Goal: Task Accomplishment & Management: Complete application form

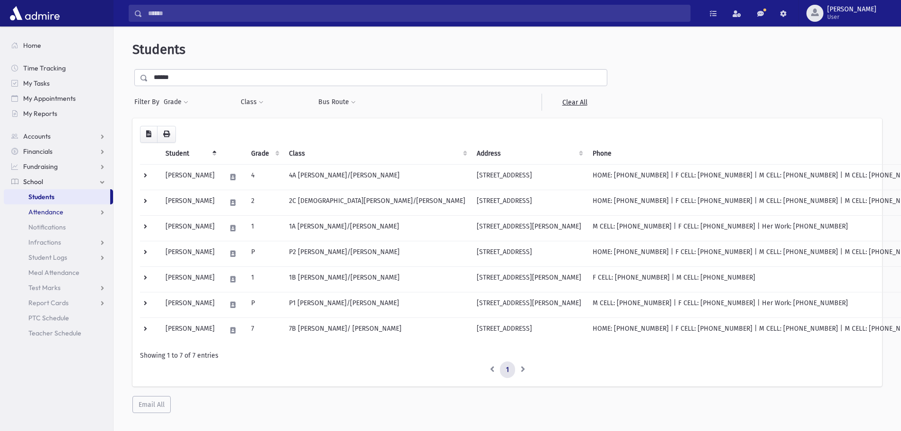
click at [52, 211] on span "Attendance" at bounding box center [45, 212] width 35 height 9
click at [50, 224] on span "Entry" at bounding box center [44, 227] width 16 height 9
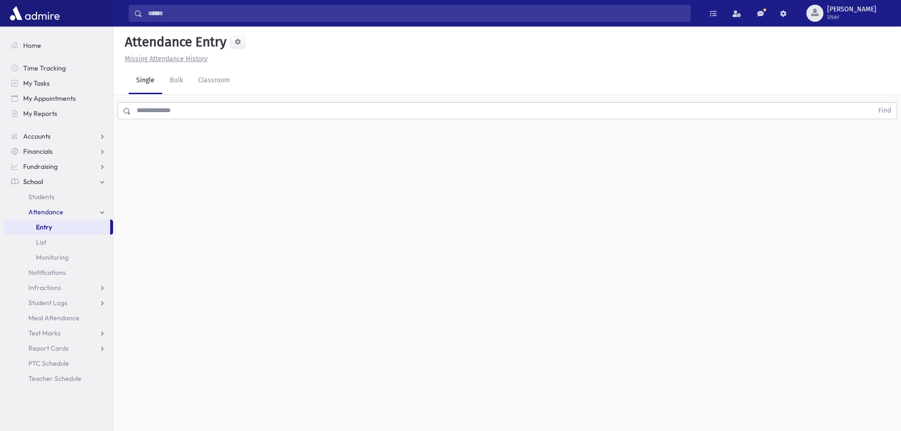
click at [145, 114] on input "text" at bounding box center [502, 110] width 742 height 17
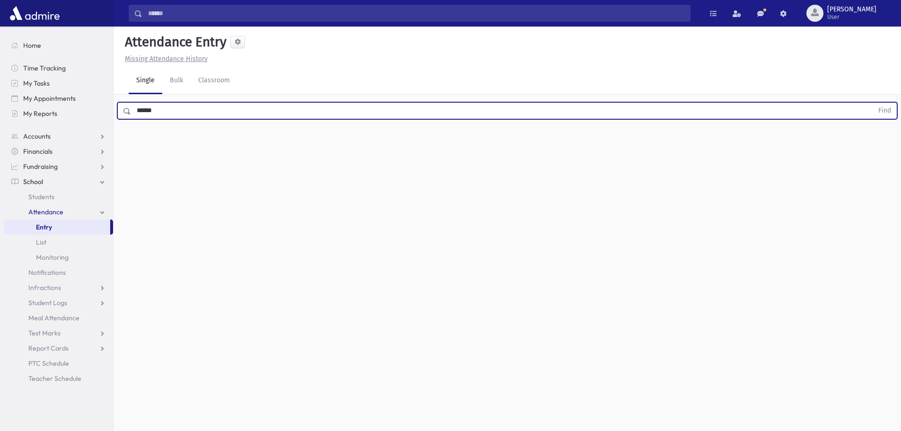
click at [872, 103] on button "Find" at bounding box center [884, 111] width 24 height 16
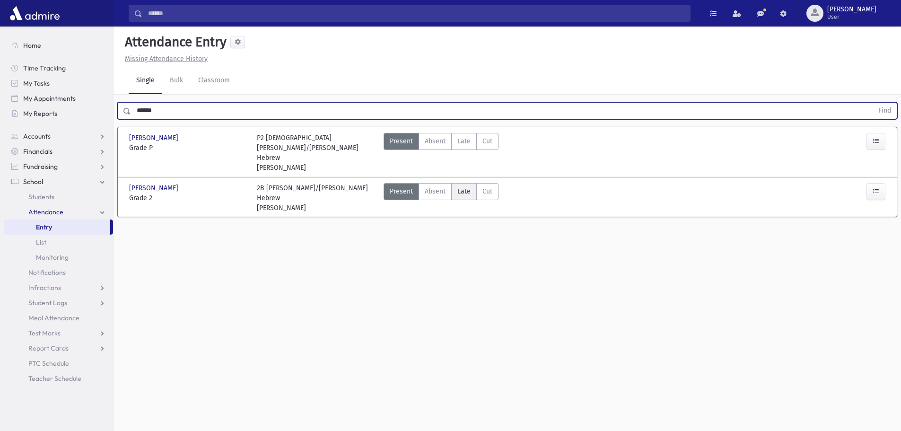
click at [457, 186] on span "Late" at bounding box center [463, 191] width 13 height 10
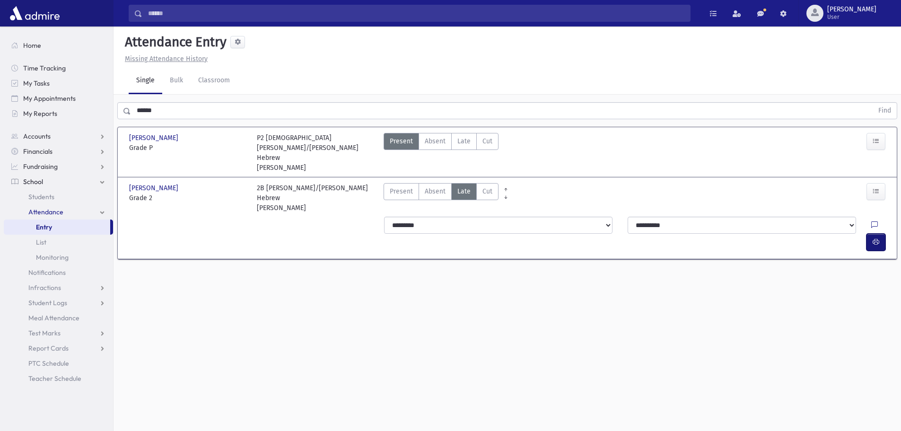
click at [876, 238] on icon "button" at bounding box center [875, 242] width 7 height 8
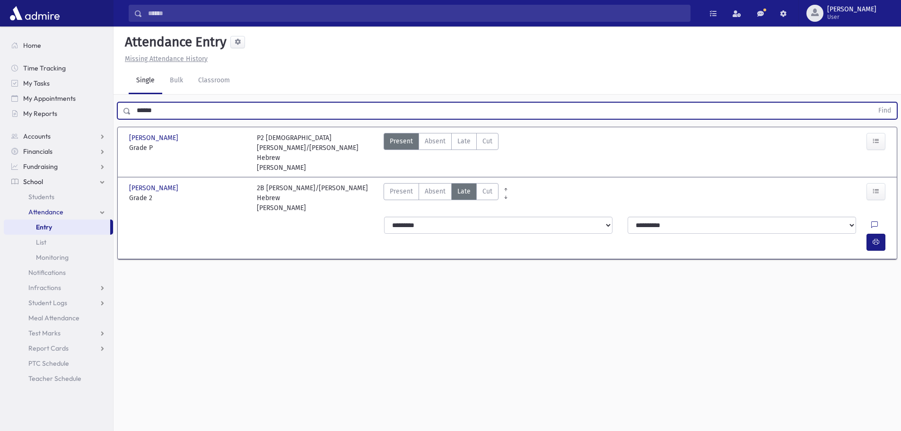
drag, startPoint x: 217, startPoint y: 114, endPoint x: 131, endPoint y: 116, distance: 85.6
click at [131, 116] on input "******" at bounding box center [502, 110] width 742 height 17
click at [872, 103] on button "Find" at bounding box center [884, 111] width 24 height 16
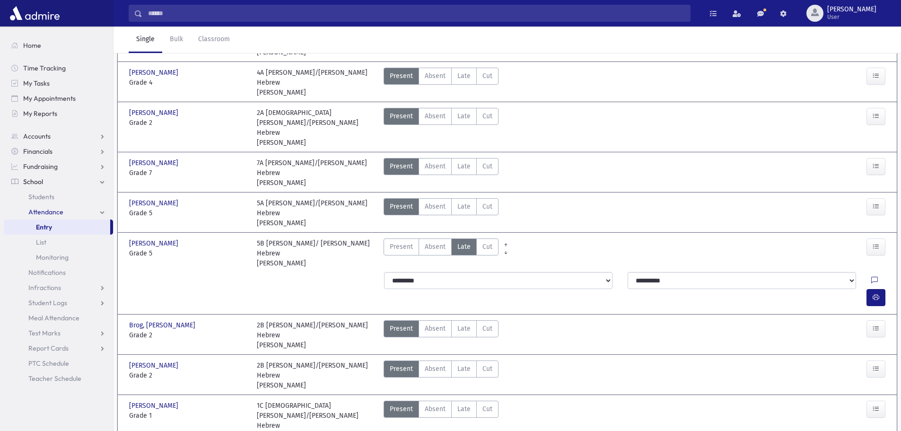
scroll to position [236, 0]
click at [459, 323] on span "Late" at bounding box center [463, 328] width 13 height 10
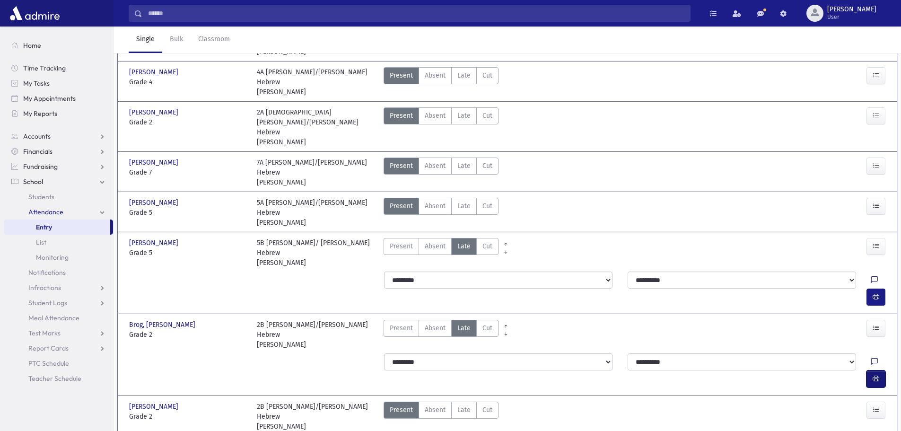
click at [872, 374] on icon "button" at bounding box center [875, 378] width 7 height 8
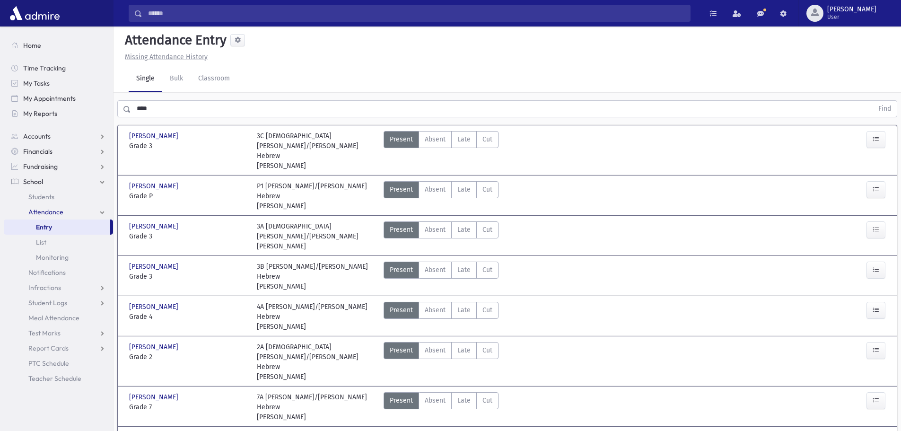
scroll to position [0, 0]
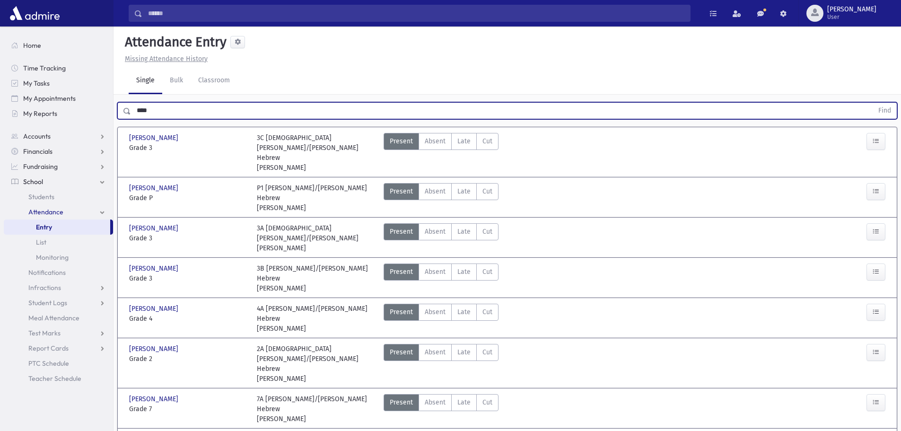
drag, startPoint x: 168, startPoint y: 106, endPoint x: 128, endPoint y: 109, distance: 39.8
click at [128, 109] on div "**** Find" at bounding box center [507, 110] width 780 height 17
click at [872, 103] on button "Find" at bounding box center [884, 111] width 24 height 16
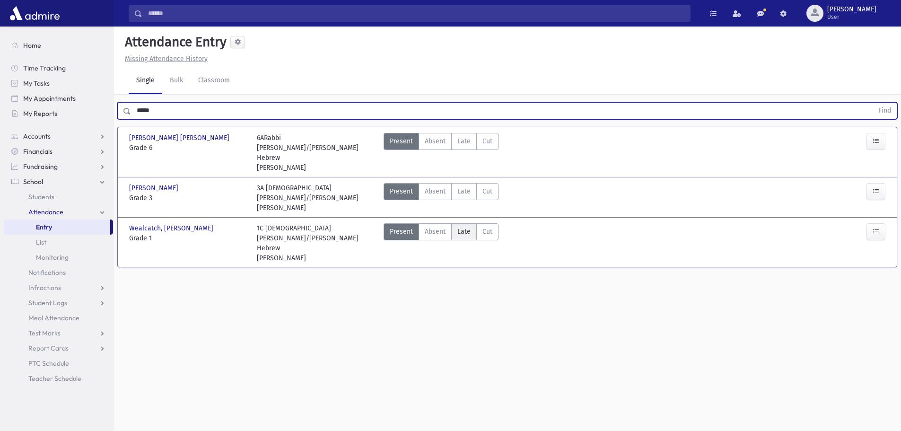
click at [460, 226] on span "Late" at bounding box center [463, 231] width 13 height 10
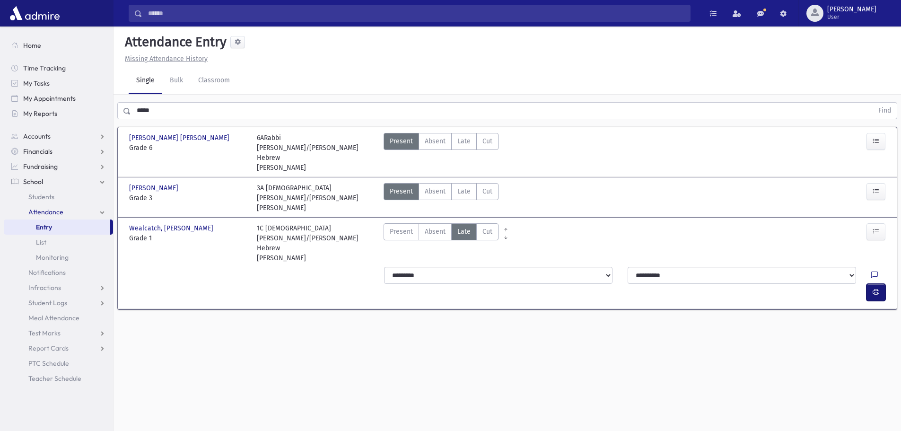
click at [878, 288] on icon "button" at bounding box center [875, 292] width 7 height 8
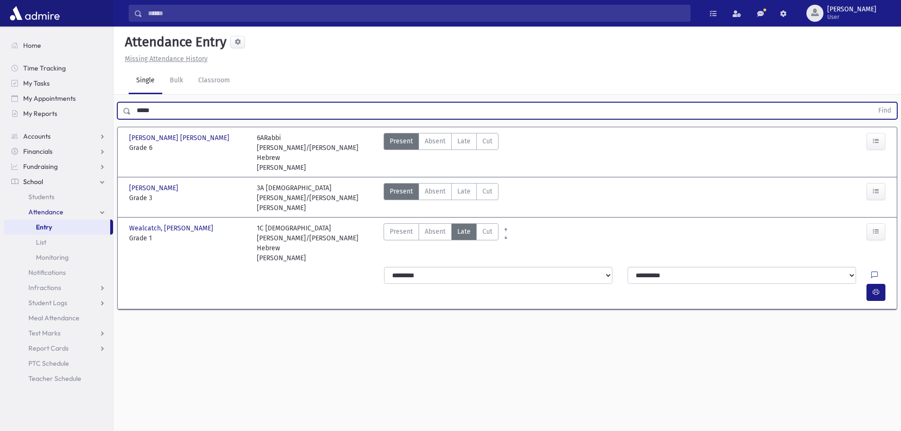
click at [201, 103] on input "*****" at bounding box center [502, 110] width 742 height 17
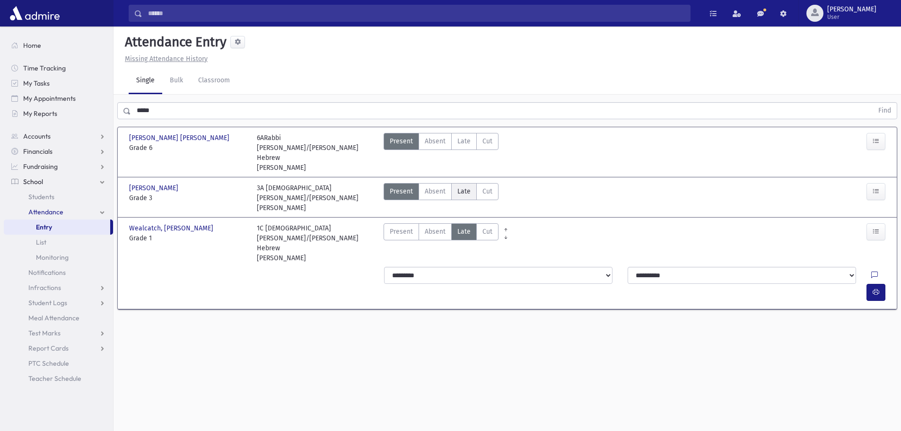
click at [468, 186] on span "Late" at bounding box center [463, 191] width 13 height 10
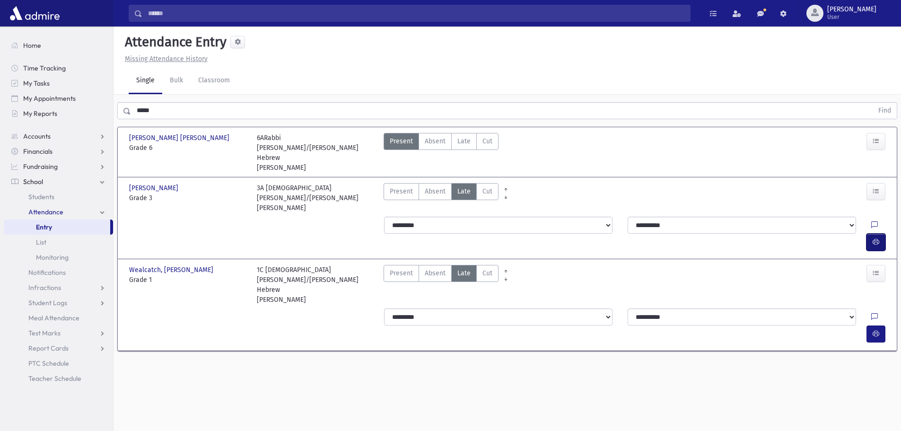
click at [875, 234] on button "button" at bounding box center [875, 242] width 19 height 17
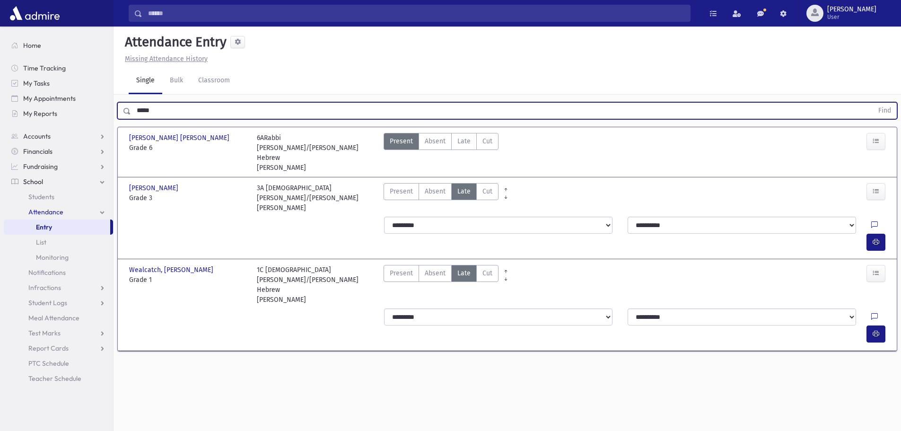
drag, startPoint x: 186, startPoint y: 115, endPoint x: 135, endPoint y: 101, distance: 53.0
click at [135, 101] on div "***** Find" at bounding box center [506, 109] width 787 height 28
click at [872, 103] on button "Find" at bounding box center [884, 111] width 24 height 16
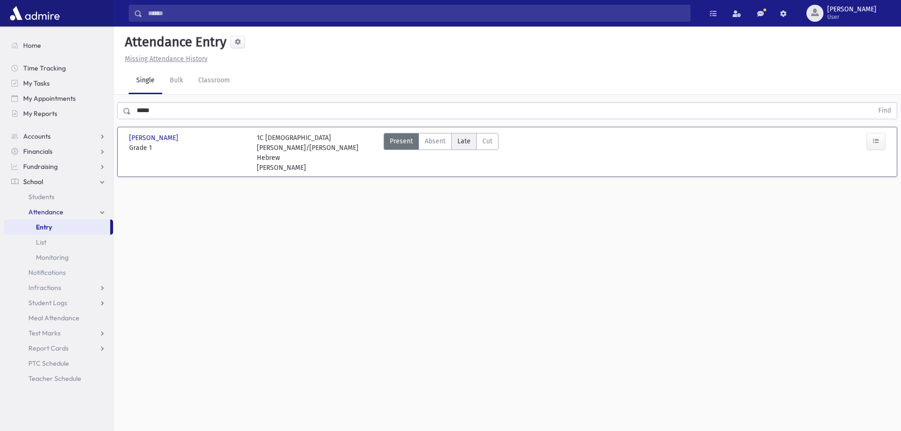
click at [468, 142] on span "Late" at bounding box center [463, 141] width 13 height 10
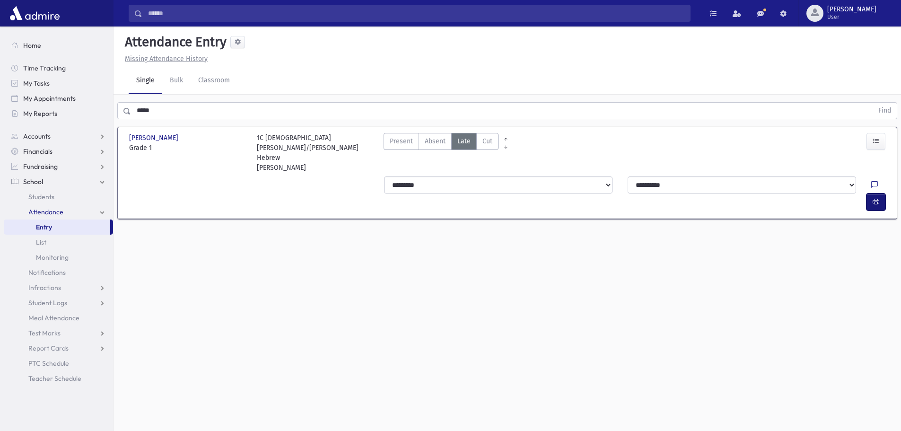
click at [875, 198] on icon "button" at bounding box center [875, 202] width 7 height 8
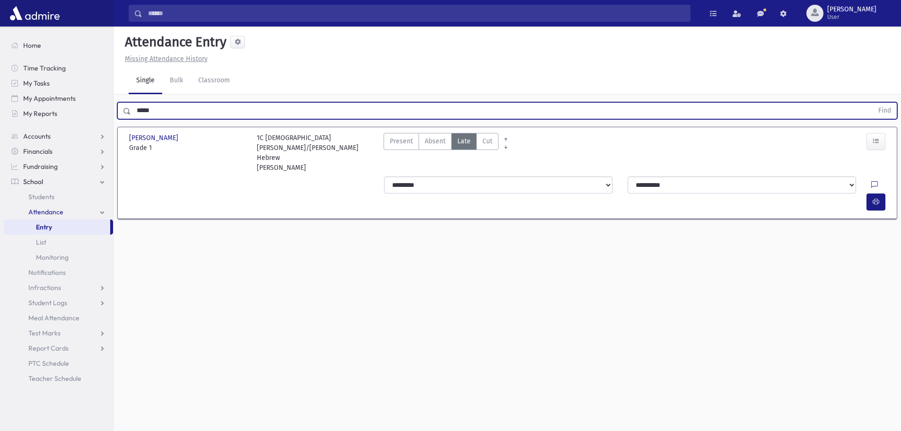
drag, startPoint x: 173, startPoint y: 111, endPoint x: 131, endPoint y: 110, distance: 42.5
click at [131, 110] on input "*****" at bounding box center [502, 110] width 742 height 17
click at [872, 103] on button "Find" at bounding box center [884, 111] width 24 height 16
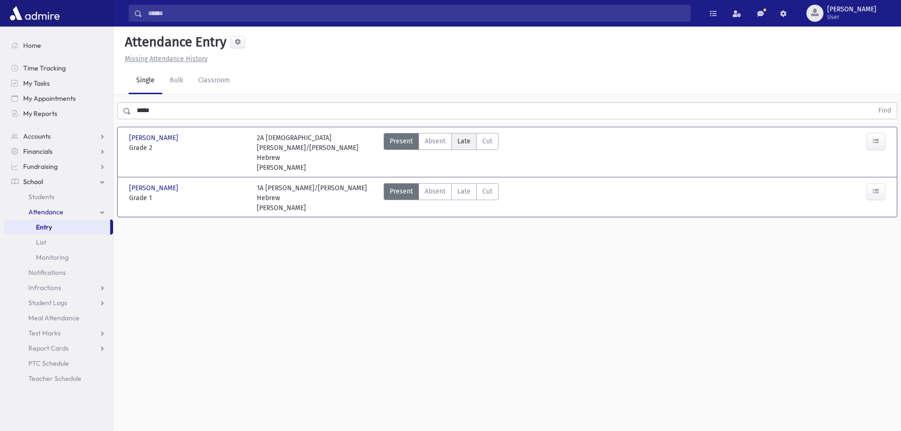
click at [463, 139] on span "Late" at bounding box center [463, 141] width 13 height 10
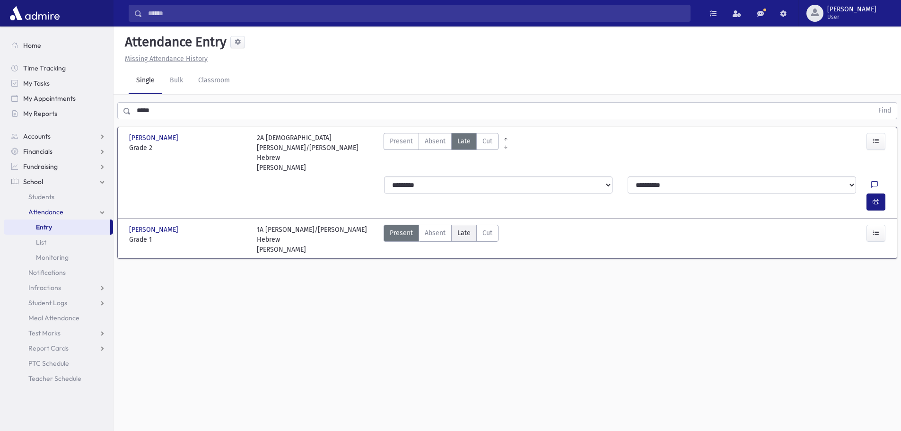
click at [462, 228] on span "Late" at bounding box center [463, 233] width 13 height 10
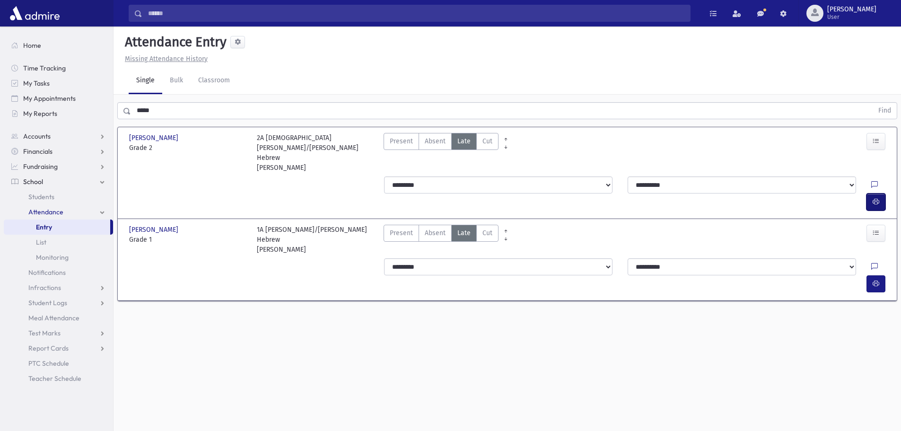
click at [881, 193] on button "button" at bounding box center [875, 201] width 19 height 17
click at [875, 279] on icon "button" at bounding box center [875, 283] width 7 height 8
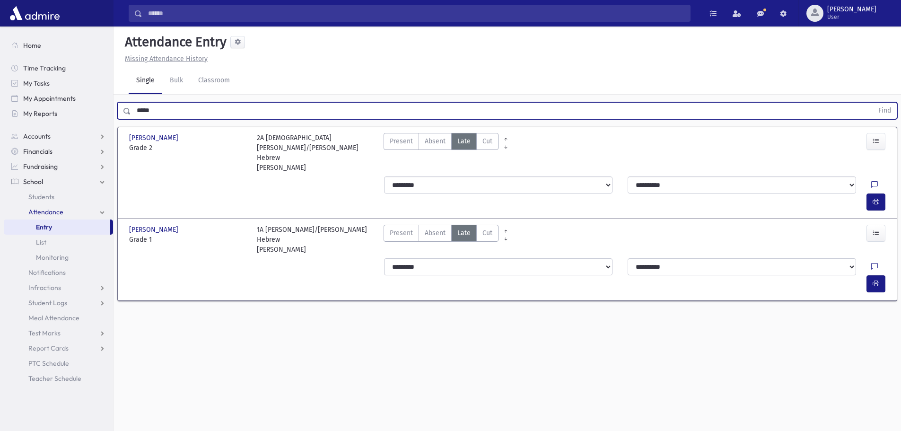
drag, startPoint x: 171, startPoint y: 113, endPoint x: 136, endPoint y: 113, distance: 34.5
click at [136, 113] on input "*****" at bounding box center [502, 110] width 742 height 17
click at [872, 103] on button "Find" at bounding box center [884, 111] width 24 height 16
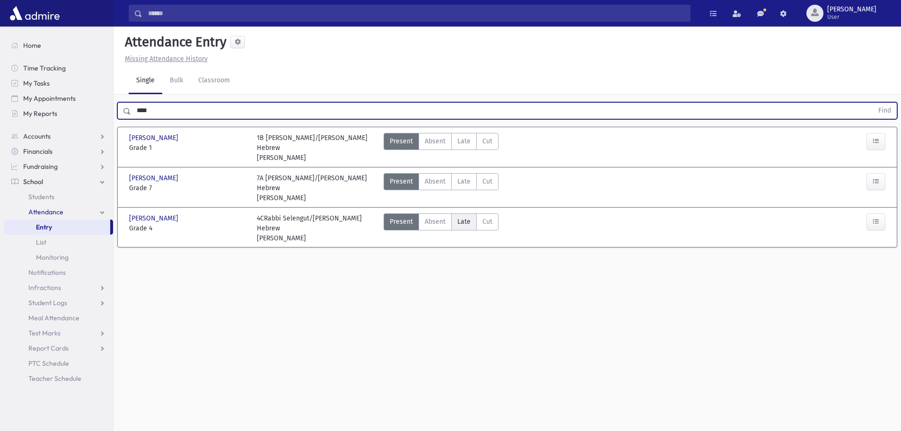
click at [466, 217] on span "Late" at bounding box center [463, 222] width 13 height 10
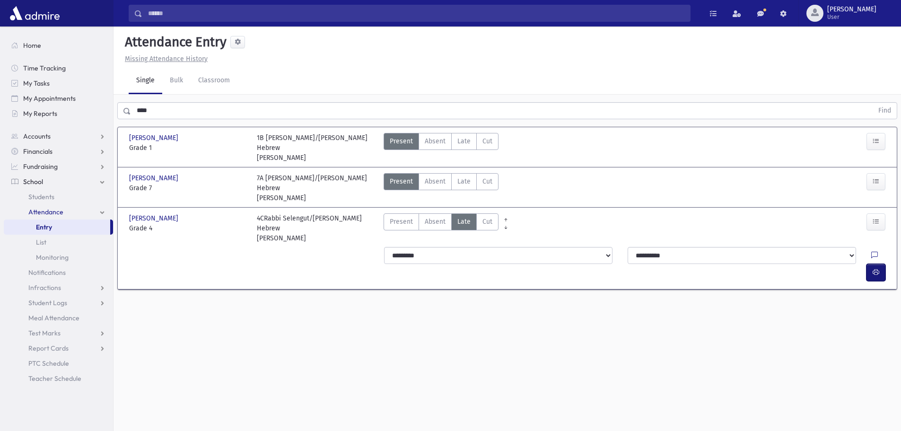
click at [877, 264] on button "button" at bounding box center [875, 272] width 19 height 17
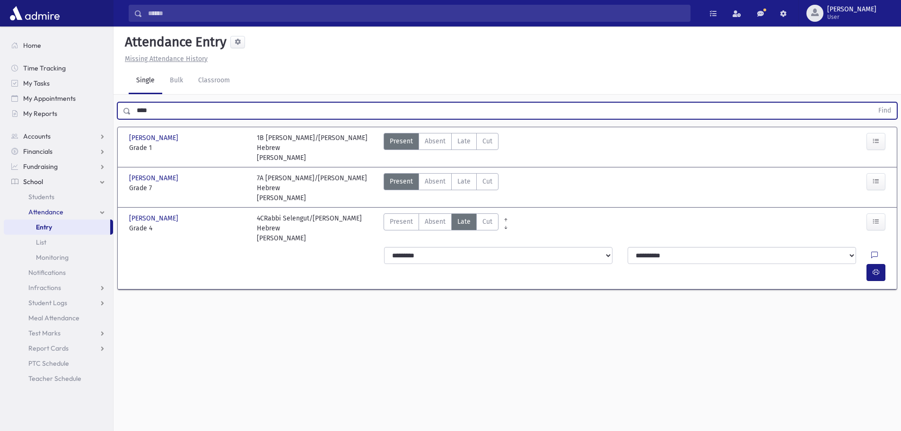
drag, startPoint x: 187, startPoint y: 113, endPoint x: 132, endPoint y: 109, distance: 55.0
click at [132, 109] on input "****" at bounding box center [502, 110] width 742 height 17
type input "****"
click at [872, 103] on button "Find" at bounding box center [884, 111] width 24 height 16
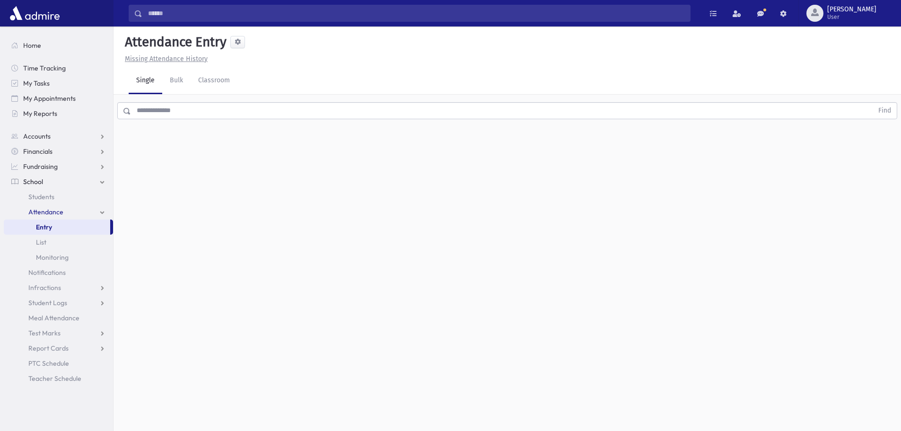
click at [200, 109] on input "text" at bounding box center [502, 110] width 742 height 17
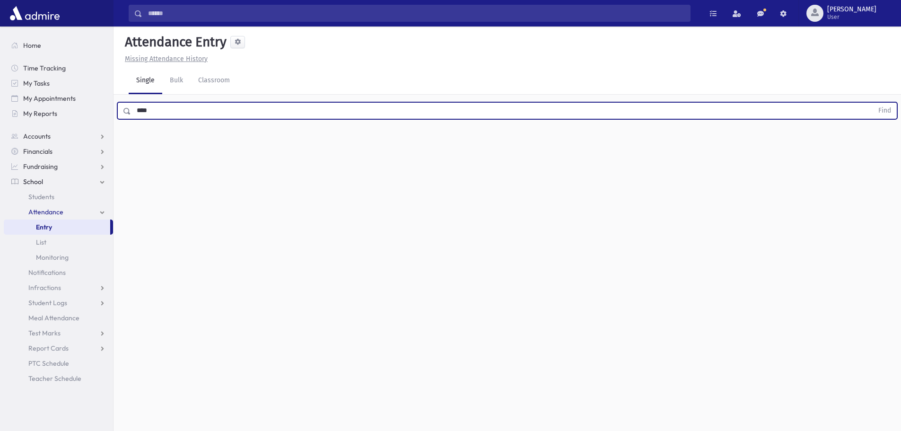
type input "****"
click at [872, 103] on button "Find" at bounding box center [884, 111] width 24 height 16
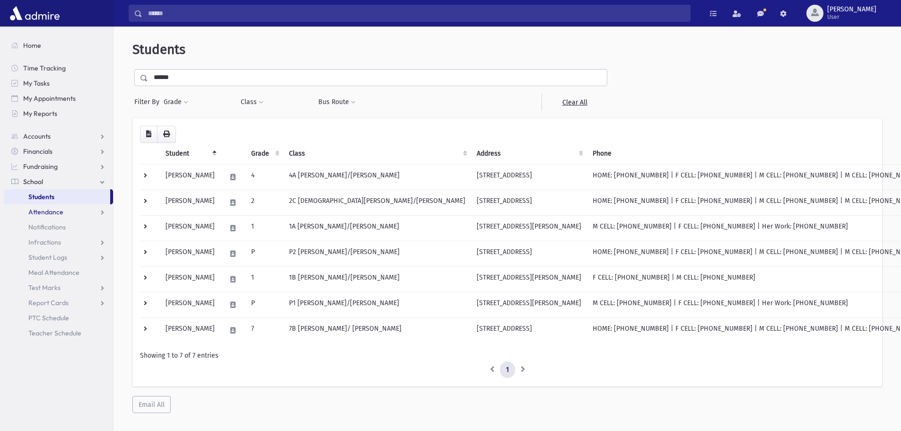
click at [55, 215] on span "Attendance" at bounding box center [45, 212] width 35 height 9
click at [52, 234] on link "Entry" at bounding box center [58, 226] width 109 height 15
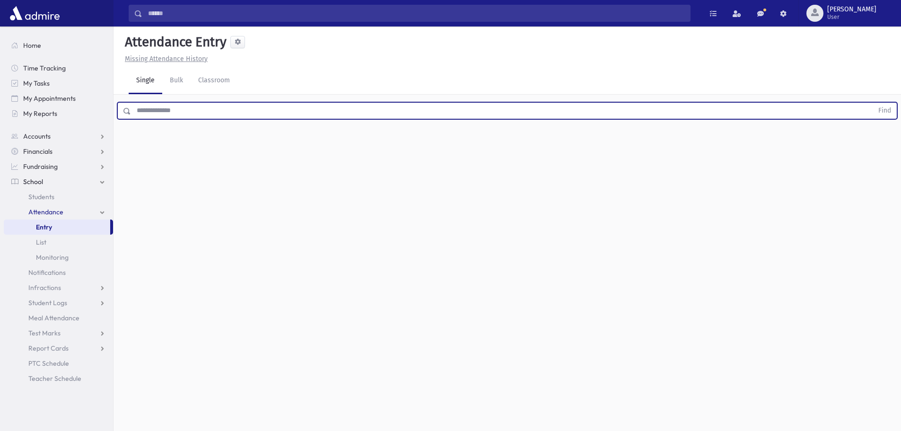
click at [151, 109] on input "text" at bounding box center [502, 110] width 742 height 17
type input "****"
click at [872, 103] on button "Find" at bounding box center [884, 111] width 24 height 16
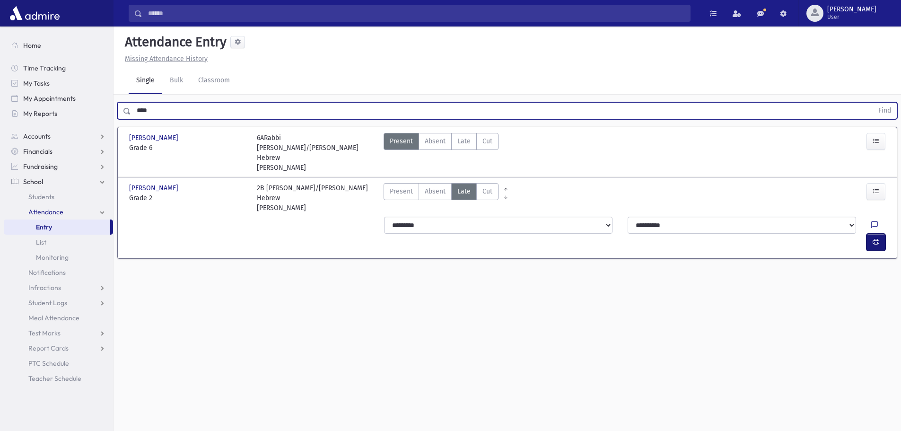
click at [880, 234] on button "button" at bounding box center [875, 242] width 19 height 17
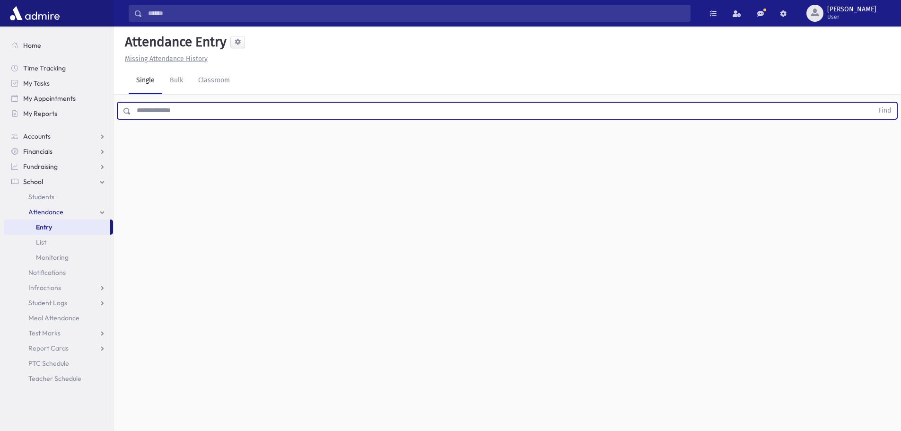
click at [147, 113] on input "text" at bounding box center [502, 110] width 742 height 17
click at [872, 103] on button "Find" at bounding box center [884, 111] width 24 height 16
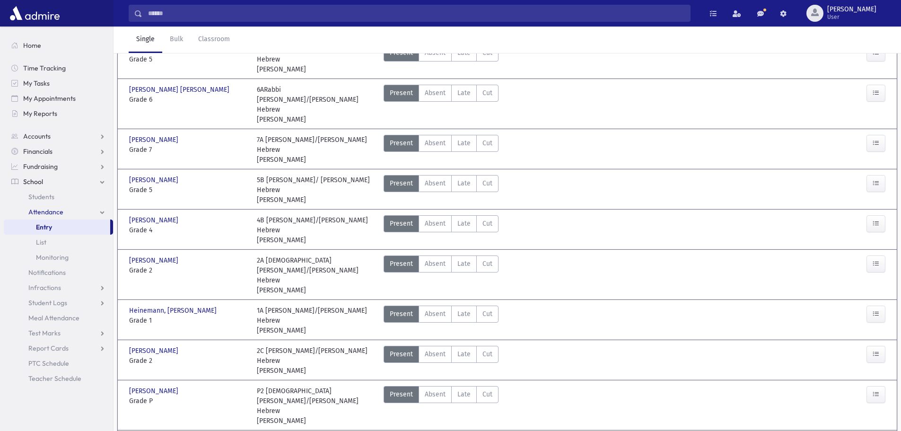
scroll to position [47, 0]
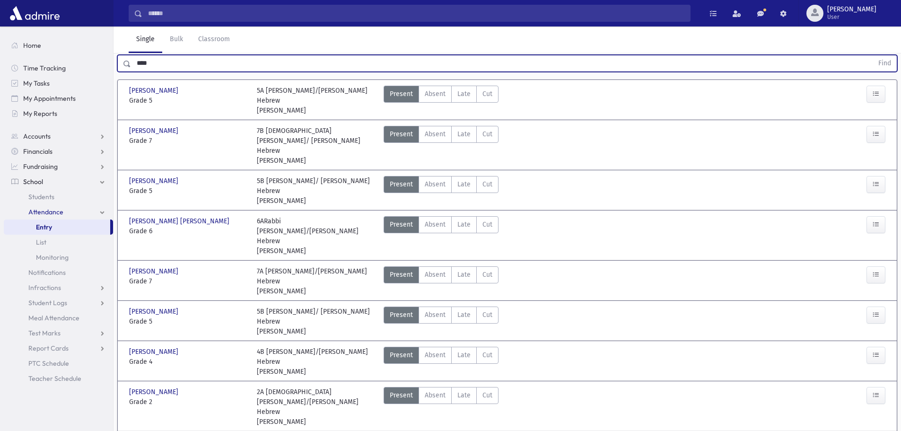
click at [872, 55] on button "Find" at bounding box center [884, 63] width 24 height 16
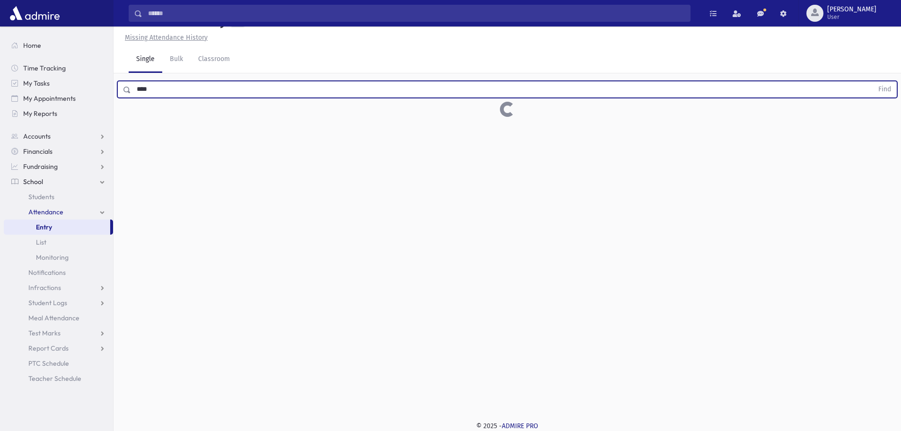
scroll to position [21, 0]
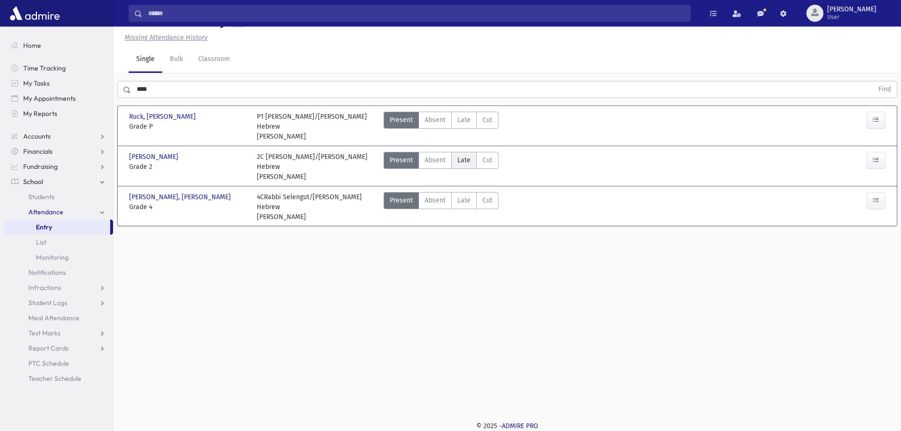
click at [462, 161] on span "Late" at bounding box center [463, 160] width 13 height 10
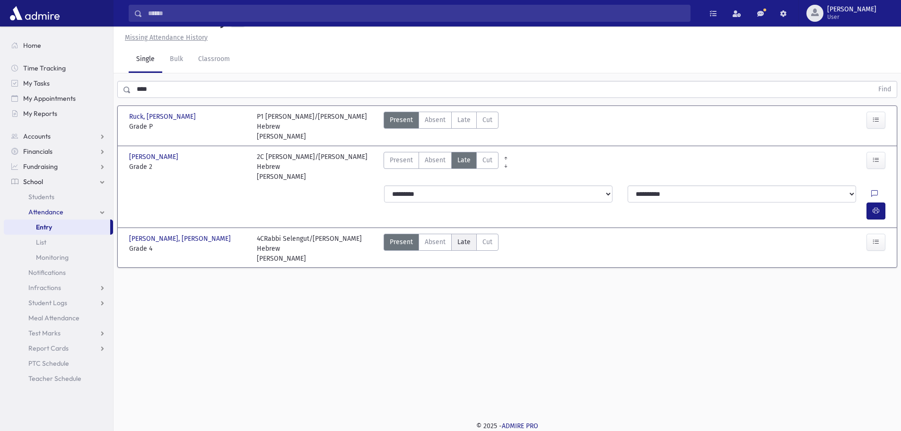
click at [466, 237] on span "Late" at bounding box center [463, 242] width 13 height 10
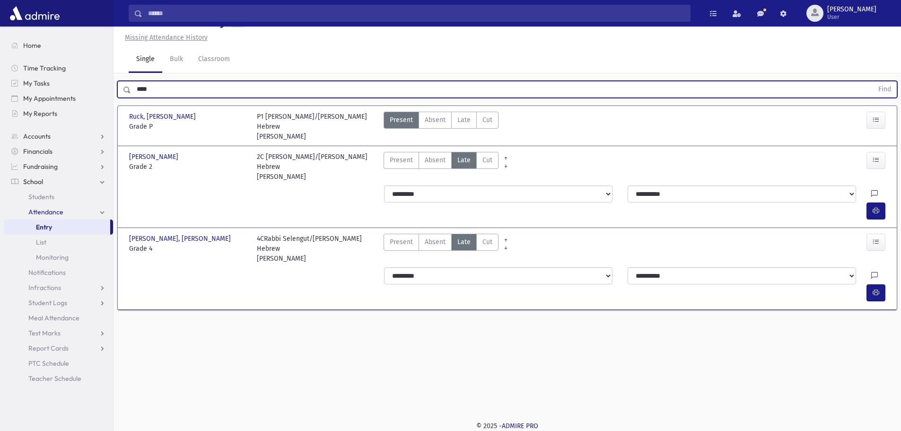
click at [142, 86] on input "****" at bounding box center [502, 89] width 742 height 17
drag, startPoint x: 166, startPoint y: 86, endPoint x: 130, endPoint y: 82, distance: 36.1
click at [131, 82] on input "****" at bounding box center [502, 89] width 742 height 17
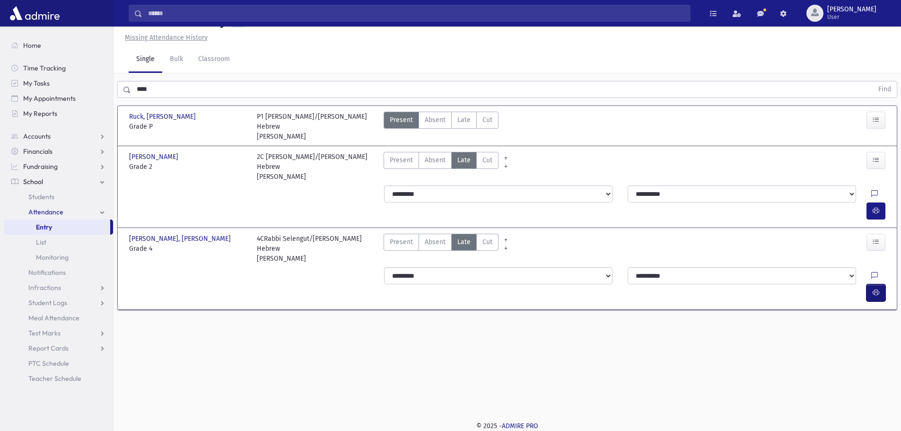
click at [878, 284] on button "button" at bounding box center [875, 292] width 19 height 17
click at [881, 202] on button "button" at bounding box center [875, 210] width 19 height 17
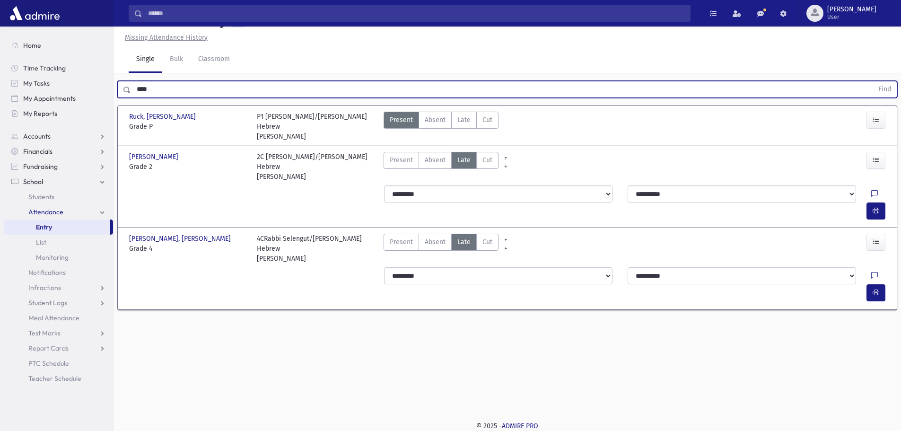
click at [872, 81] on button "Find" at bounding box center [884, 89] width 24 height 16
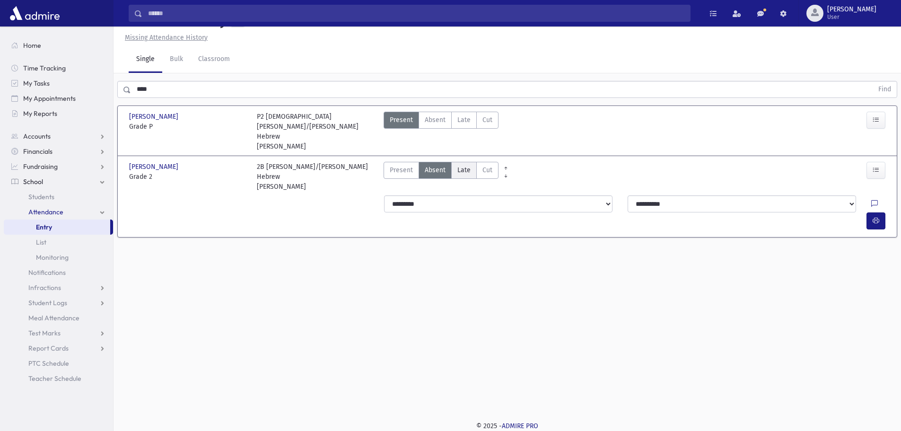
drag, startPoint x: 461, startPoint y: 156, endPoint x: 465, endPoint y: 160, distance: 5.7
click at [461, 165] on span "Late" at bounding box center [463, 170] width 13 height 10
click at [869, 212] on button "button" at bounding box center [875, 220] width 19 height 17
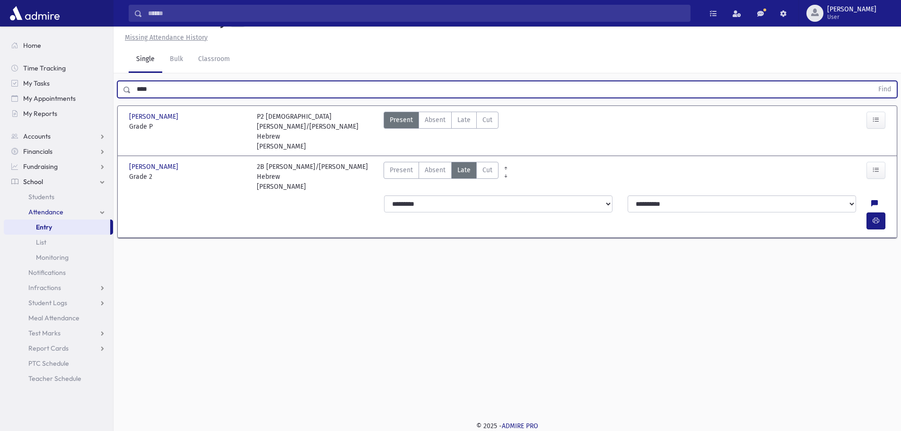
drag, startPoint x: 178, startPoint y: 90, endPoint x: 127, endPoint y: 90, distance: 50.6
click at [127, 90] on div "**** Find" at bounding box center [507, 89] width 780 height 17
type input "*"
click at [872, 81] on button "Find" at bounding box center [884, 89] width 24 height 16
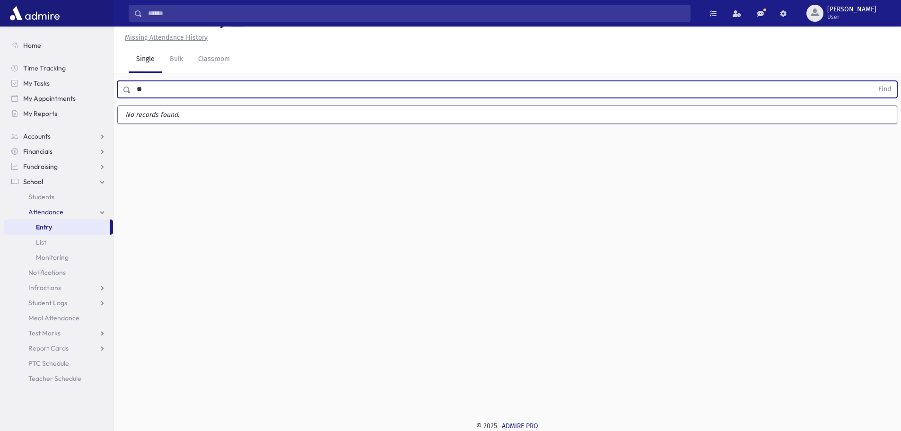
type input "*"
click at [872, 81] on button "Find" at bounding box center [884, 89] width 24 height 16
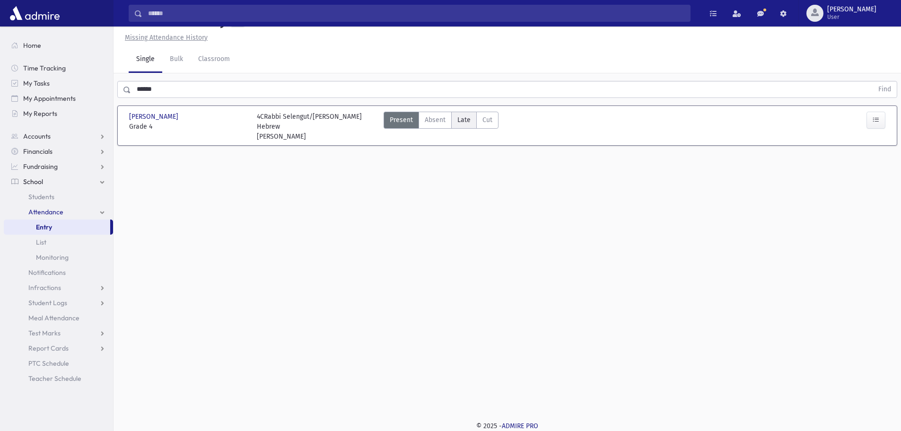
click at [460, 115] on span "Late" at bounding box center [463, 120] width 13 height 10
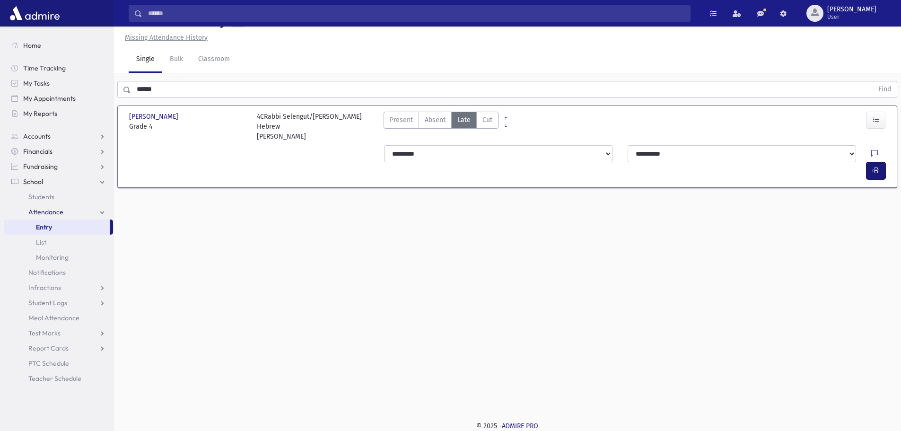
click at [871, 162] on button "button" at bounding box center [875, 170] width 19 height 17
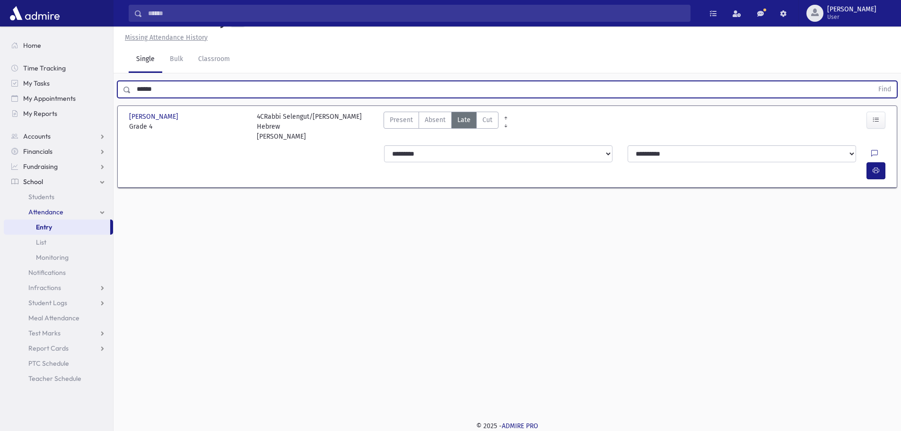
drag, startPoint x: 172, startPoint y: 90, endPoint x: 135, endPoint y: 88, distance: 37.4
click at [135, 88] on input "******" at bounding box center [502, 89] width 742 height 17
click at [872, 81] on button "Find" at bounding box center [884, 89] width 24 height 16
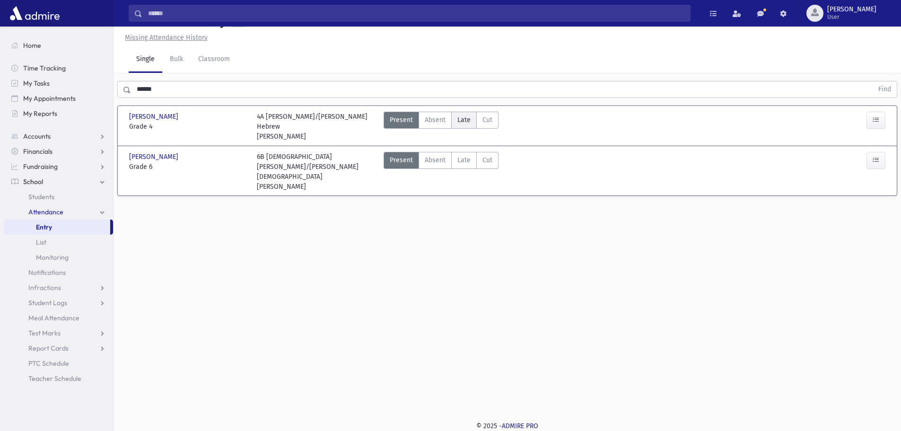
click at [457, 121] on span "Late" at bounding box center [463, 120] width 13 height 10
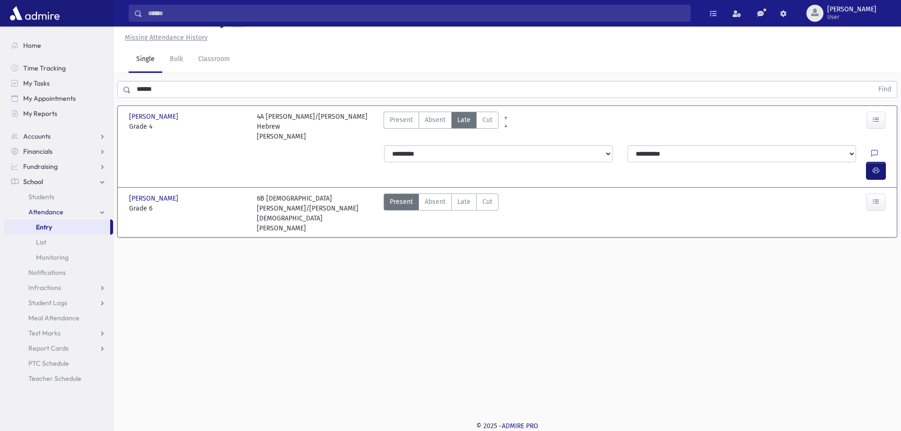
click at [878, 162] on button "button" at bounding box center [875, 170] width 19 height 17
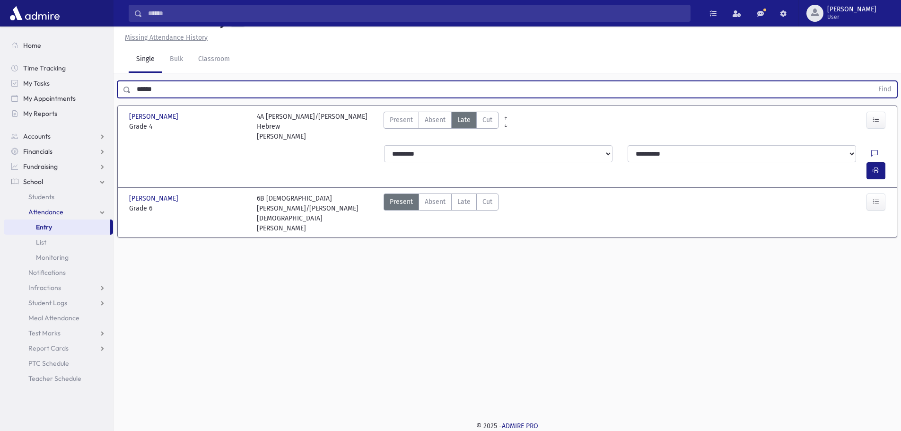
drag, startPoint x: 157, startPoint y: 87, endPoint x: 134, endPoint y: 93, distance: 24.4
click at [134, 93] on input "******" at bounding box center [502, 89] width 742 height 17
click at [872, 81] on button "Find" at bounding box center [884, 89] width 24 height 16
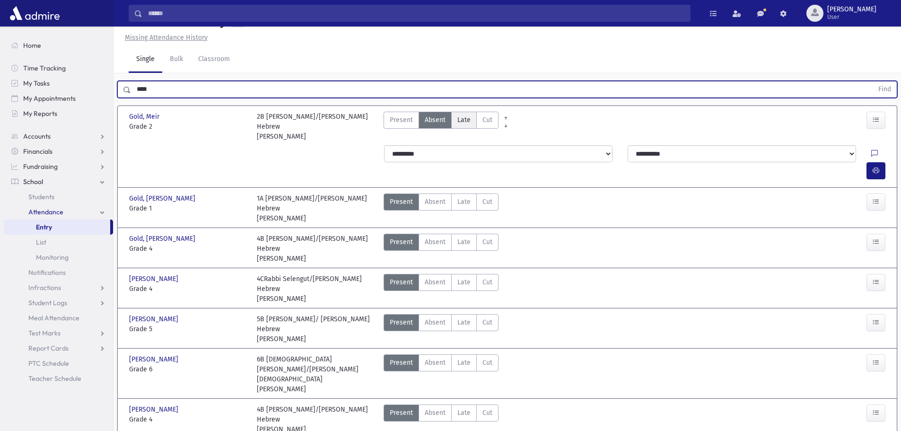
click at [459, 118] on span "Late" at bounding box center [463, 120] width 13 height 10
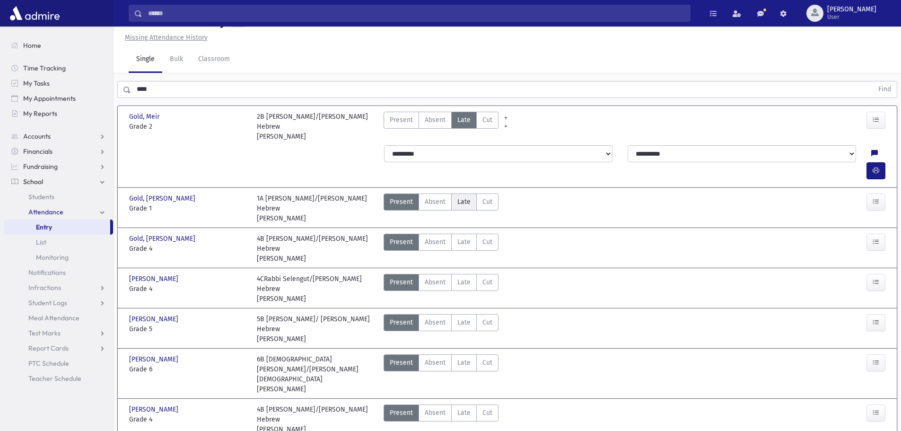
click at [463, 197] on span "Late" at bounding box center [463, 202] width 13 height 10
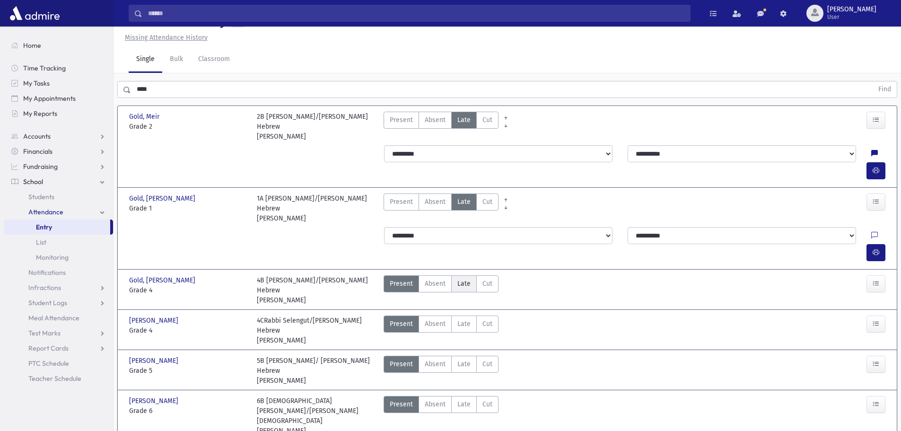
click at [461, 278] on span "Late" at bounding box center [463, 283] width 13 height 10
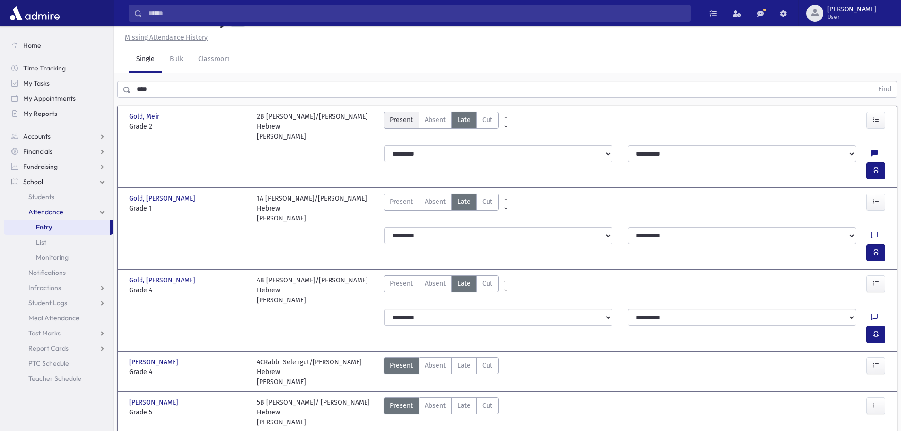
click at [393, 123] on span "Present" at bounding box center [401, 120] width 23 height 10
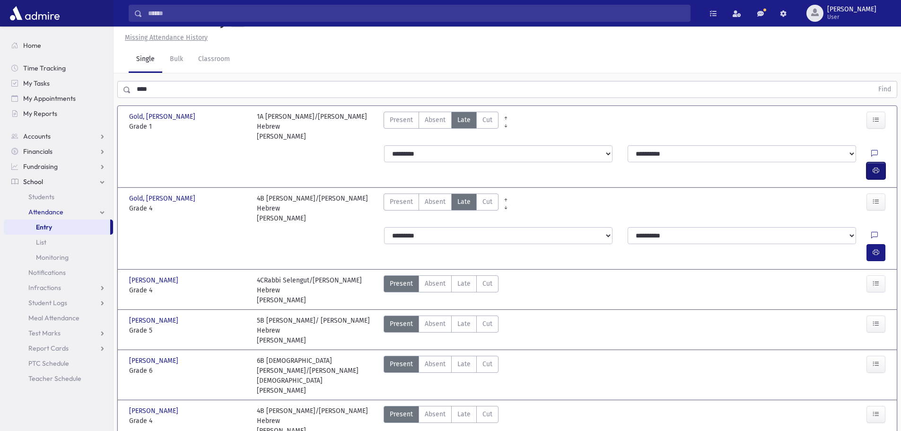
click at [878, 167] on icon "button" at bounding box center [875, 170] width 7 height 8
click at [877, 248] on icon "button" at bounding box center [875, 252] width 7 height 8
click at [183, 100] on div "**** Find" at bounding box center [506, 87] width 787 height 28
click at [182, 98] on input "****" at bounding box center [502, 89] width 742 height 17
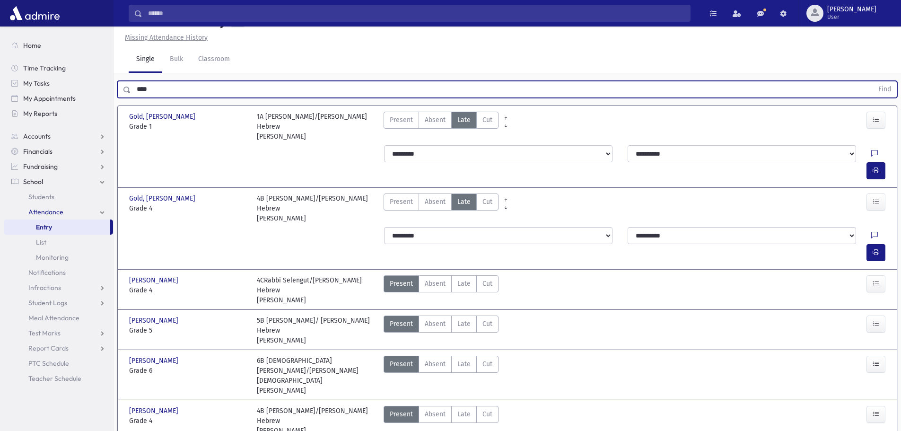
click at [872, 81] on button "Find" at bounding box center [884, 89] width 24 height 16
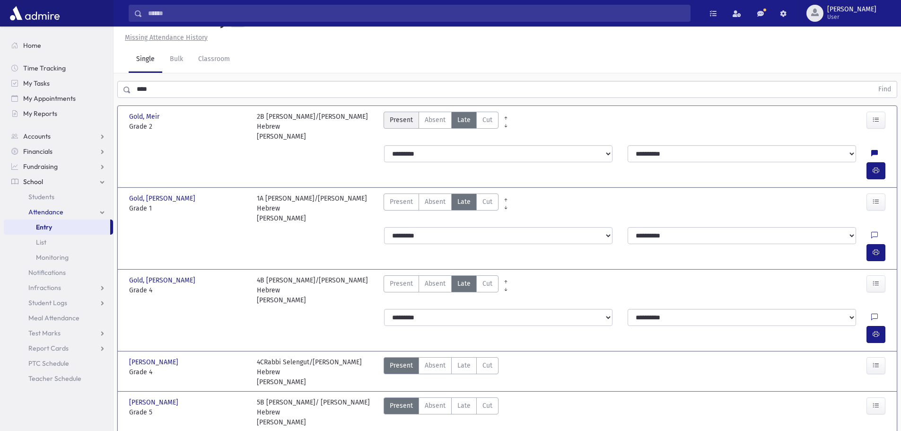
click at [401, 125] on span "Present" at bounding box center [401, 120] width 23 height 10
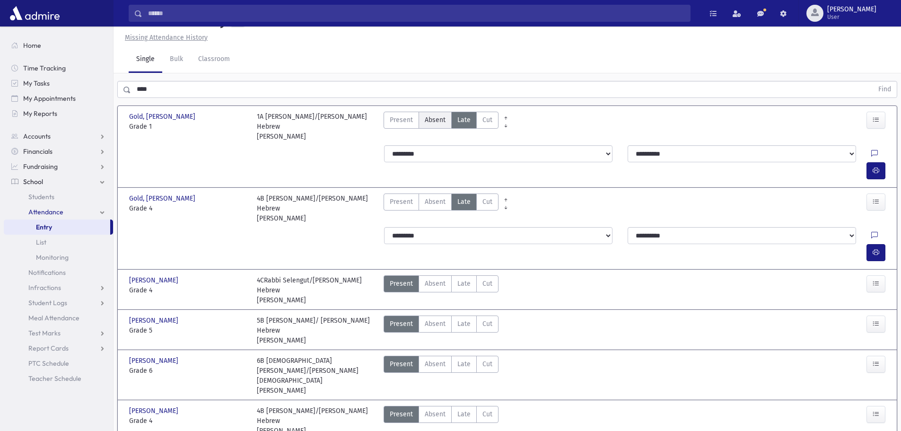
click at [426, 125] on span "Absent" at bounding box center [435, 120] width 21 height 10
click at [468, 125] on span "Late" at bounding box center [463, 120] width 13 height 10
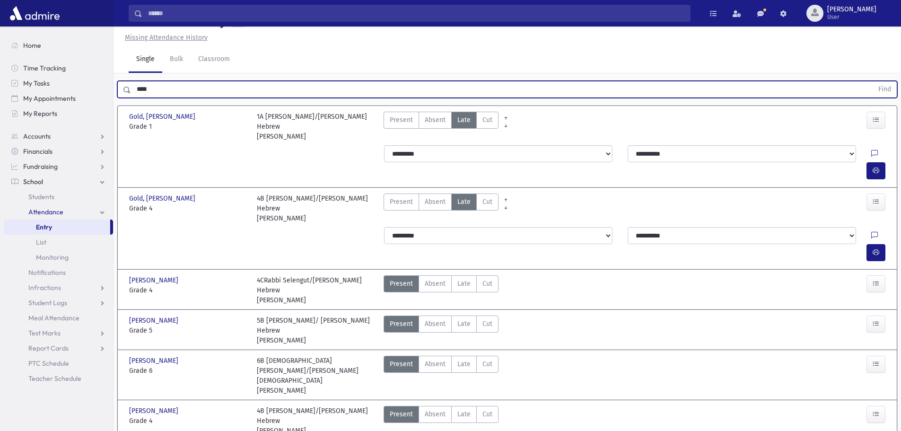
click at [221, 98] on input "****" at bounding box center [502, 89] width 742 height 17
click at [872, 81] on button "Find" at bounding box center [884, 89] width 24 height 16
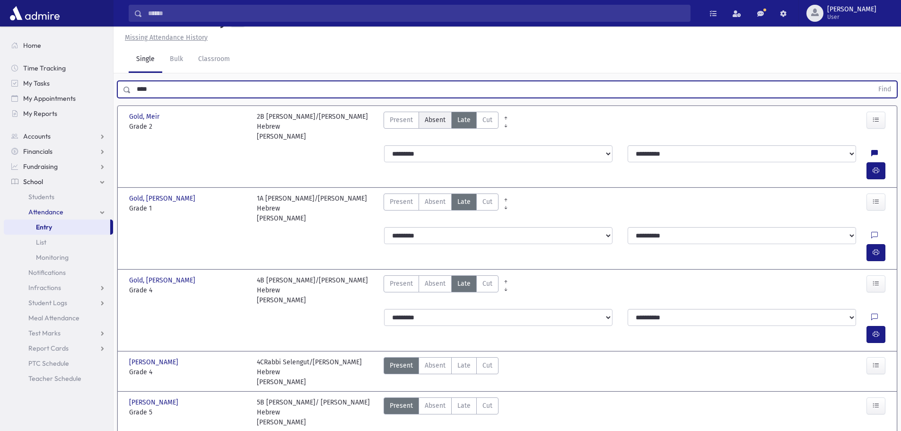
click at [428, 125] on span "Absent" at bounding box center [435, 120] width 21 height 10
click at [420, 98] on input "****" at bounding box center [502, 89] width 742 height 17
type input "*"
click at [872, 81] on button "Find" at bounding box center [884, 89] width 24 height 16
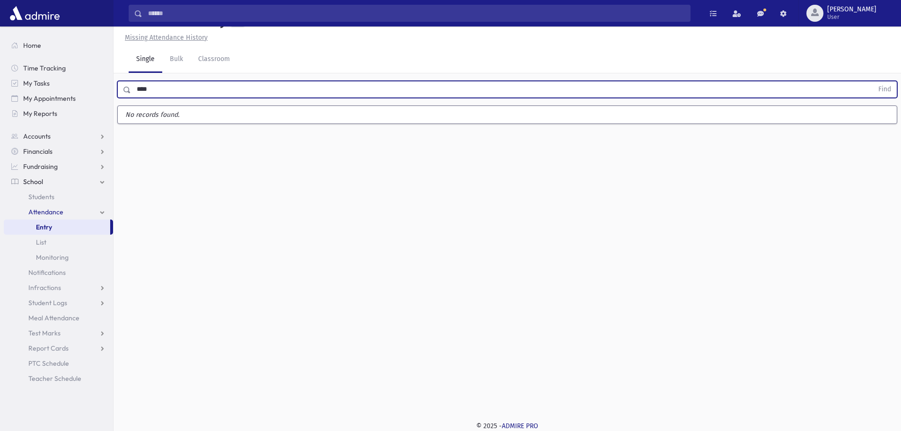
click at [872, 81] on button "Find" at bounding box center [884, 89] width 24 height 16
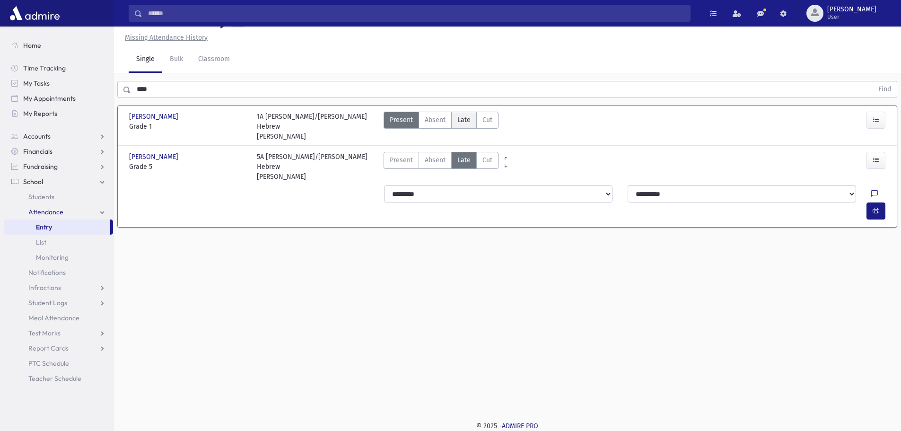
click at [457, 125] on span "Late" at bounding box center [463, 120] width 13 height 10
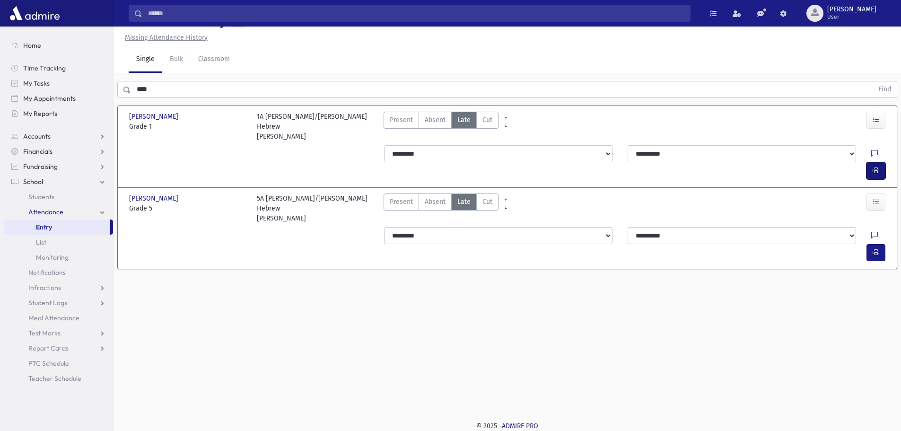
click at [871, 168] on button "button" at bounding box center [875, 170] width 19 height 17
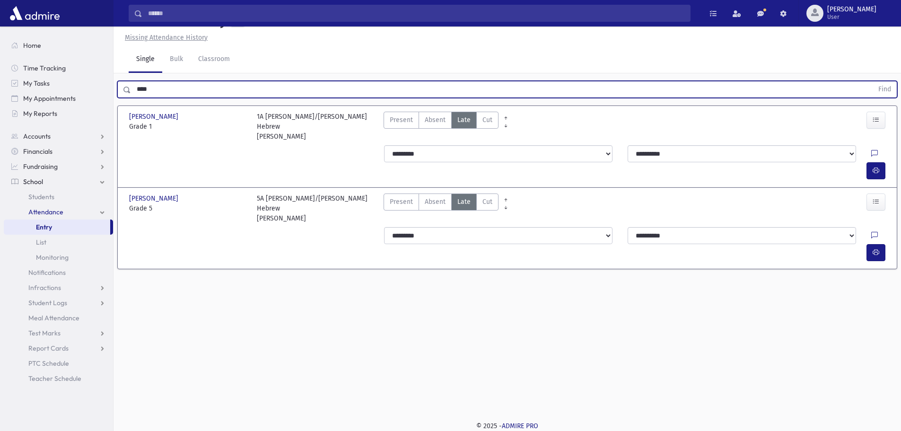
drag, startPoint x: 162, startPoint y: 107, endPoint x: 134, endPoint y: 105, distance: 28.4
click at [134, 98] on input "****" at bounding box center [502, 89] width 742 height 17
click at [872, 81] on button "Find" at bounding box center [884, 89] width 24 height 16
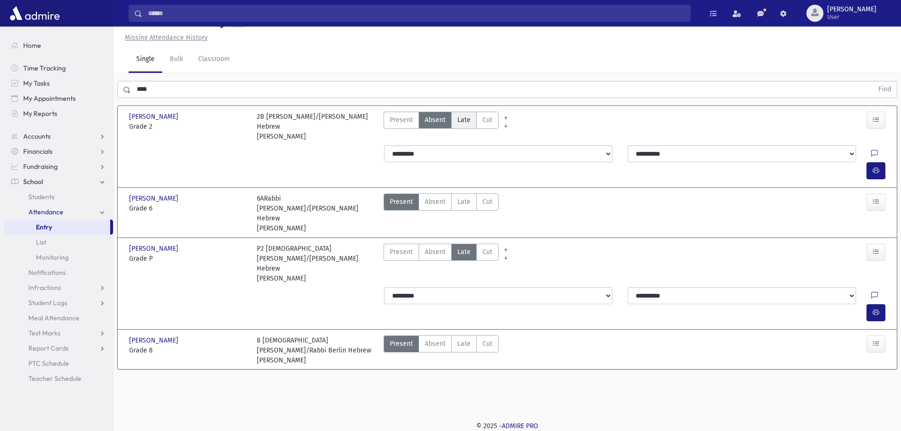
click at [468, 129] on label "Late Late" at bounding box center [464, 120] width 26 height 17
click at [875, 166] on icon "button" at bounding box center [875, 170] width 7 height 8
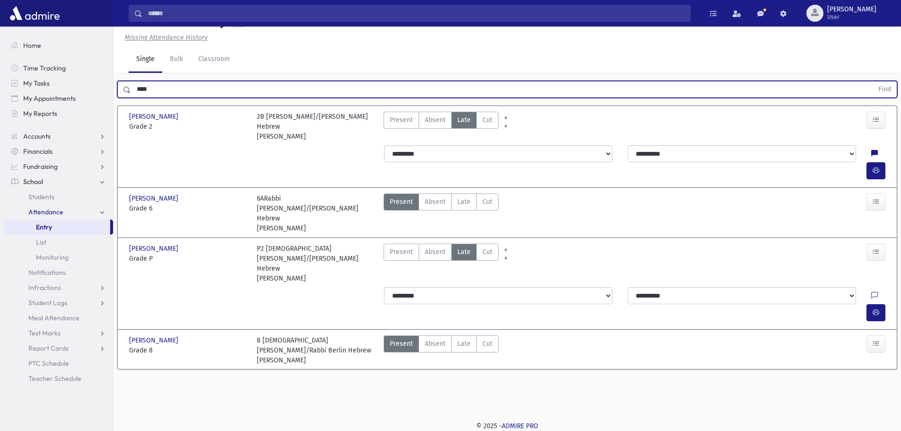
drag, startPoint x: 184, startPoint y: 108, endPoint x: 135, endPoint y: 107, distance: 49.2
click at [135, 98] on input "****" at bounding box center [502, 89] width 742 height 17
click at [872, 81] on button "Find" at bounding box center [884, 89] width 24 height 16
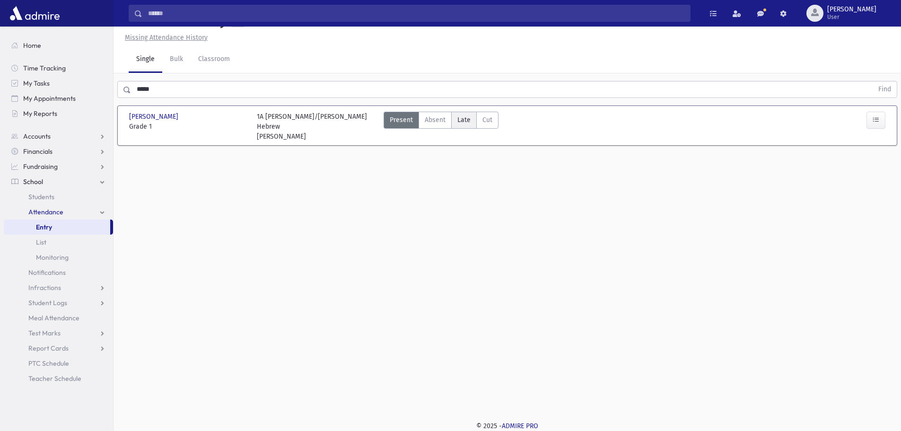
click at [460, 125] on span "Late" at bounding box center [463, 120] width 13 height 10
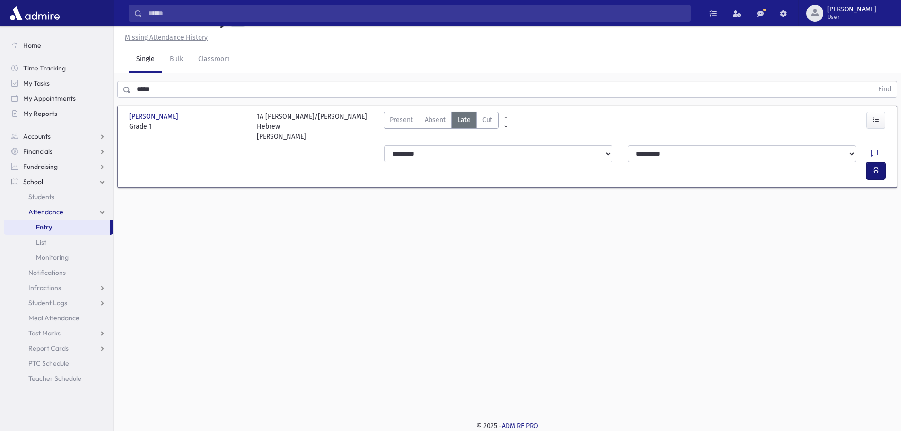
click at [883, 166] on button "button" at bounding box center [875, 170] width 19 height 17
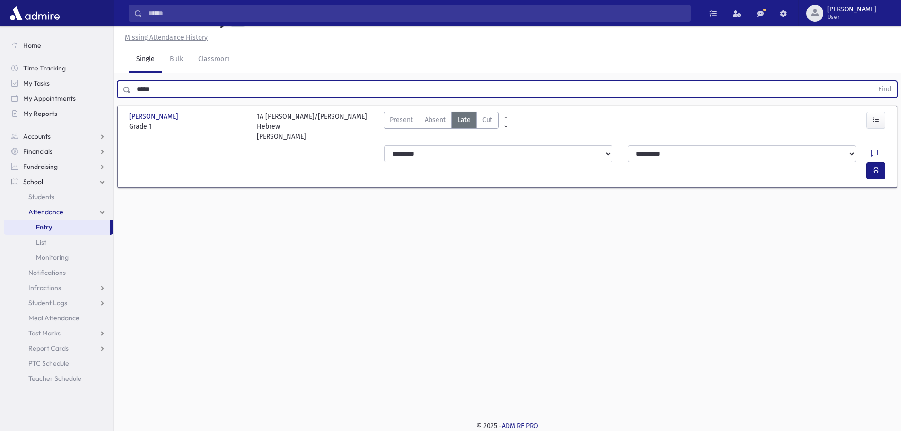
drag, startPoint x: 177, startPoint y: 114, endPoint x: 134, endPoint y: 113, distance: 43.0
click at [134, 98] on input "*****" at bounding box center [502, 89] width 742 height 17
click at [872, 81] on button "Find" at bounding box center [884, 89] width 24 height 16
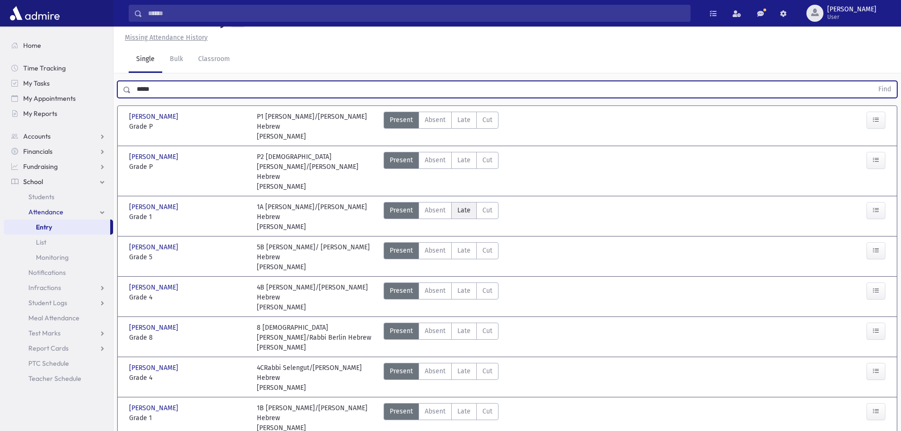
click at [463, 215] on span "Late" at bounding box center [463, 210] width 13 height 10
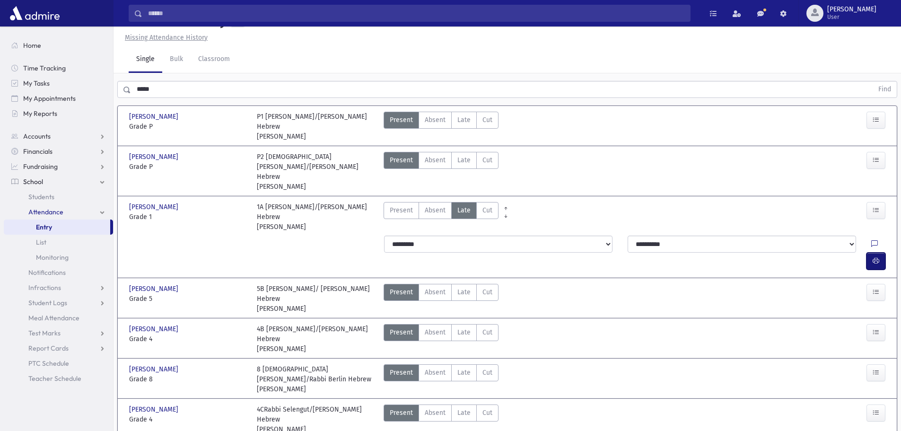
click at [876, 257] on icon "button" at bounding box center [875, 261] width 7 height 8
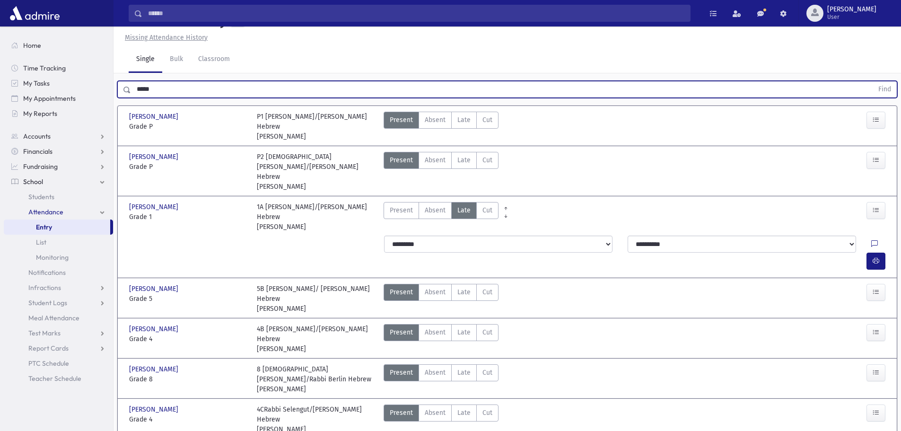
drag, startPoint x: 167, startPoint y: 112, endPoint x: 136, endPoint y: 108, distance: 31.4
click at [136, 98] on input "*****" at bounding box center [502, 89] width 742 height 17
click at [872, 81] on button "Find" at bounding box center [884, 89] width 24 height 16
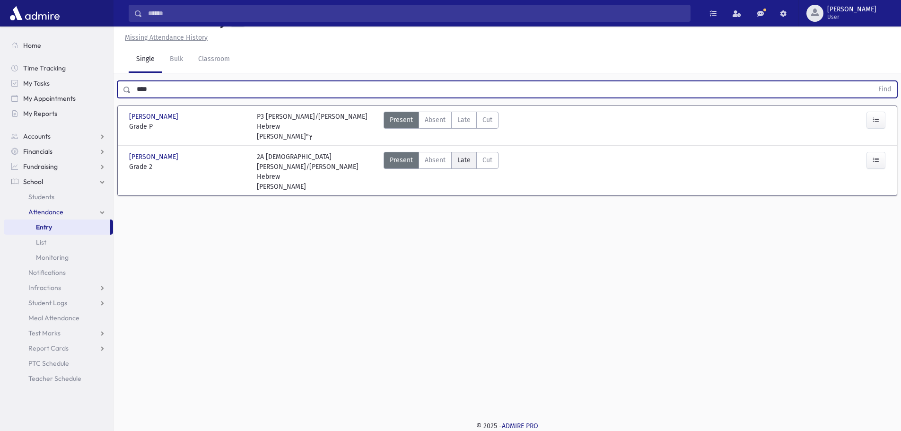
click at [463, 165] on span "Late" at bounding box center [463, 160] width 13 height 10
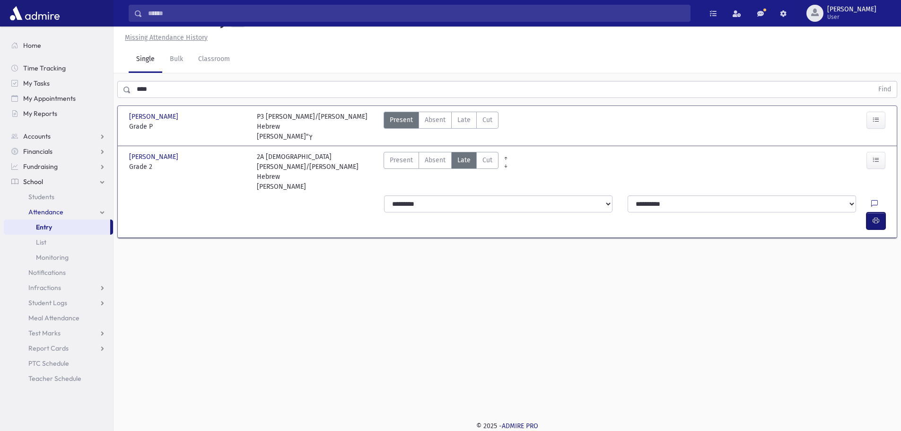
click at [874, 212] on button "button" at bounding box center [875, 220] width 19 height 17
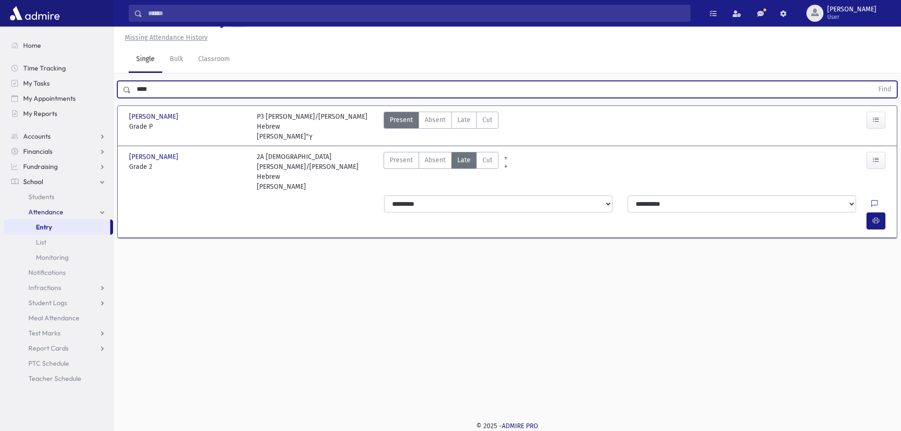
drag, startPoint x: 158, startPoint y: 112, endPoint x: 132, endPoint y: 119, distance: 26.6
click at [132, 102] on div "**** Find" at bounding box center [506, 87] width 787 height 28
click at [872, 81] on button "Find" at bounding box center [884, 89] width 24 height 16
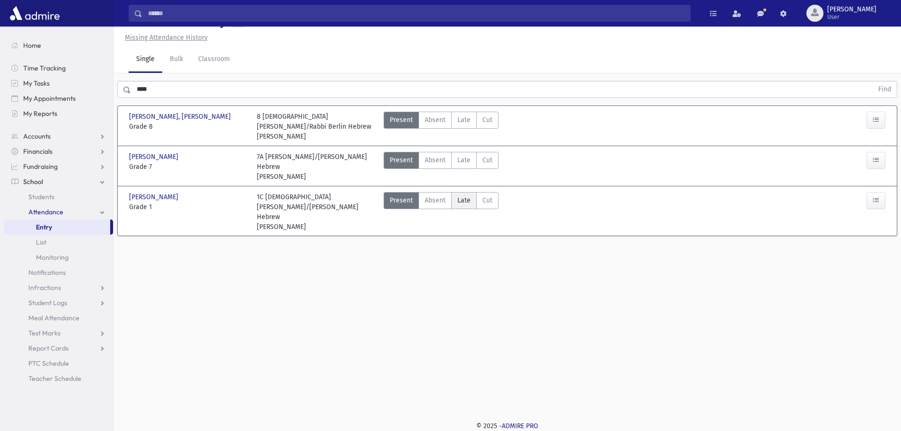
click at [469, 205] on span "Late" at bounding box center [463, 200] width 13 height 10
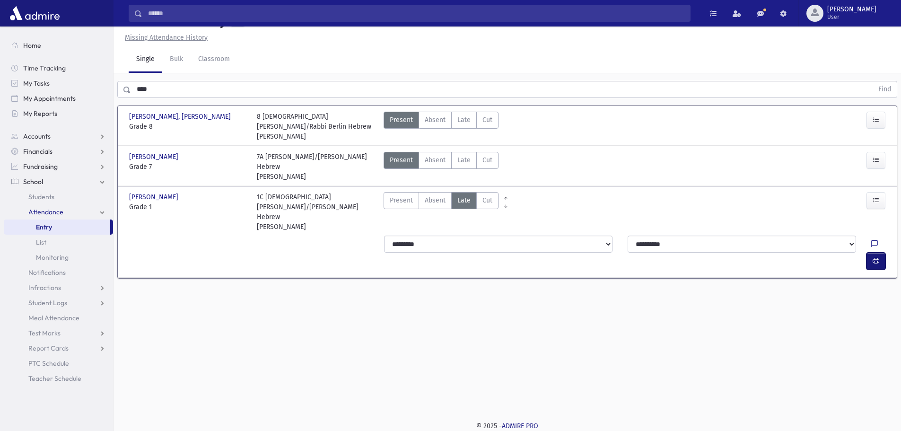
click at [870, 252] on button "button" at bounding box center [875, 260] width 19 height 17
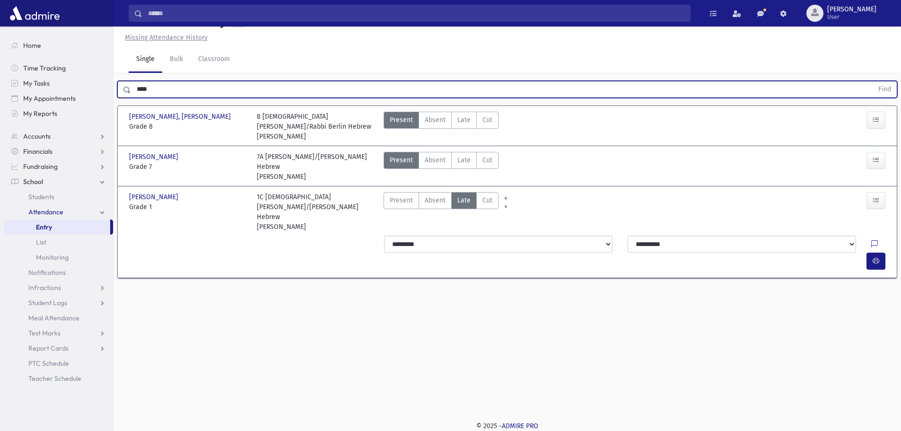
drag, startPoint x: 173, startPoint y: 114, endPoint x: 133, endPoint y: 115, distance: 40.2
click at [133, 98] on input "****" at bounding box center [502, 89] width 742 height 17
click at [872, 81] on button "Find" at bounding box center [884, 89] width 24 height 16
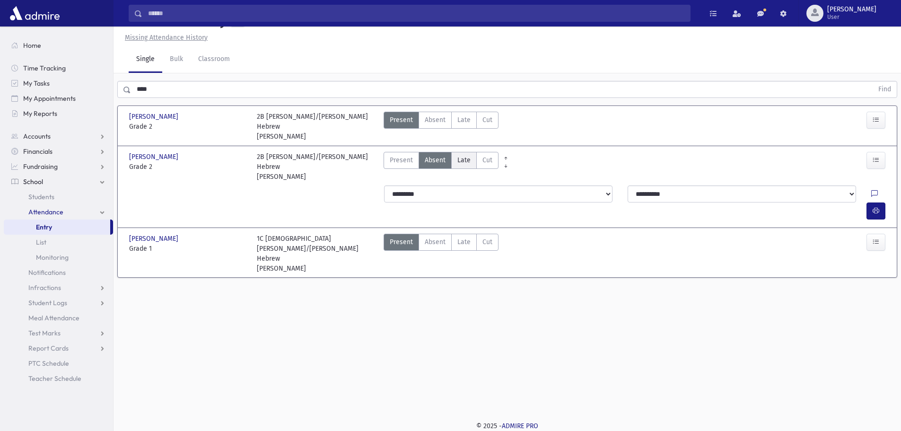
click at [461, 165] on span "Late" at bounding box center [463, 160] width 13 height 10
click at [877, 207] on icon "button" at bounding box center [875, 211] width 7 height 8
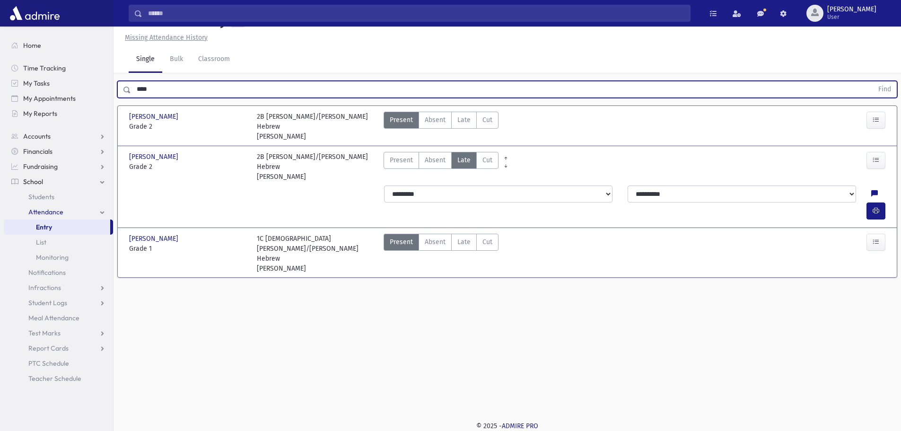
drag, startPoint x: 162, startPoint y: 108, endPoint x: 131, endPoint y: 109, distance: 30.7
click at [131, 98] on input "****" at bounding box center [502, 89] width 742 height 17
click at [872, 81] on button "Find" at bounding box center [884, 89] width 24 height 16
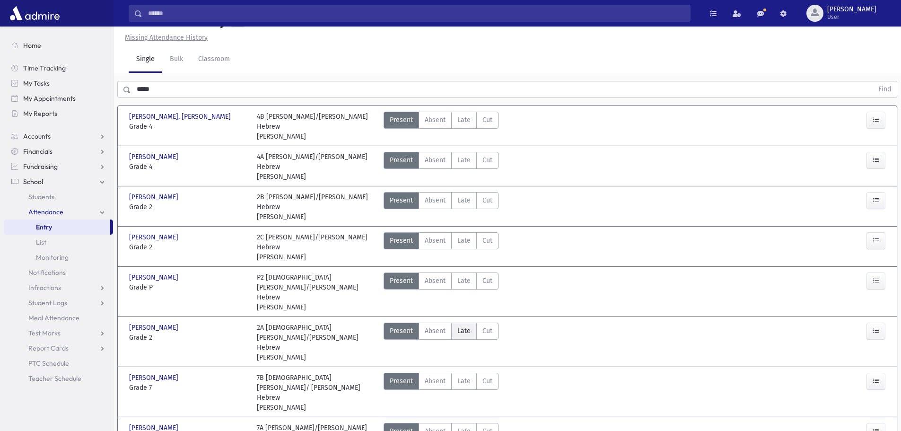
click at [465, 322] on label "Late Late" at bounding box center [464, 330] width 26 height 17
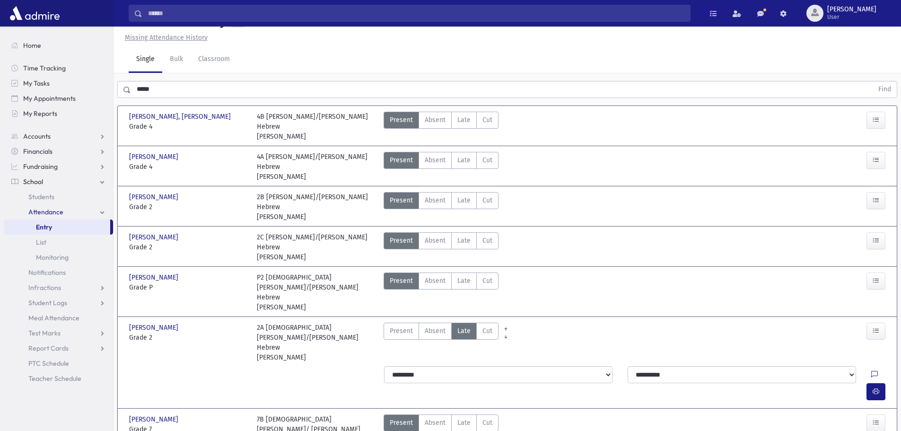
click at [869, 383] on button "button" at bounding box center [875, 391] width 19 height 17
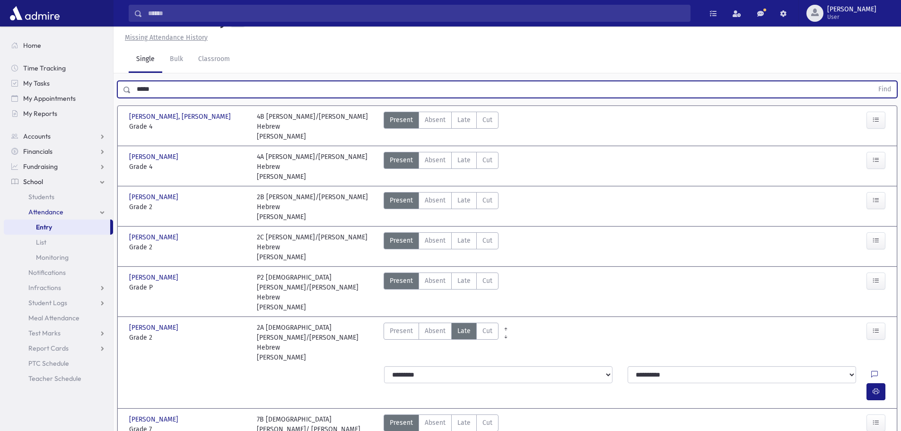
drag, startPoint x: 178, startPoint y: 112, endPoint x: 125, endPoint y: 112, distance: 52.9
click at [125, 98] on div "***** Find" at bounding box center [507, 89] width 780 height 17
click at [872, 81] on button "Find" at bounding box center [884, 89] width 24 height 16
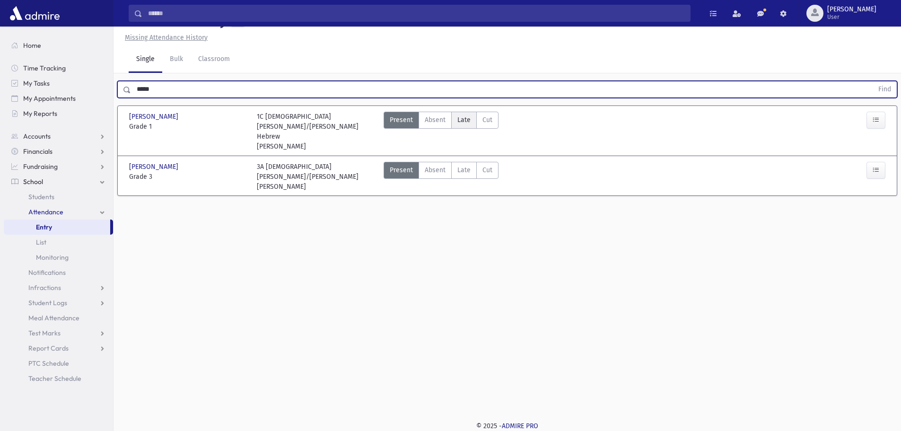
click at [465, 125] on span "Late" at bounding box center [463, 120] width 13 height 10
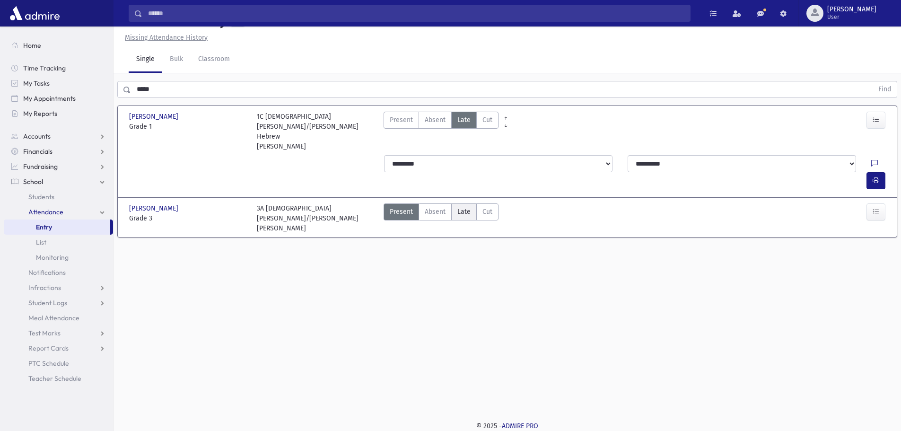
click at [459, 207] on span "Late" at bounding box center [463, 212] width 13 height 10
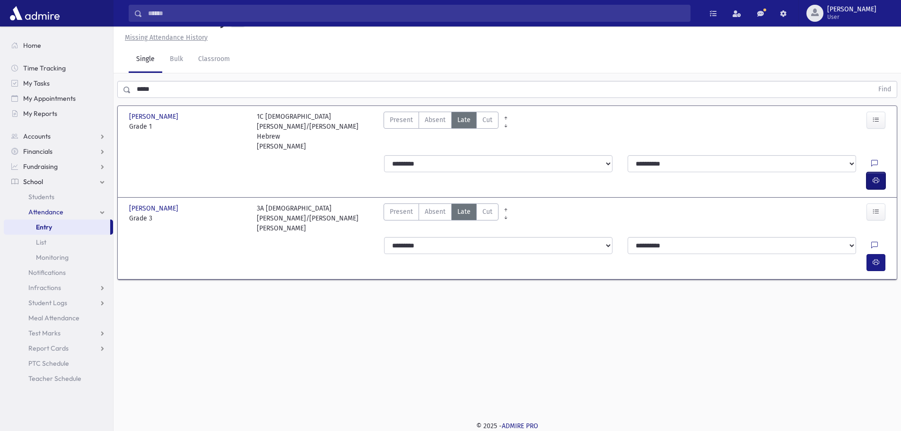
click at [874, 176] on icon "button" at bounding box center [875, 180] width 7 height 8
click at [867, 254] on button "button" at bounding box center [875, 262] width 19 height 17
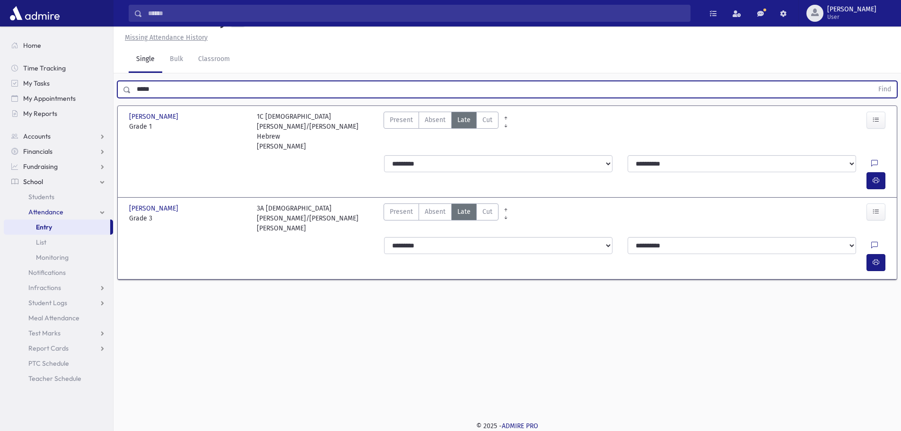
drag, startPoint x: 177, startPoint y: 111, endPoint x: 133, endPoint y: 106, distance: 44.7
click at [133, 98] on input "*****" at bounding box center [502, 89] width 742 height 17
click at [872, 81] on button "Find" at bounding box center [884, 89] width 24 height 16
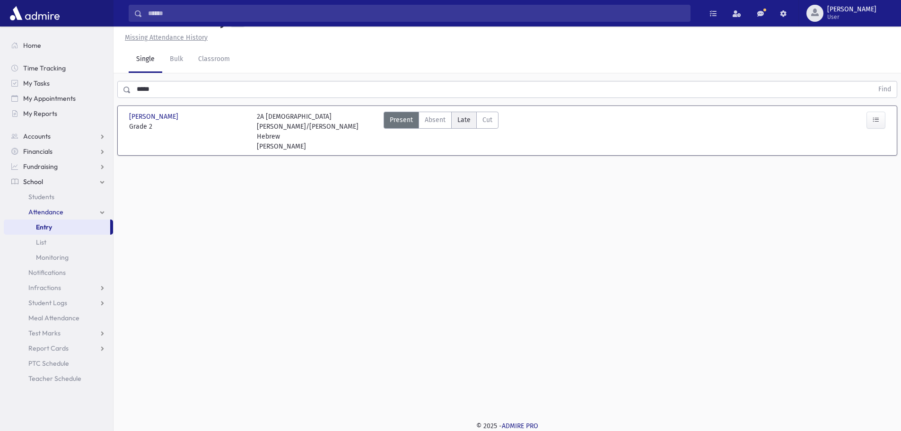
click at [468, 129] on label "Late Late" at bounding box center [464, 120] width 26 height 17
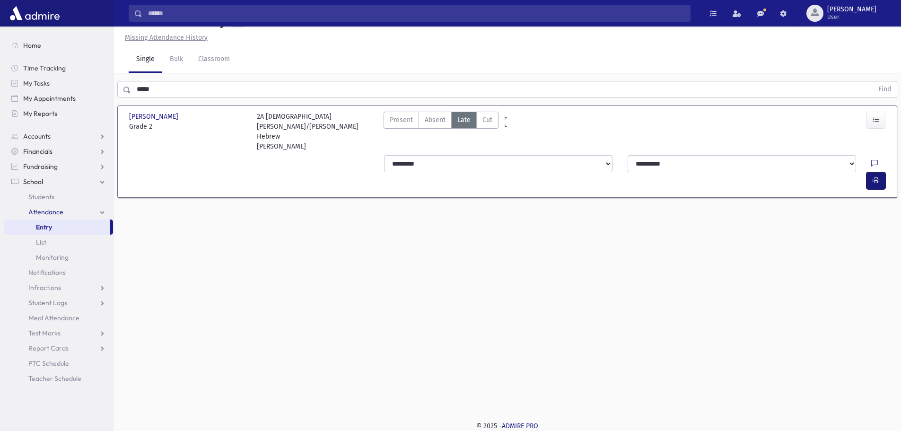
click at [873, 176] on icon "button" at bounding box center [875, 180] width 7 height 8
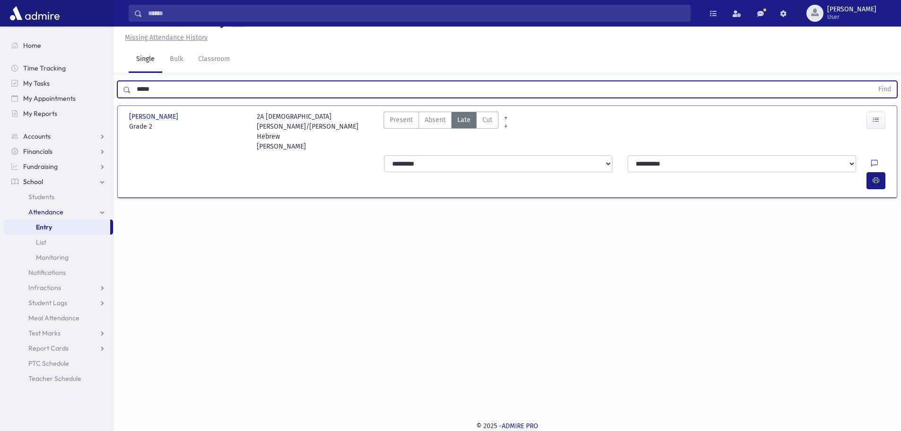
drag, startPoint x: 161, startPoint y: 111, endPoint x: 133, endPoint y: 103, distance: 29.6
click at [133, 98] on input "*****" at bounding box center [502, 89] width 742 height 17
type input "*"
click at [872, 81] on button "Find" at bounding box center [884, 89] width 24 height 16
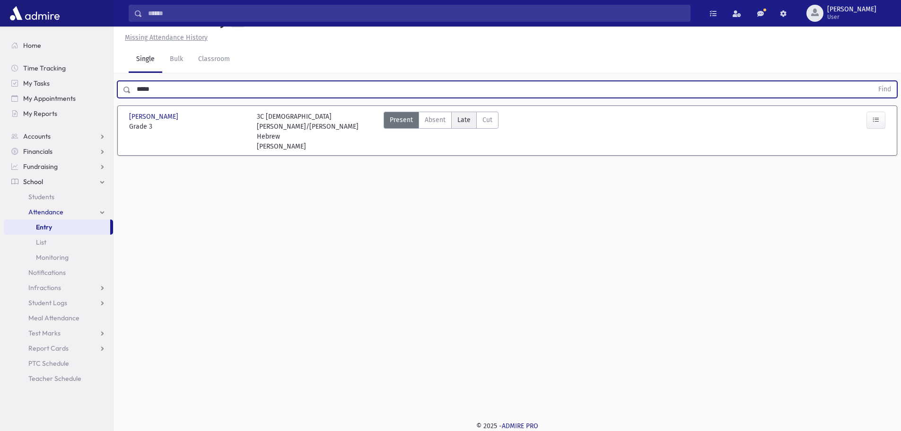
click at [465, 125] on span "Late" at bounding box center [463, 120] width 13 height 10
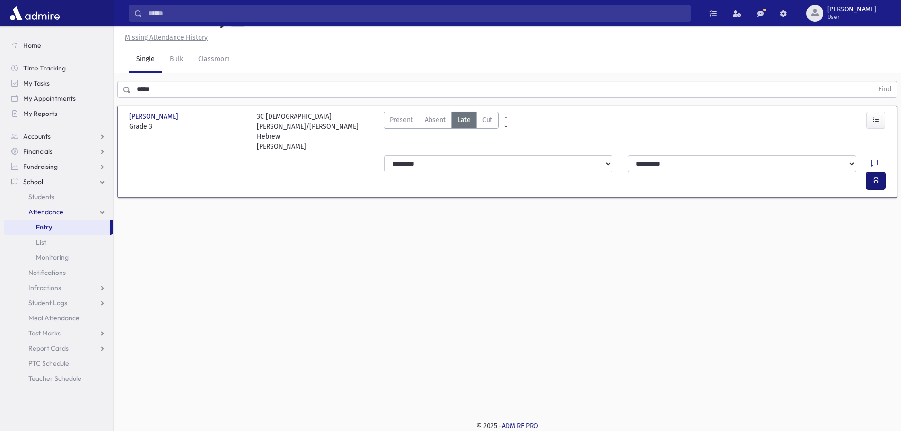
click at [879, 176] on button "button" at bounding box center [875, 180] width 19 height 17
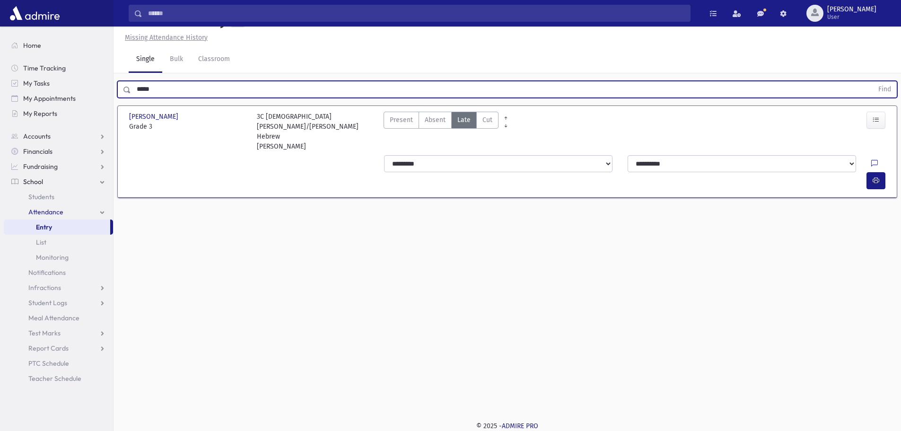
drag, startPoint x: 154, startPoint y: 113, endPoint x: 125, endPoint y: 108, distance: 29.7
click at [125, 98] on div "***** Find" at bounding box center [507, 89] width 780 height 17
click at [872, 81] on button "Find" at bounding box center [884, 89] width 24 height 16
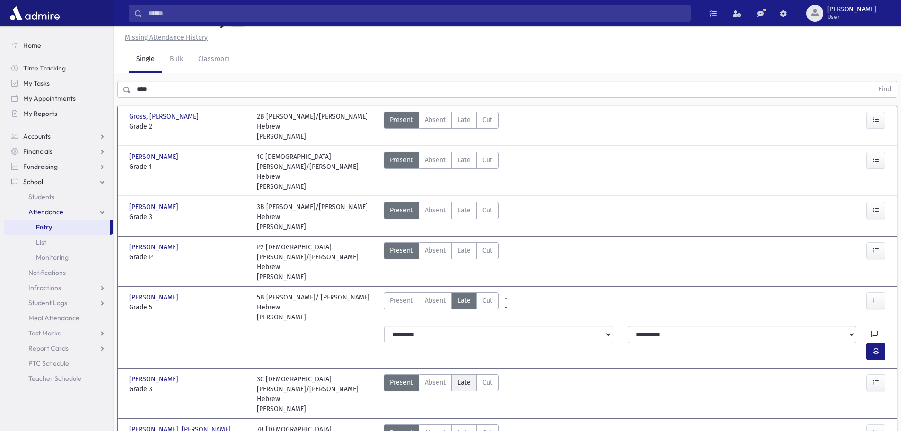
click at [455, 374] on label "Late Late" at bounding box center [464, 382] width 26 height 17
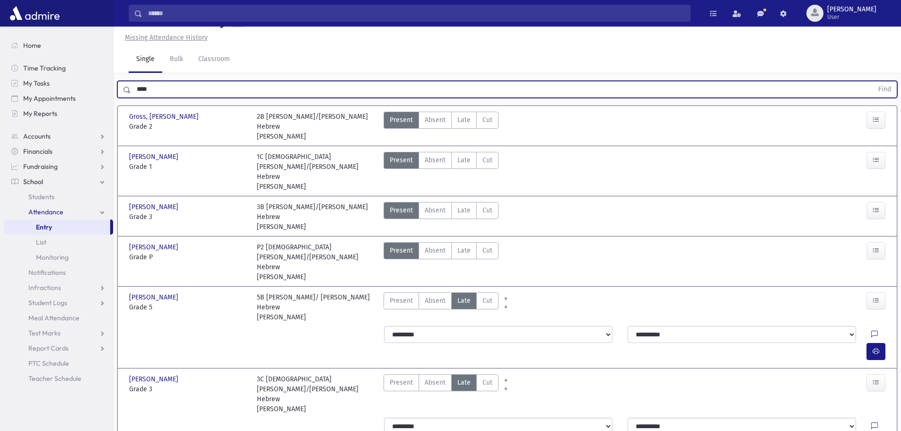
click at [168, 98] on input "****" at bounding box center [502, 89] width 742 height 17
click at [872, 81] on button "Find" at bounding box center [884, 89] width 24 height 16
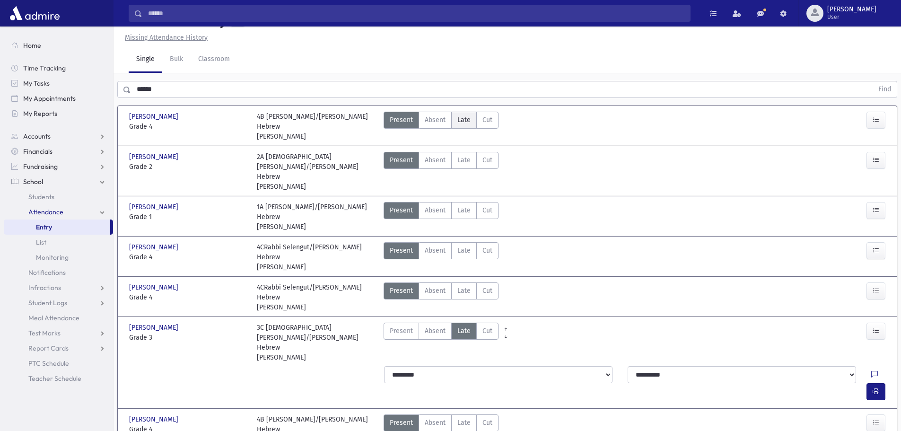
click at [456, 129] on label "Late Late" at bounding box center [464, 120] width 26 height 17
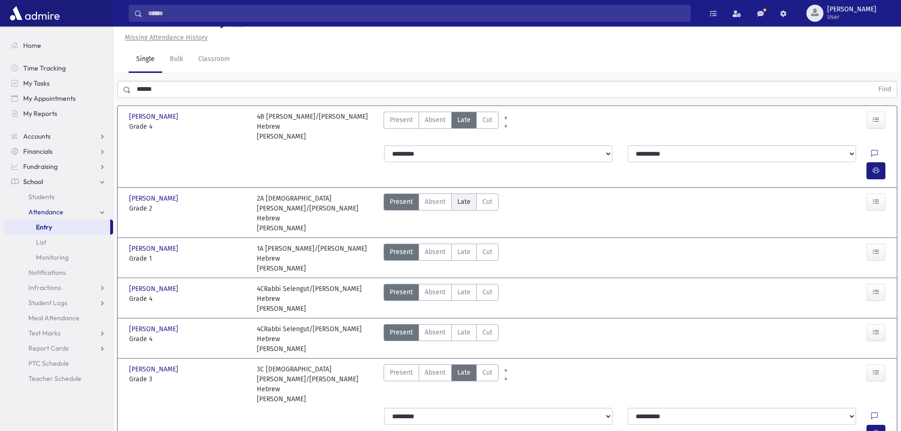
click at [462, 198] on span "Late" at bounding box center [463, 202] width 13 height 10
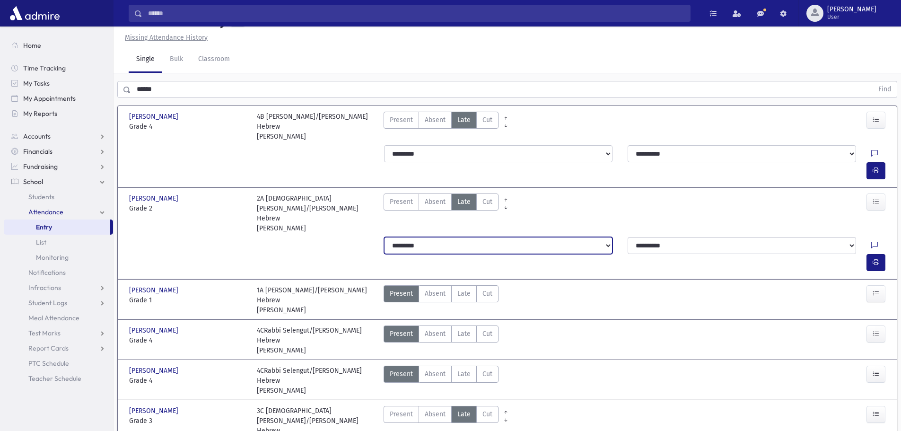
click at [469, 237] on select "**********" at bounding box center [498, 245] width 228 height 17
click at [384, 237] on select "**********" at bounding box center [498, 245] width 228 height 17
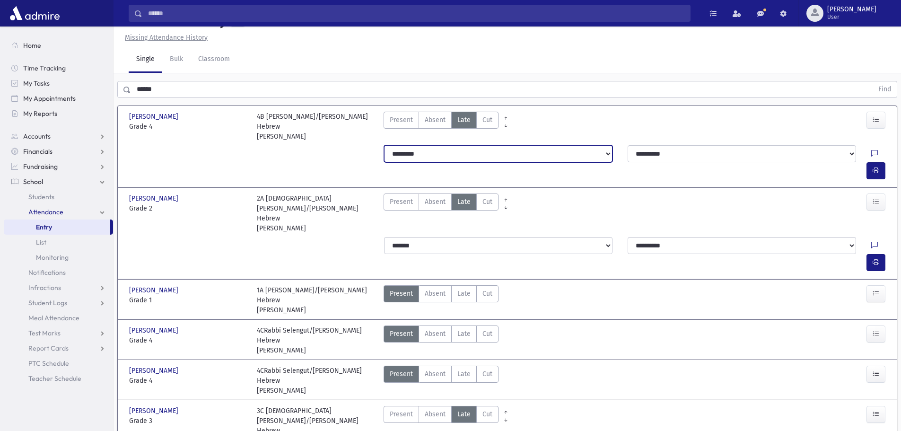
click at [457, 160] on select "**********" at bounding box center [498, 153] width 228 height 17
click at [384, 156] on select "**********" at bounding box center [498, 153] width 228 height 17
click at [876, 166] on icon "button" at bounding box center [875, 170] width 7 height 8
click at [873, 258] on icon "button" at bounding box center [875, 262] width 7 height 8
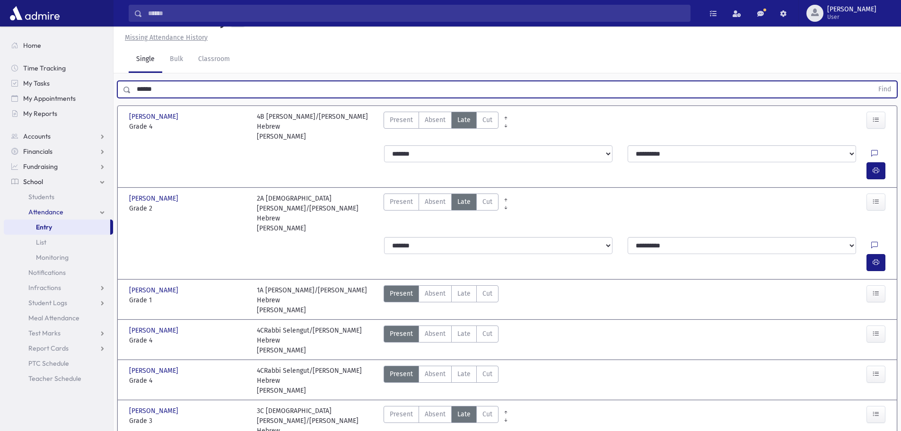
drag, startPoint x: 183, startPoint y: 113, endPoint x: 127, endPoint y: 111, distance: 56.3
click at [127, 98] on div "****** Find" at bounding box center [507, 89] width 780 height 17
click at [176, 98] on input "******" at bounding box center [502, 89] width 742 height 17
type input "*****"
drag, startPoint x: 176, startPoint y: 106, endPoint x: 130, endPoint y: 92, distance: 48.0
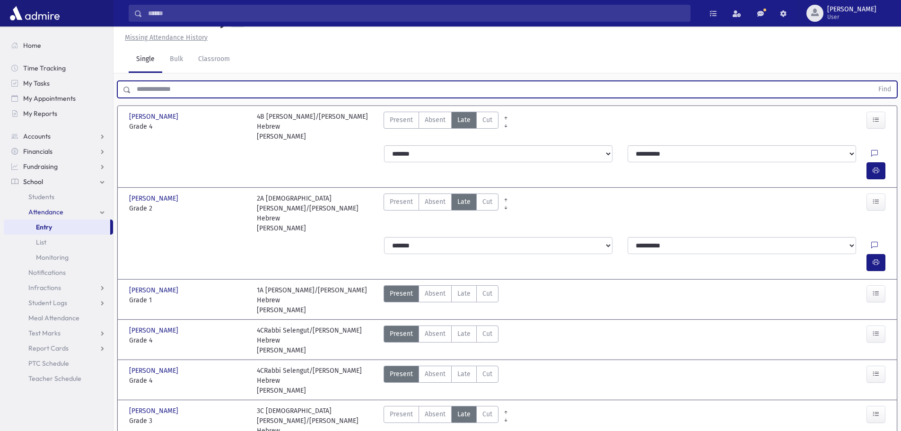
click at [872, 81] on button "Find" at bounding box center [884, 89] width 24 height 16
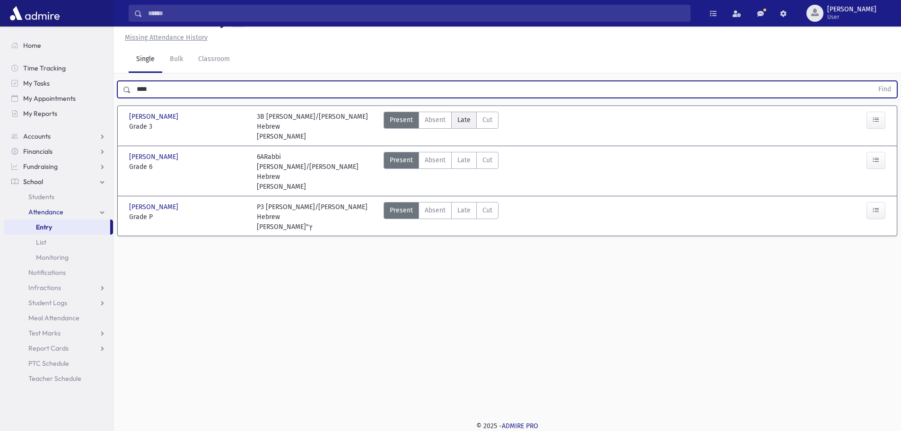
click at [459, 125] on span "Late" at bounding box center [463, 120] width 13 height 10
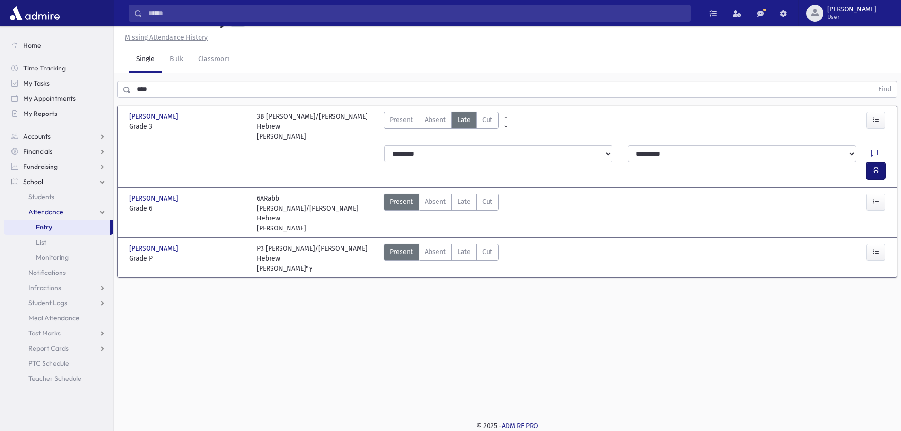
click at [880, 172] on button "button" at bounding box center [875, 170] width 19 height 17
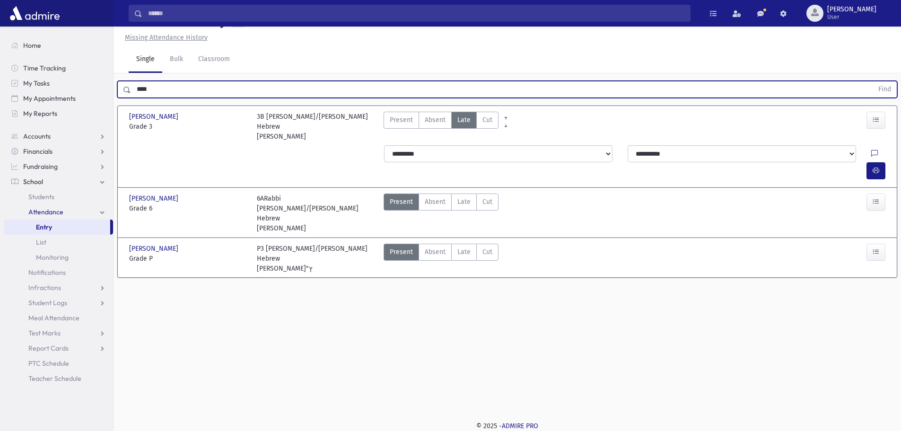
drag, startPoint x: 159, startPoint y: 113, endPoint x: 134, endPoint y: 104, distance: 26.6
click at [134, 98] on input "****" at bounding box center [502, 89] width 742 height 17
click at [872, 81] on button "Find" at bounding box center [884, 89] width 24 height 16
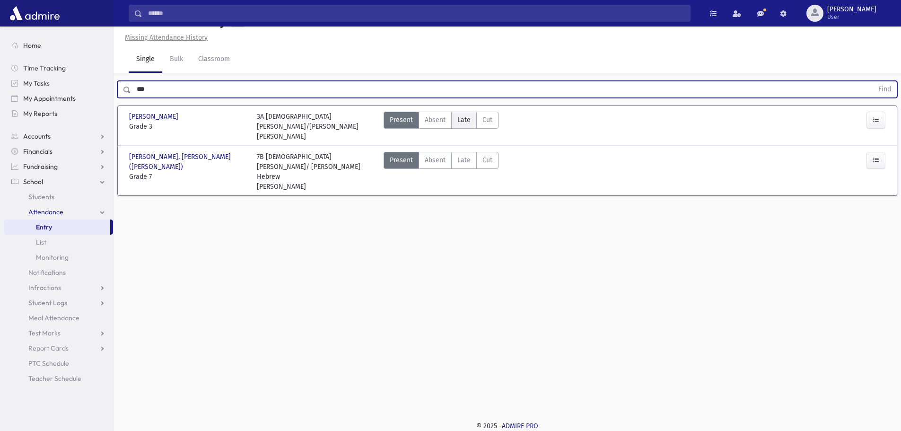
click at [457, 125] on span "Late" at bounding box center [463, 120] width 13 height 10
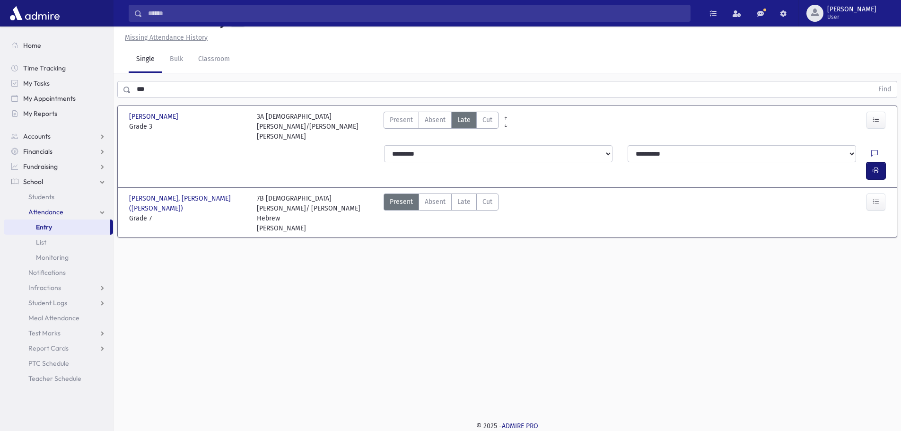
click at [883, 164] on button "button" at bounding box center [875, 170] width 19 height 17
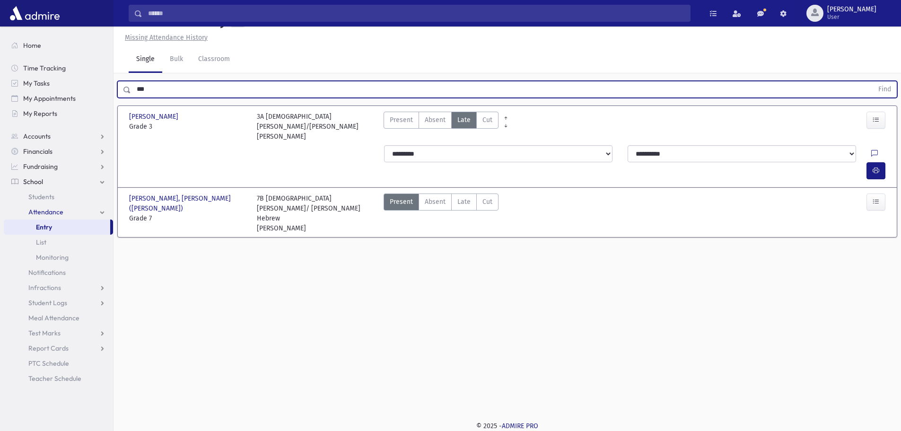
drag, startPoint x: 165, startPoint y: 115, endPoint x: 125, endPoint y: 115, distance: 39.7
click at [125, 98] on div "*** Find" at bounding box center [507, 89] width 780 height 17
click at [872, 81] on button "Find" at bounding box center [884, 89] width 24 height 16
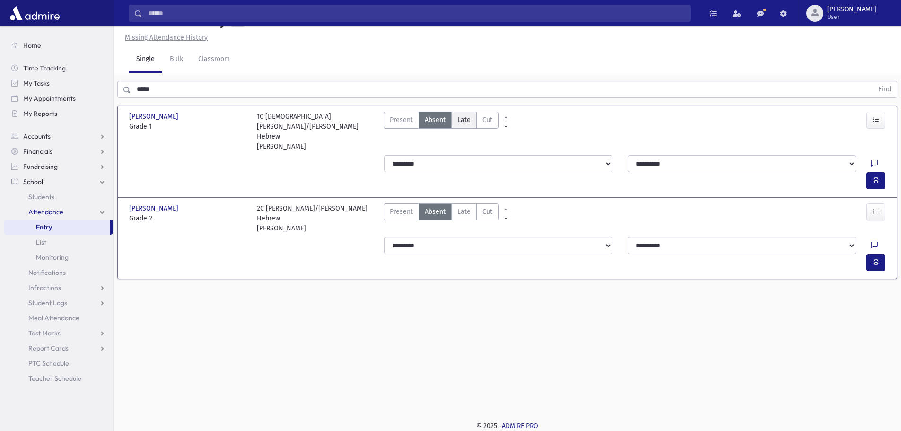
click at [459, 125] on span "Late" at bounding box center [463, 120] width 13 height 10
click at [470, 203] on label "Late Late" at bounding box center [464, 211] width 26 height 17
click at [880, 172] on button "button" at bounding box center [875, 180] width 19 height 17
click at [875, 258] on icon "button" at bounding box center [875, 262] width 7 height 8
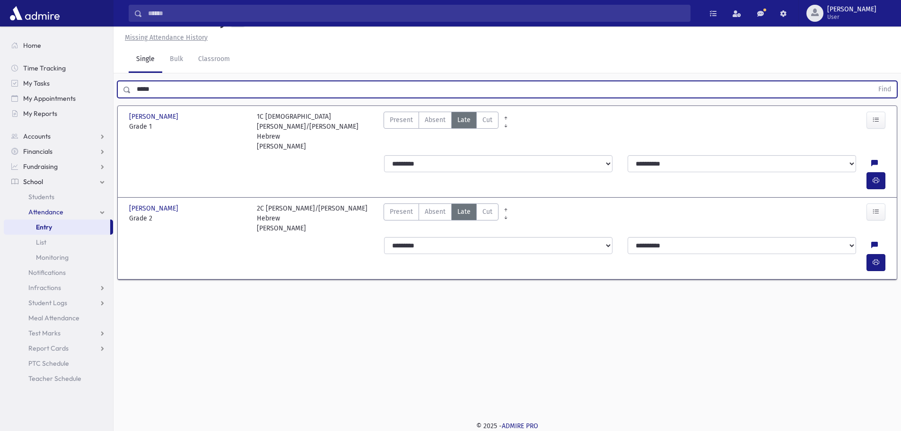
drag, startPoint x: 168, startPoint y: 114, endPoint x: 129, endPoint y: 107, distance: 40.3
click at [129, 98] on div "***** Find" at bounding box center [507, 89] width 780 height 17
click at [872, 81] on button "Find" at bounding box center [884, 89] width 24 height 16
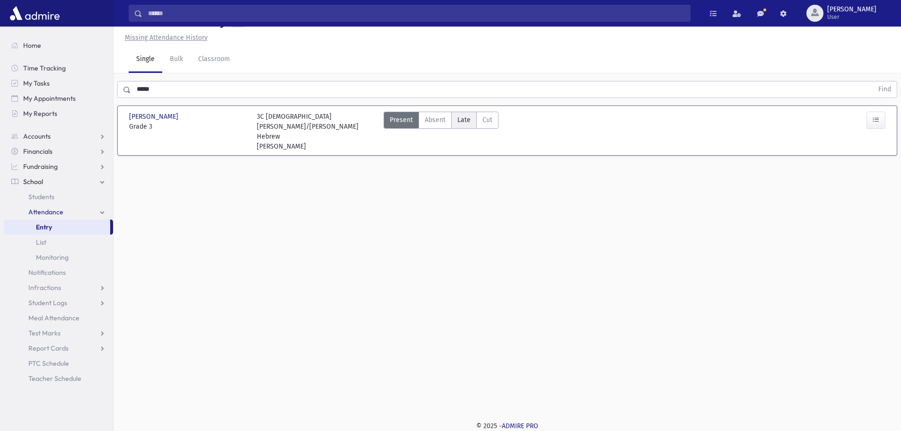
click at [456, 129] on label "Late Late" at bounding box center [464, 120] width 26 height 17
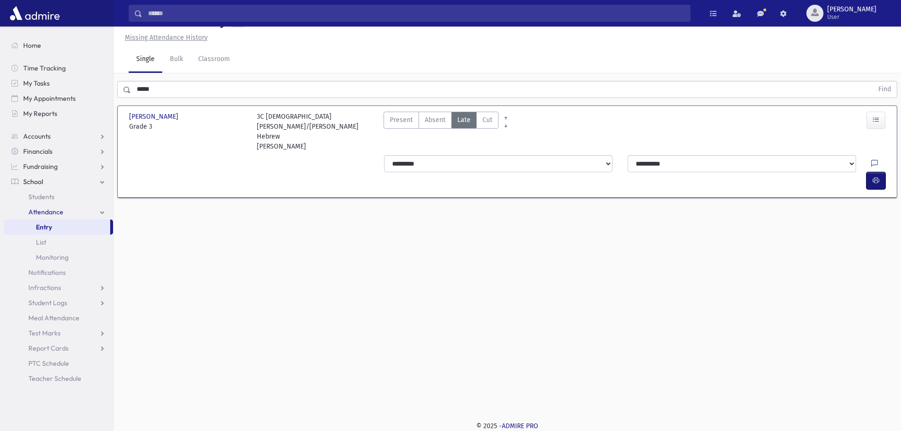
click at [880, 173] on button "button" at bounding box center [875, 180] width 19 height 17
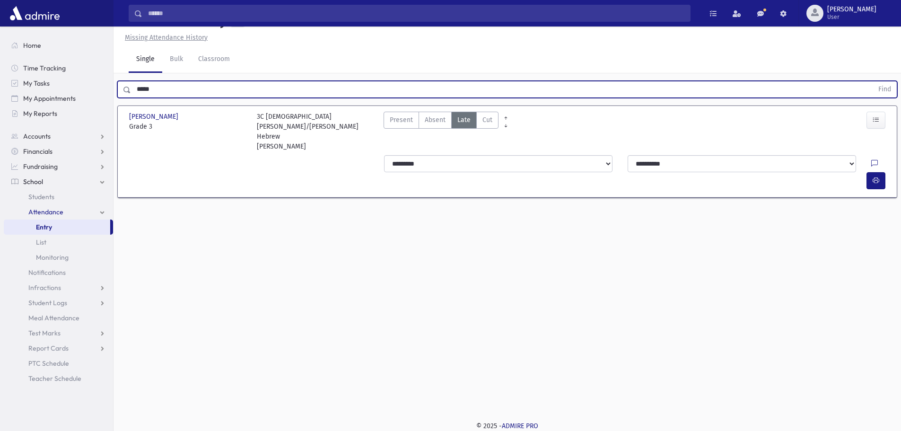
drag, startPoint x: 237, startPoint y: 105, endPoint x: 126, endPoint y: 113, distance: 111.8
click at [126, 98] on div "***** Find" at bounding box center [507, 89] width 780 height 17
click at [872, 81] on button "Find" at bounding box center [884, 89] width 24 height 16
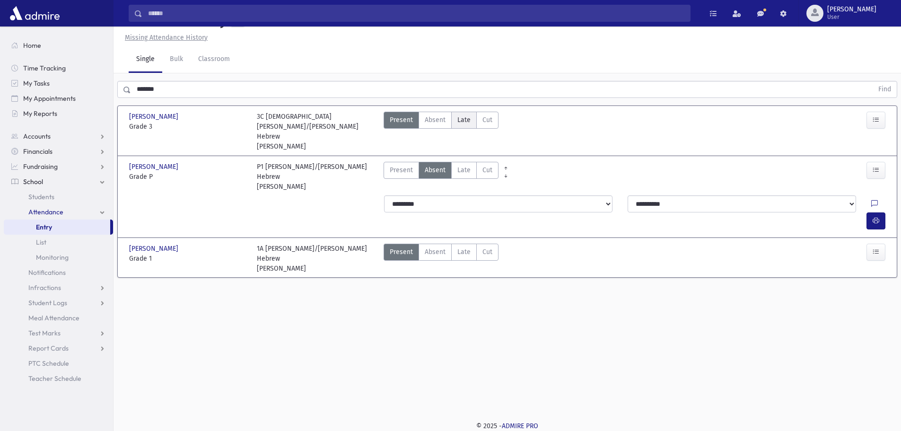
click at [460, 125] on span "Late" at bounding box center [463, 120] width 13 height 10
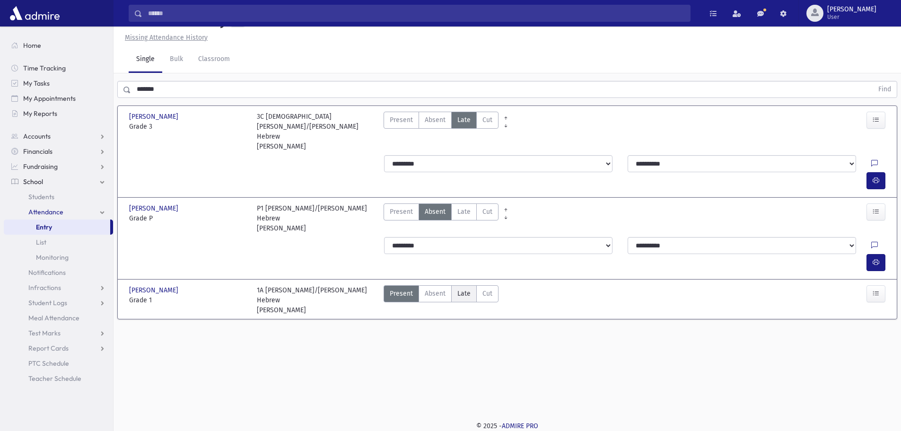
click at [459, 288] on span "Late" at bounding box center [463, 293] width 13 height 10
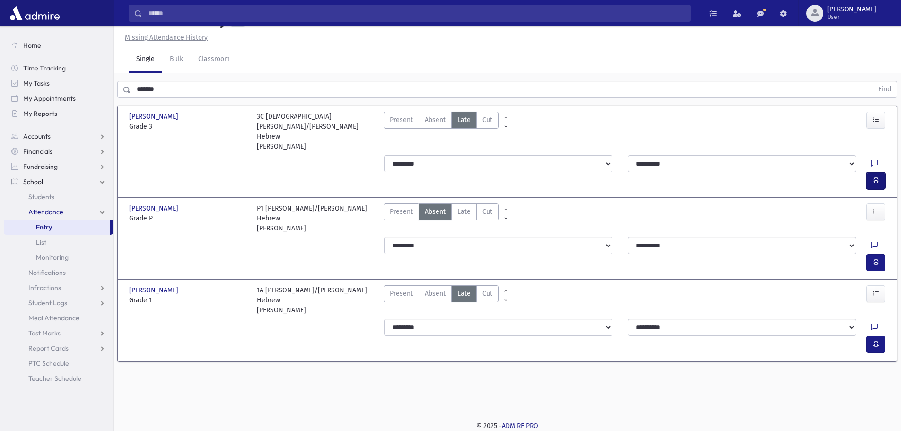
click at [878, 176] on icon "button" at bounding box center [875, 180] width 7 height 8
click at [872, 340] on icon "button" at bounding box center [875, 344] width 7 height 8
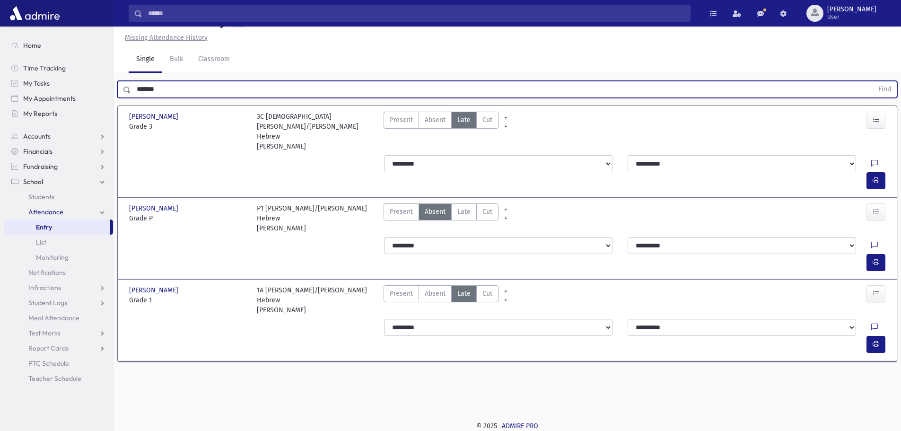
drag, startPoint x: 186, startPoint y: 111, endPoint x: 118, endPoint y: 104, distance: 68.4
click at [118, 98] on div "******* Find" at bounding box center [507, 89] width 780 height 17
click at [872, 81] on button "Find" at bounding box center [884, 89] width 24 height 16
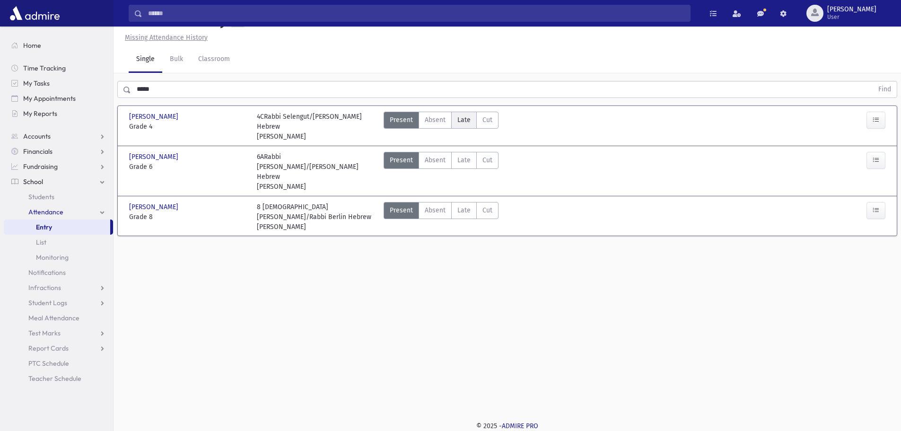
click at [456, 129] on label "Late Late" at bounding box center [464, 120] width 26 height 17
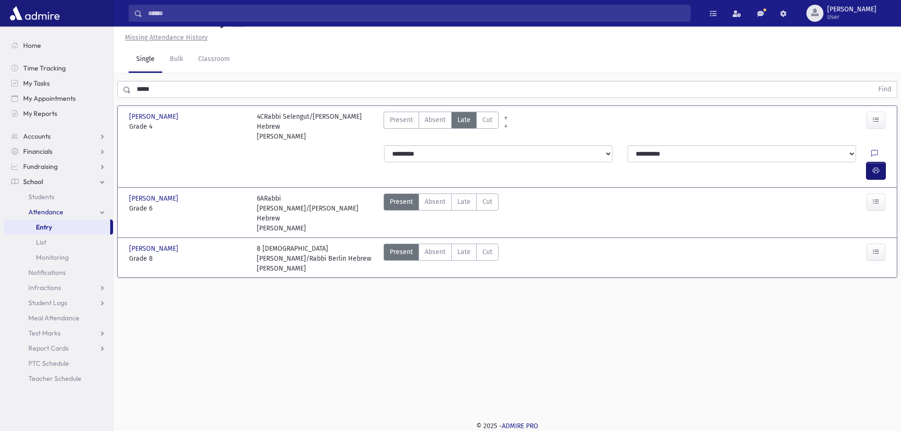
click at [879, 167] on button "button" at bounding box center [875, 170] width 19 height 17
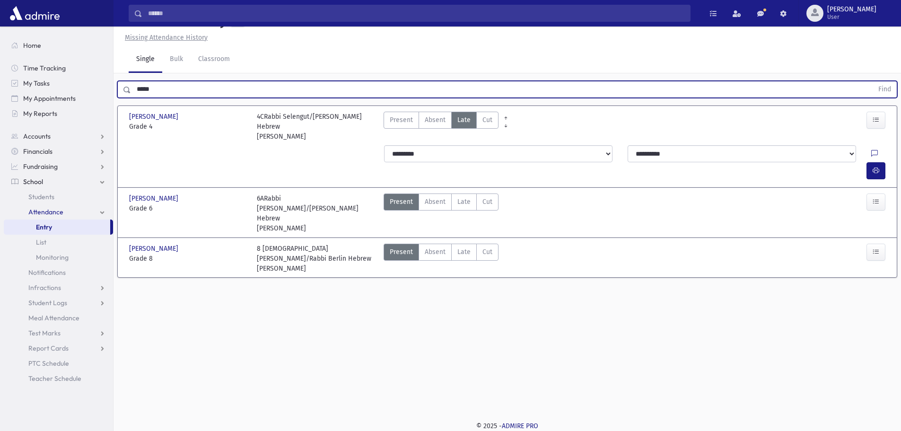
drag, startPoint x: 186, startPoint y: 111, endPoint x: 132, endPoint y: 111, distance: 53.4
click at [132, 98] on input "*****" at bounding box center [502, 89] width 742 height 17
click at [872, 81] on button "Find" at bounding box center [884, 89] width 24 height 16
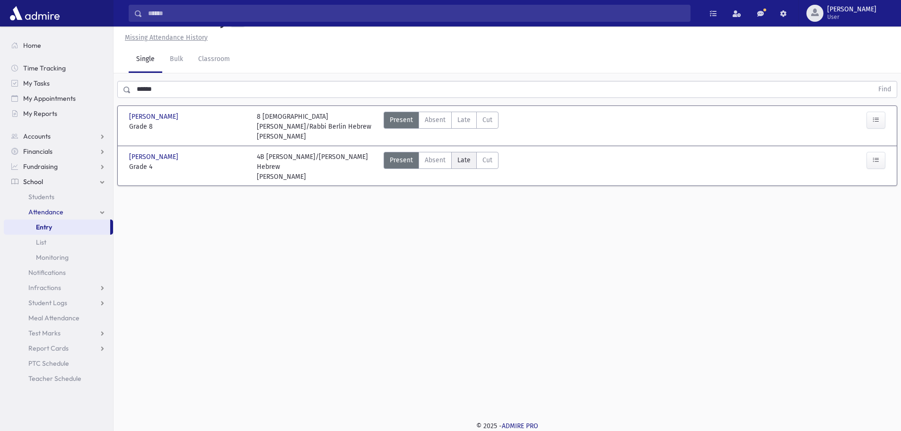
click at [460, 165] on span "Late" at bounding box center [463, 160] width 13 height 10
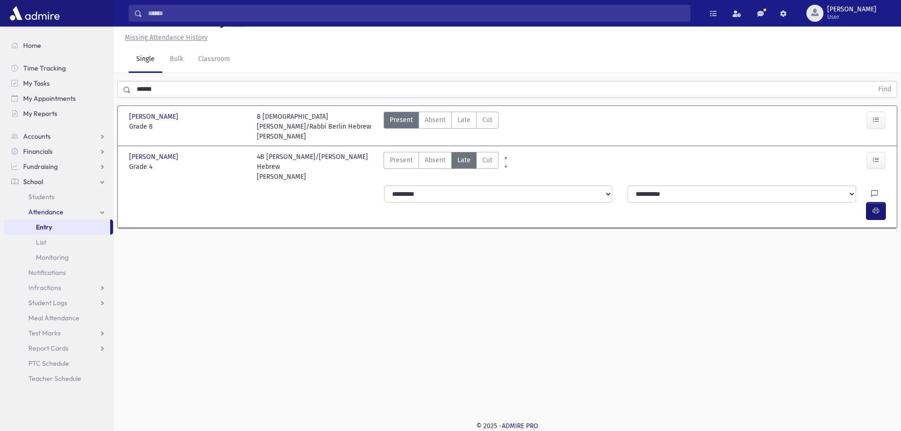
click at [881, 203] on button "button" at bounding box center [875, 210] width 19 height 17
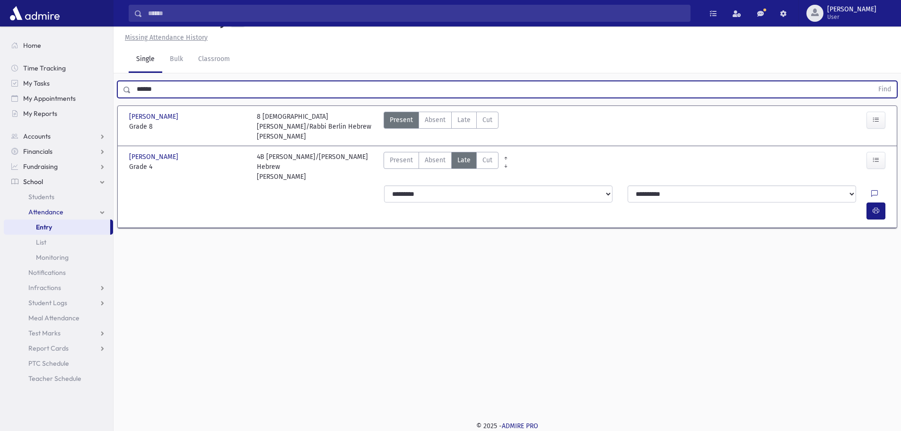
drag, startPoint x: 183, startPoint y: 115, endPoint x: 134, endPoint y: 107, distance: 50.2
click at [134, 98] on input "******" at bounding box center [502, 89] width 742 height 17
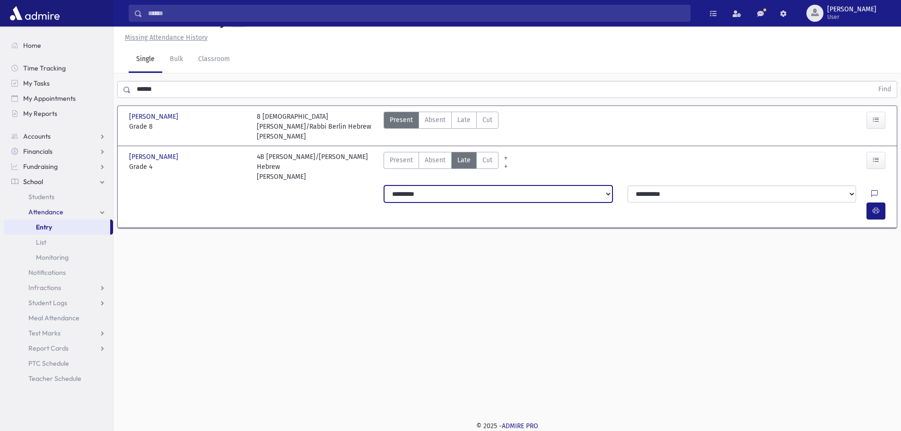
click at [402, 199] on select "**********" at bounding box center [498, 193] width 228 height 17
click at [384, 196] on select "**********" at bounding box center [498, 193] width 228 height 17
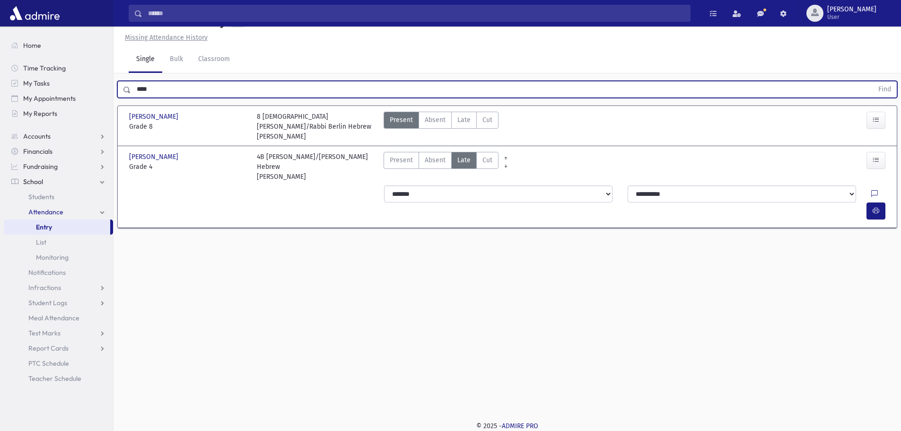
click at [872, 81] on button "Find" at bounding box center [884, 89] width 24 height 16
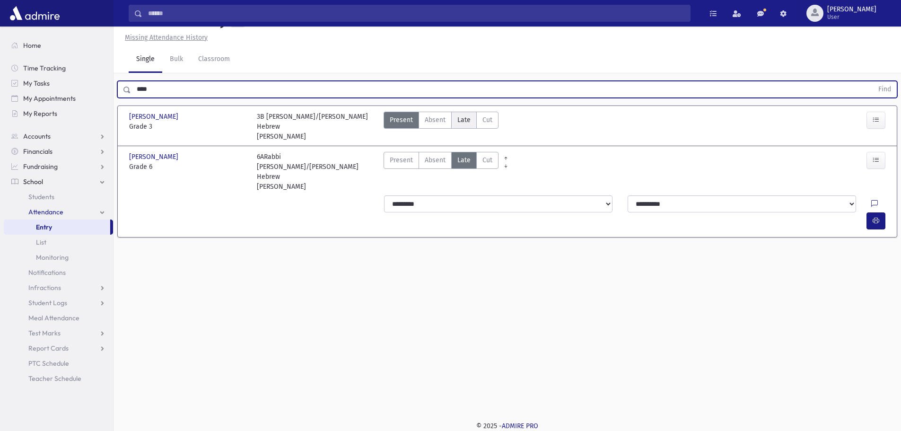
click at [462, 129] on label "Late Late" at bounding box center [464, 120] width 26 height 17
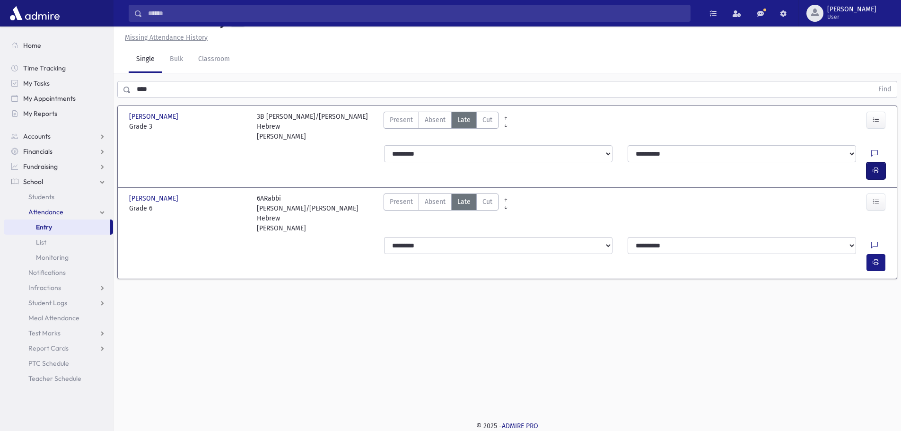
click at [878, 170] on button "button" at bounding box center [875, 170] width 19 height 17
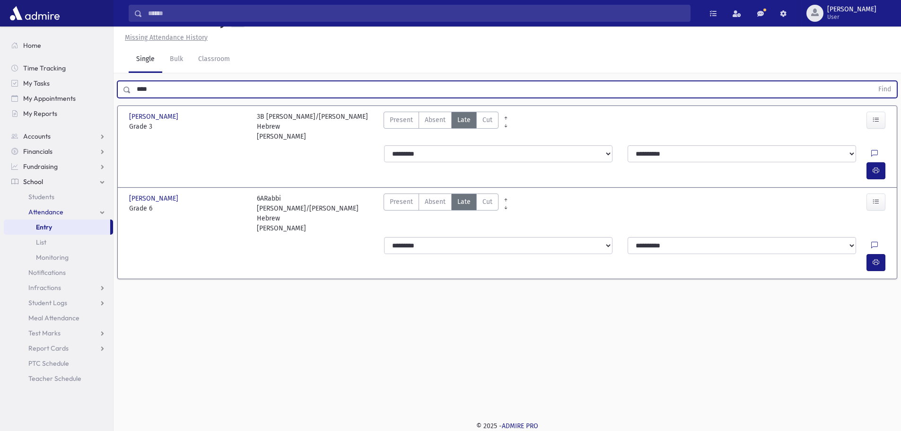
drag, startPoint x: 198, startPoint y: 117, endPoint x: 131, endPoint y: 108, distance: 66.7
click at [131, 98] on input "****" at bounding box center [502, 89] width 742 height 17
click at [872, 81] on button "Find" at bounding box center [884, 89] width 24 height 16
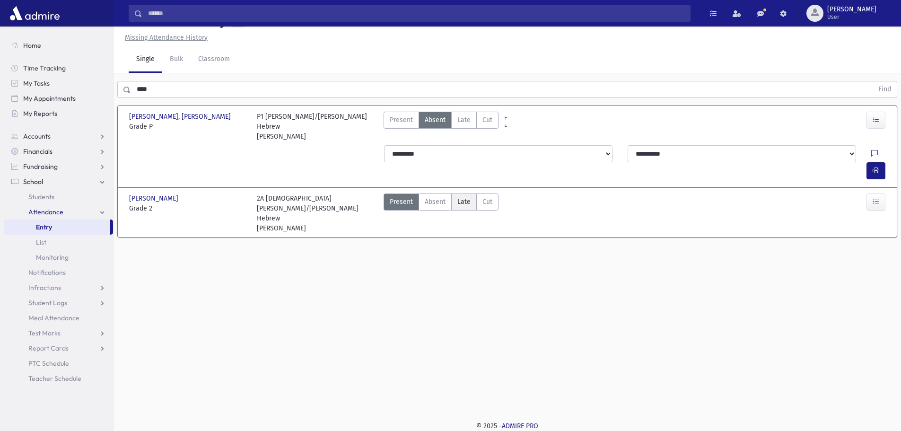
click at [469, 200] on span "Late" at bounding box center [463, 202] width 13 height 10
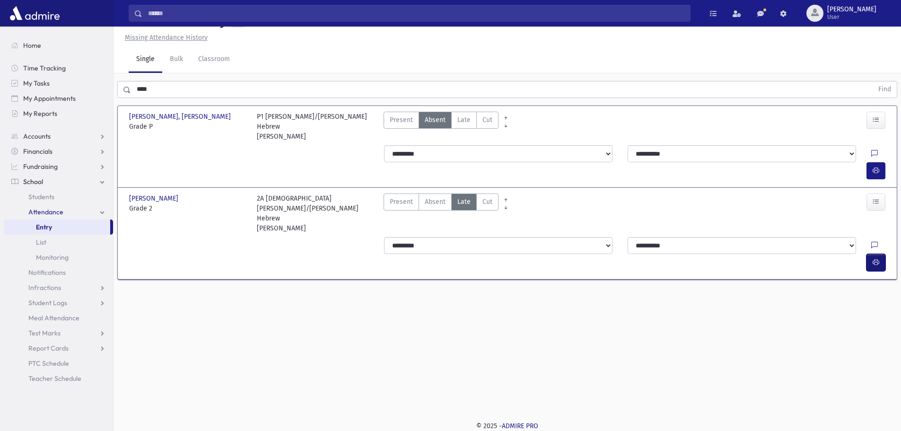
click at [883, 254] on button "button" at bounding box center [875, 262] width 19 height 17
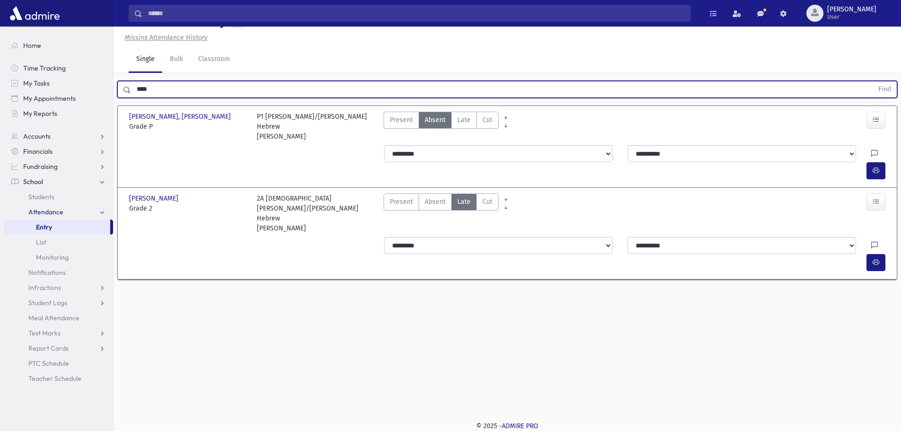
drag, startPoint x: 169, startPoint y: 117, endPoint x: 126, endPoint y: 115, distance: 43.1
click at [126, 98] on div "**** Find" at bounding box center [507, 89] width 780 height 17
click at [872, 81] on button "Find" at bounding box center [884, 89] width 24 height 16
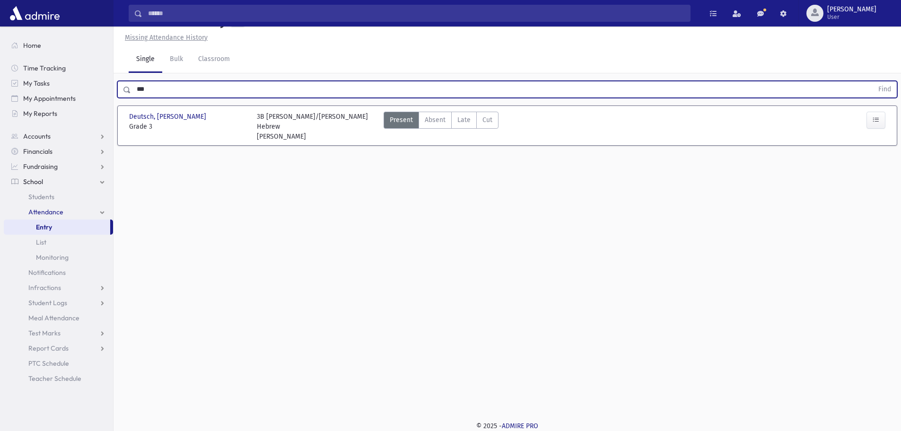
drag, startPoint x: 315, startPoint y: 106, endPoint x: 134, endPoint y: 112, distance: 180.7
click at [134, 98] on input "***" at bounding box center [502, 89] width 742 height 17
click at [872, 81] on button "Find" at bounding box center [884, 89] width 24 height 16
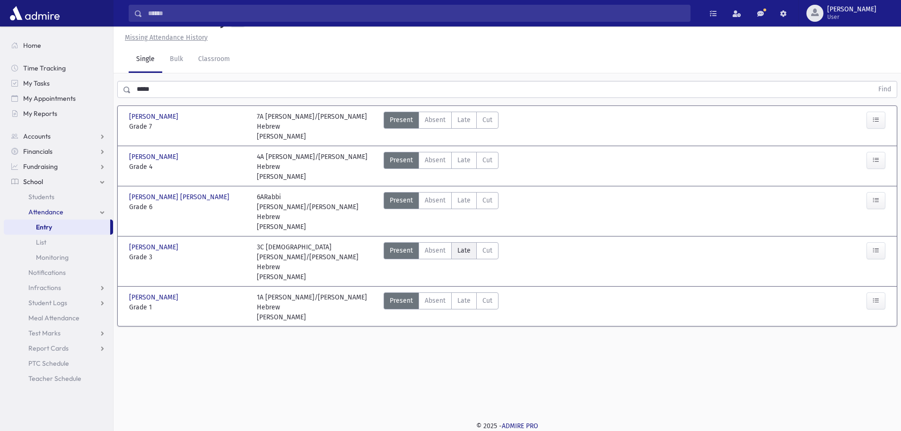
click at [460, 242] on label "Late Late" at bounding box center [464, 250] width 26 height 17
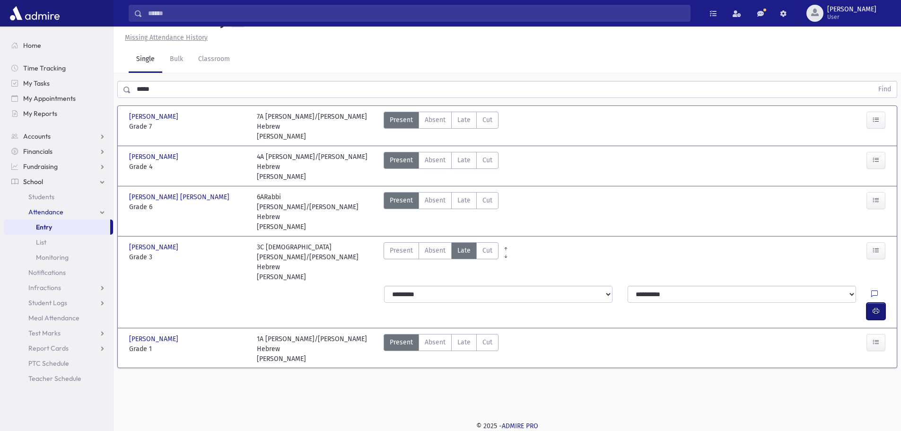
click at [875, 307] on icon "button" at bounding box center [875, 311] width 7 height 8
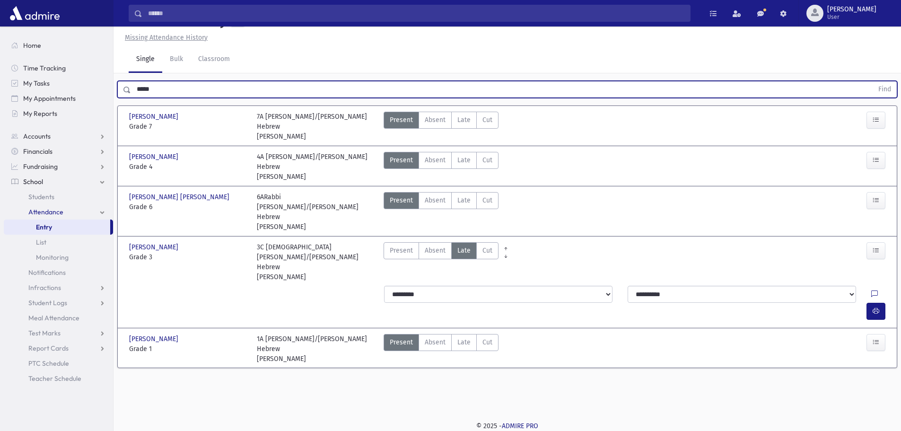
drag, startPoint x: 168, startPoint y: 115, endPoint x: 121, endPoint y: 124, distance: 48.5
click at [121, 124] on div "***** Find [PERSON_NAME] [PERSON_NAME] Grade 7 Grade 7 7A [PERSON_NAME]/[PERSON…" at bounding box center [506, 227] width 787 height 308
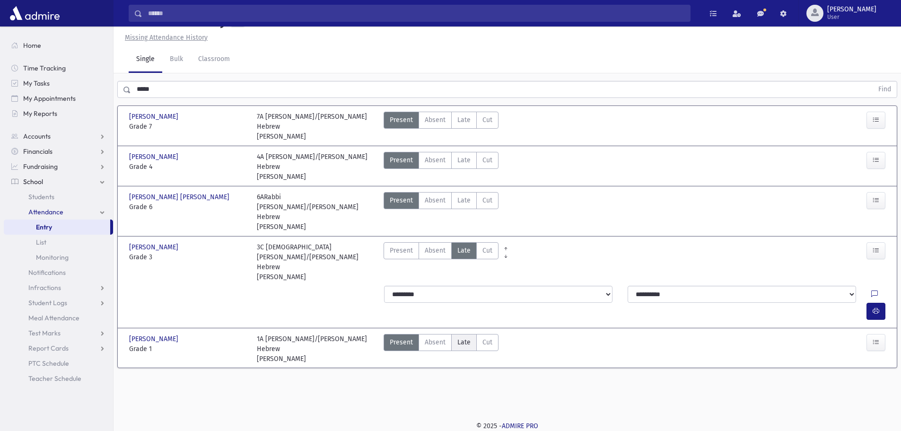
click at [471, 334] on label "Late Late" at bounding box center [464, 342] width 26 height 17
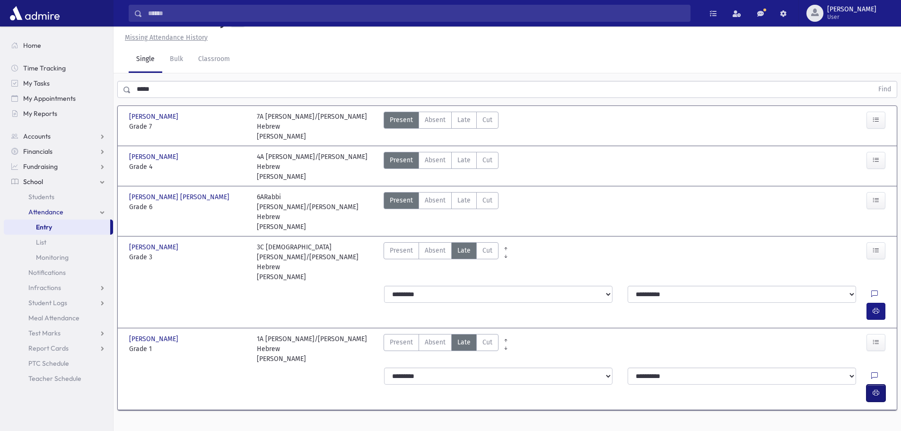
click at [867, 384] on button "button" at bounding box center [875, 392] width 19 height 17
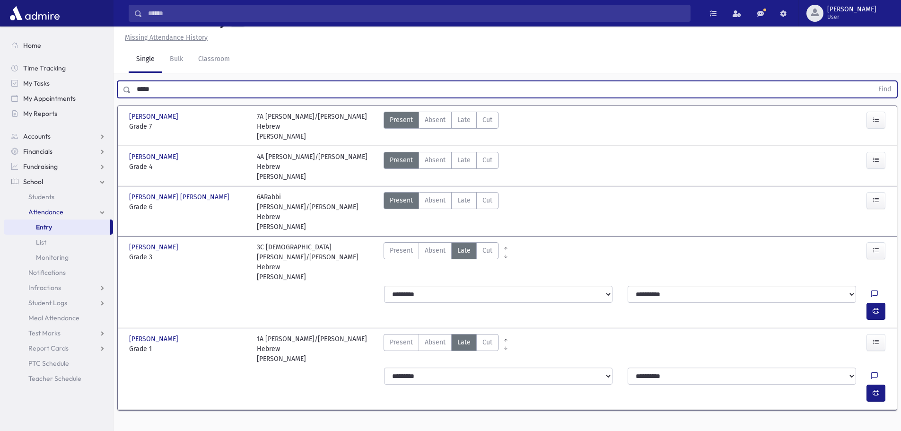
click at [872, 81] on button "Find" at bounding box center [884, 89] width 24 height 16
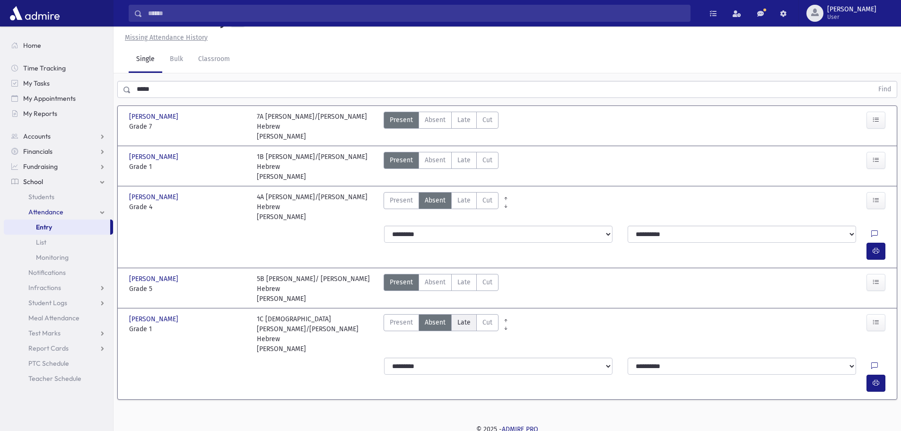
click at [469, 317] on span "Late" at bounding box center [463, 322] width 13 height 10
click at [876, 379] on icon "button" at bounding box center [875, 383] width 7 height 8
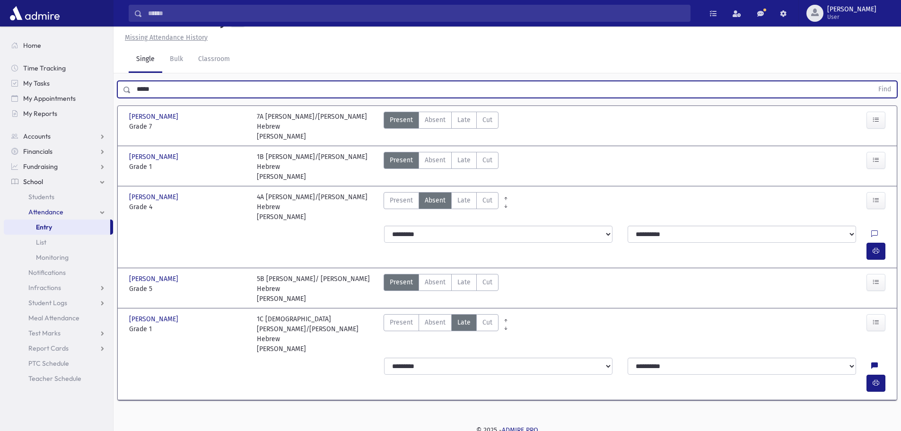
drag, startPoint x: 195, startPoint y: 112, endPoint x: 124, endPoint y: 112, distance: 70.9
click at [124, 98] on div "***** Find" at bounding box center [507, 89] width 780 height 17
click at [872, 81] on button "Find" at bounding box center [884, 89] width 24 height 16
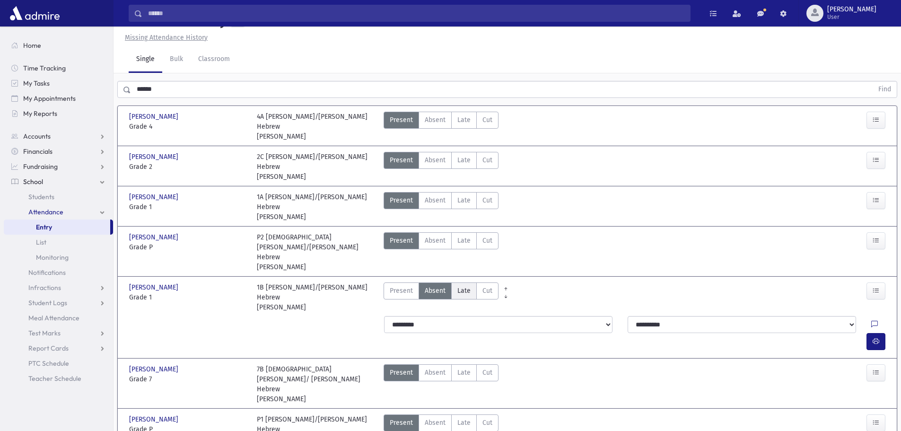
click at [455, 282] on label "Late Late" at bounding box center [464, 290] width 26 height 17
click at [870, 333] on button "button" at bounding box center [875, 341] width 19 height 17
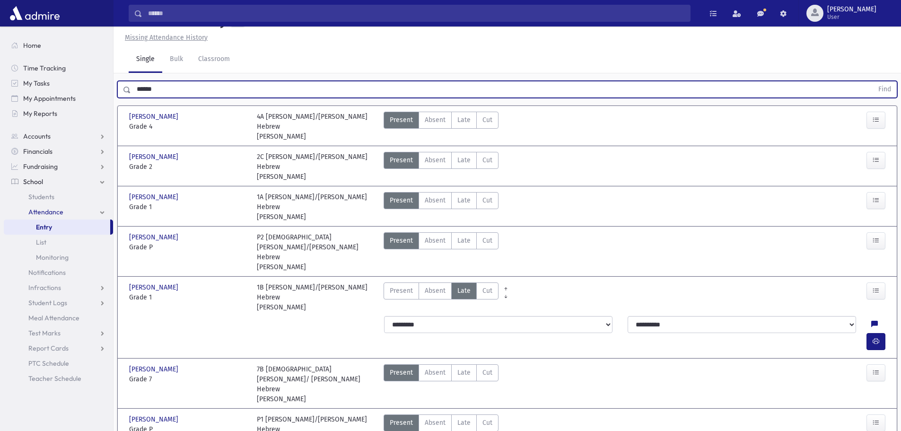
drag, startPoint x: 195, startPoint y: 111, endPoint x: 131, endPoint y: 120, distance: 65.0
click at [131, 102] on div "****** Find" at bounding box center [506, 87] width 787 height 28
click at [872, 81] on button "Find" at bounding box center [884, 89] width 24 height 16
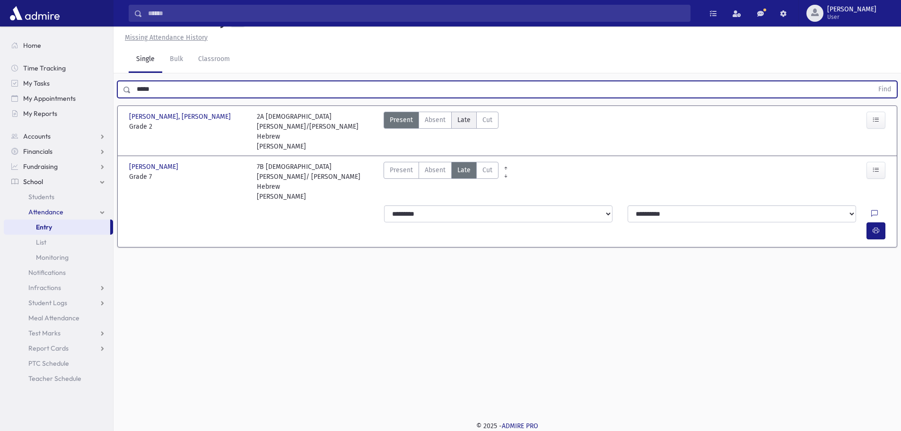
click at [456, 129] on label "Late Late" at bounding box center [464, 120] width 26 height 17
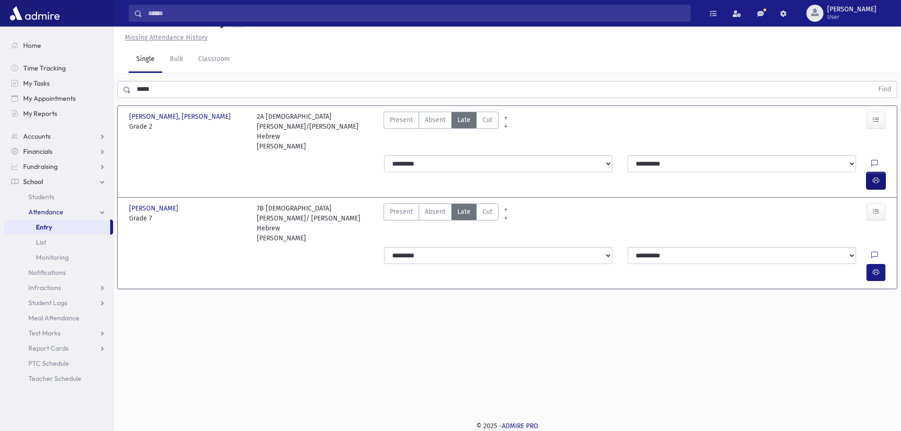
click at [875, 176] on icon "button" at bounding box center [875, 180] width 7 height 8
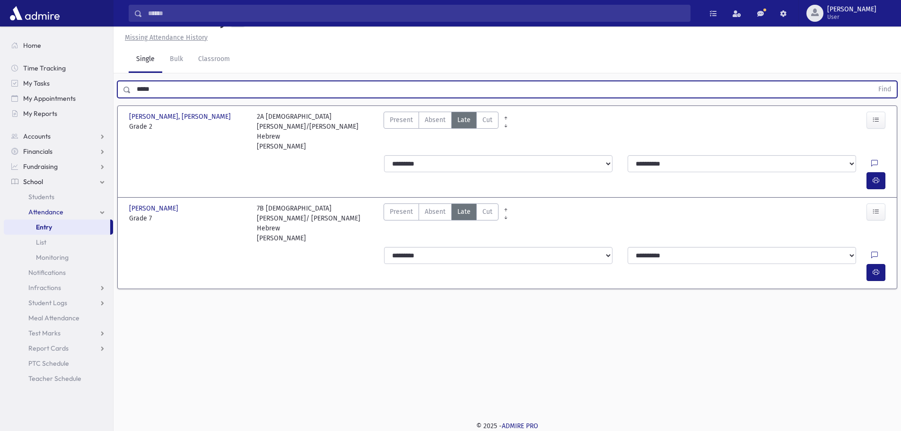
drag, startPoint x: 167, startPoint y: 108, endPoint x: 134, endPoint y: 119, distance: 35.1
click at [134, 98] on input "*****" at bounding box center [502, 89] width 742 height 17
click at [872, 81] on button "Find" at bounding box center [884, 89] width 24 height 16
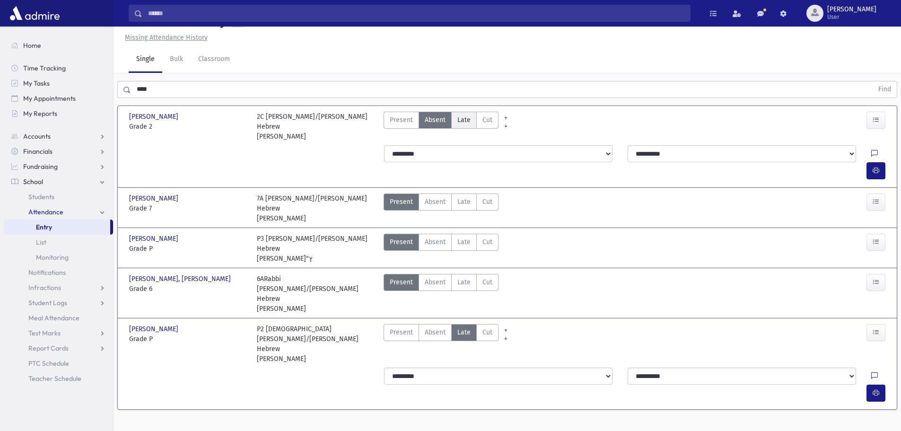
click at [461, 129] on label "Late Late" at bounding box center [464, 120] width 26 height 17
click at [868, 174] on button "button" at bounding box center [875, 170] width 19 height 17
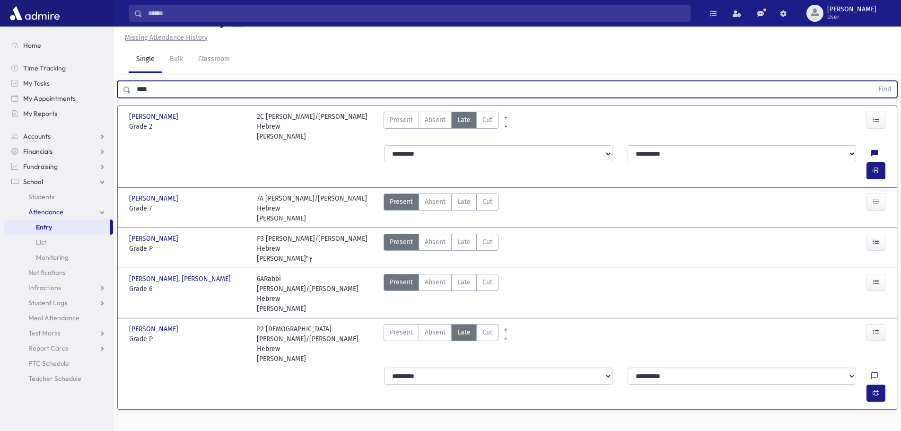
drag, startPoint x: 204, startPoint y: 113, endPoint x: 124, endPoint y: 111, distance: 79.9
click at [124, 98] on div "**** Find" at bounding box center [507, 89] width 780 height 17
click at [872, 81] on button "Find" at bounding box center [884, 89] width 24 height 16
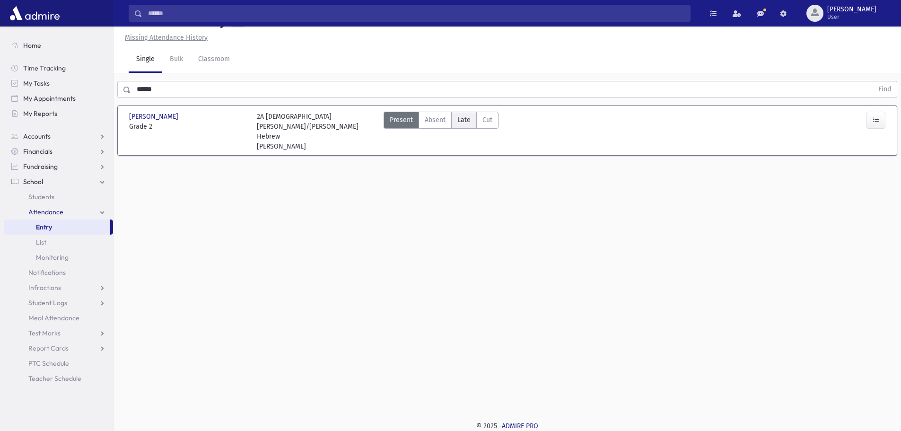
click at [465, 125] on span "Late" at bounding box center [463, 120] width 13 height 10
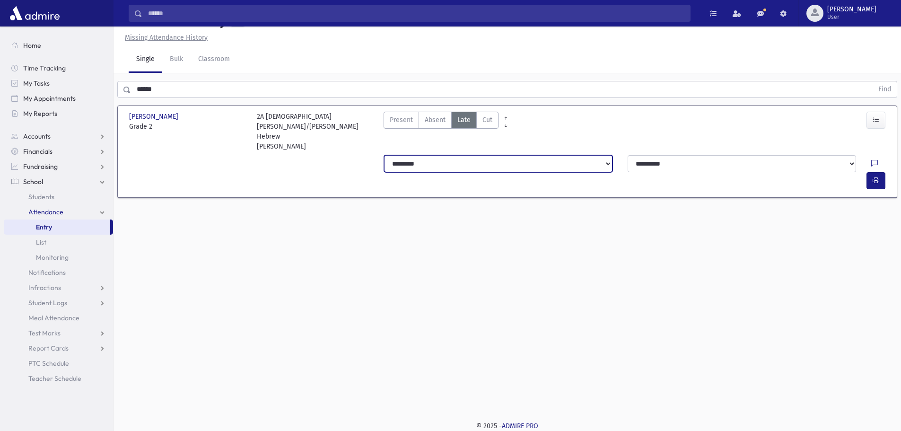
click at [454, 172] on select "**********" at bounding box center [498, 163] width 228 height 17
click at [384, 166] on select "**********" at bounding box center [498, 163] width 228 height 17
click at [875, 176] on icon "button" at bounding box center [875, 180] width 7 height 8
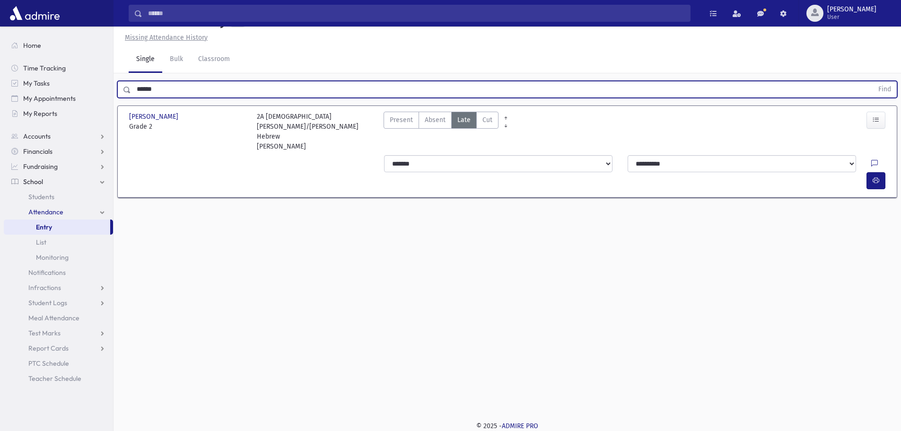
drag, startPoint x: 195, startPoint y: 109, endPoint x: 130, endPoint y: 112, distance: 65.3
click at [130, 98] on div "****** Find" at bounding box center [507, 89] width 780 height 17
click at [872, 81] on button "Find" at bounding box center [884, 89] width 24 height 16
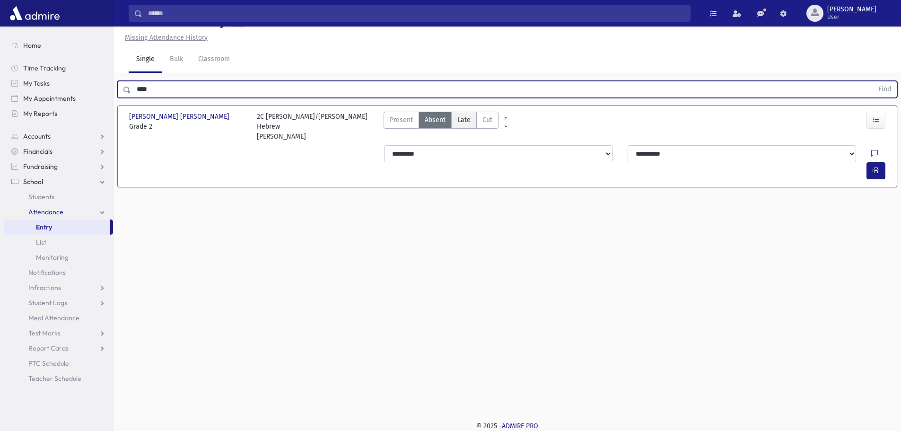
click at [453, 129] on label "Late Late" at bounding box center [464, 120] width 26 height 17
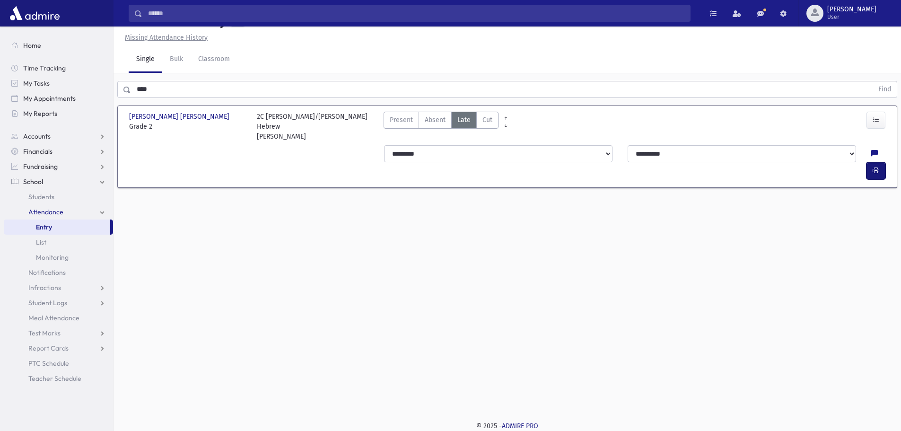
click at [878, 172] on icon "button" at bounding box center [875, 170] width 7 height 8
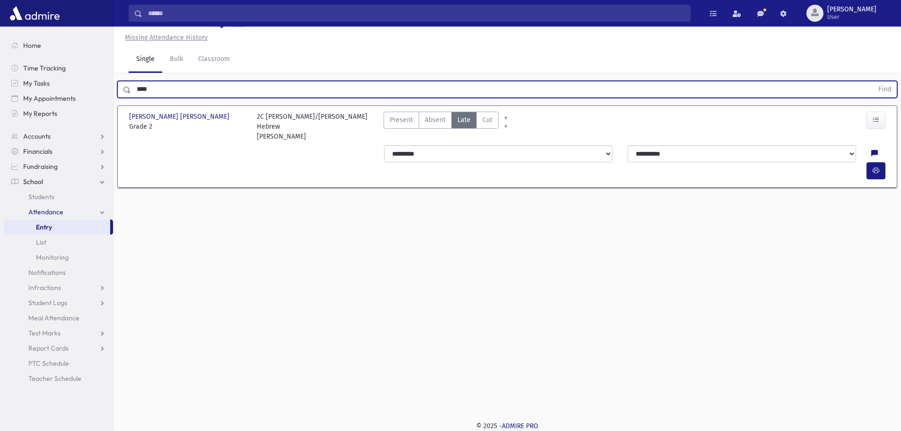
drag, startPoint x: 188, startPoint y: 114, endPoint x: 133, endPoint y: 115, distance: 54.4
click at [133, 98] on input "****" at bounding box center [502, 89] width 742 height 17
click at [872, 81] on button "Find" at bounding box center [884, 89] width 24 height 16
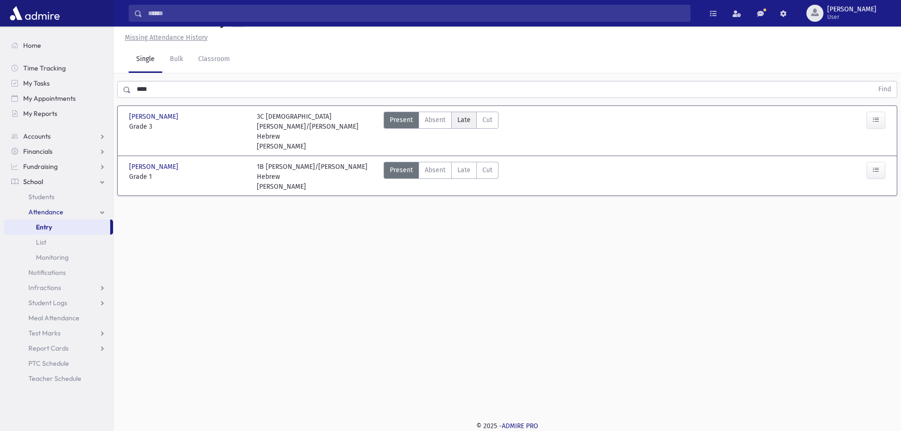
click at [463, 125] on span "Late" at bounding box center [463, 120] width 13 height 10
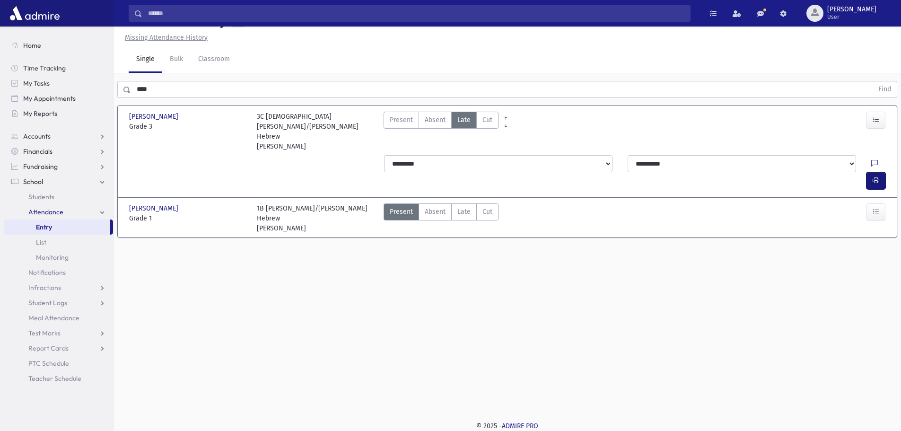
click at [867, 172] on button "button" at bounding box center [875, 180] width 19 height 17
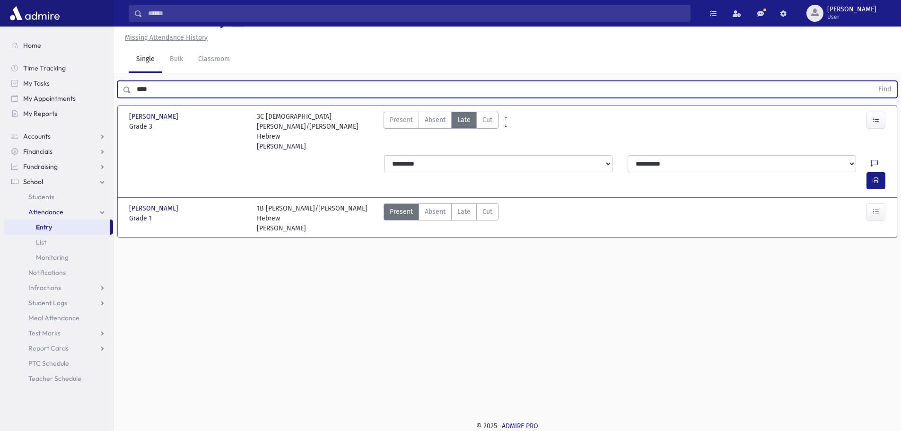
drag, startPoint x: 167, startPoint y: 105, endPoint x: 133, endPoint y: 104, distance: 34.5
click at [133, 98] on input "****" at bounding box center [502, 89] width 742 height 17
click at [872, 81] on button "Find" at bounding box center [884, 89] width 24 height 16
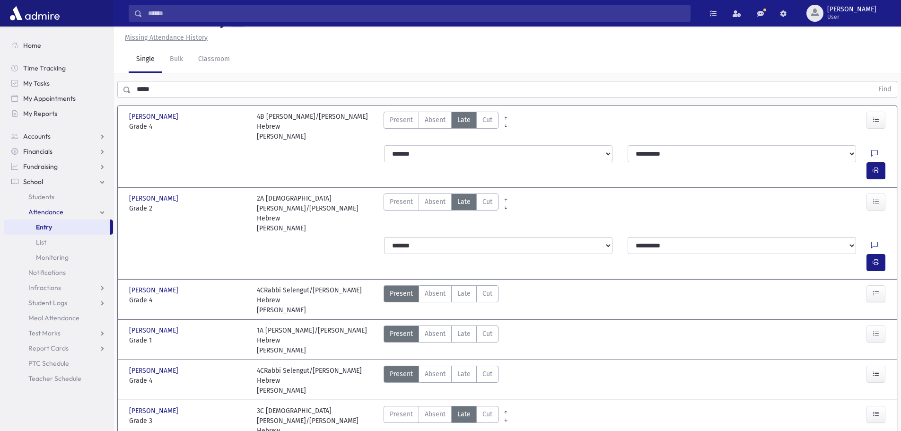
drag, startPoint x: 876, startPoint y: 337, endPoint x: 869, endPoint y: 337, distance: 7.6
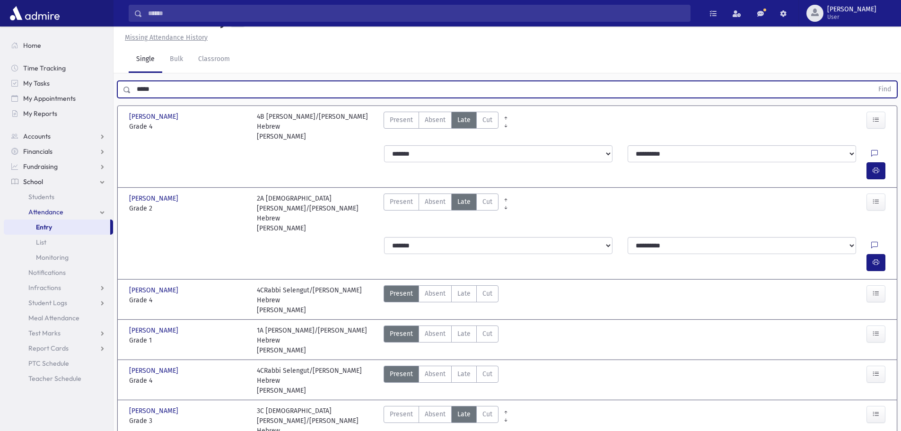
drag, startPoint x: 156, startPoint y: 111, endPoint x: 134, endPoint y: 111, distance: 21.8
click at [134, 98] on input "*****" at bounding box center [502, 89] width 742 height 17
click at [872, 81] on button "Find" at bounding box center [884, 89] width 24 height 16
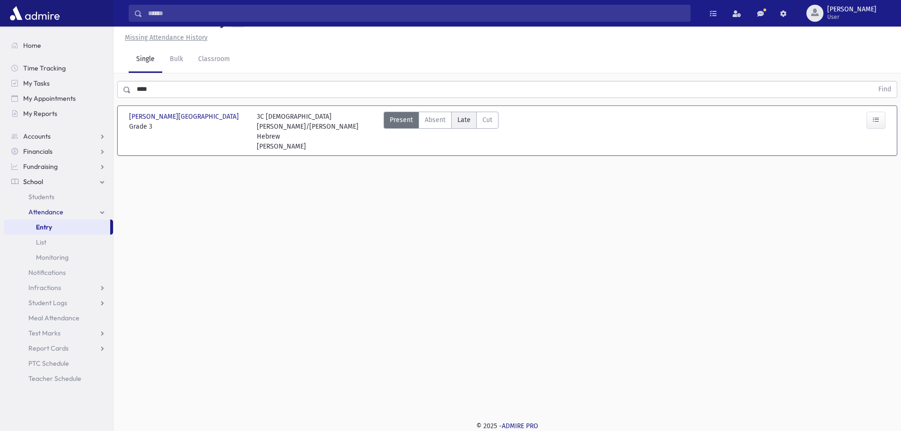
click at [459, 121] on span "Late" at bounding box center [463, 120] width 13 height 10
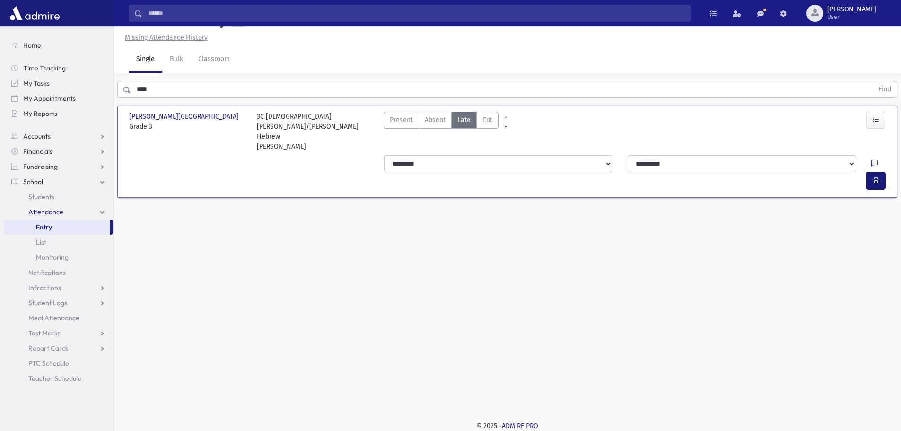
click at [883, 172] on button "button" at bounding box center [875, 180] width 19 height 17
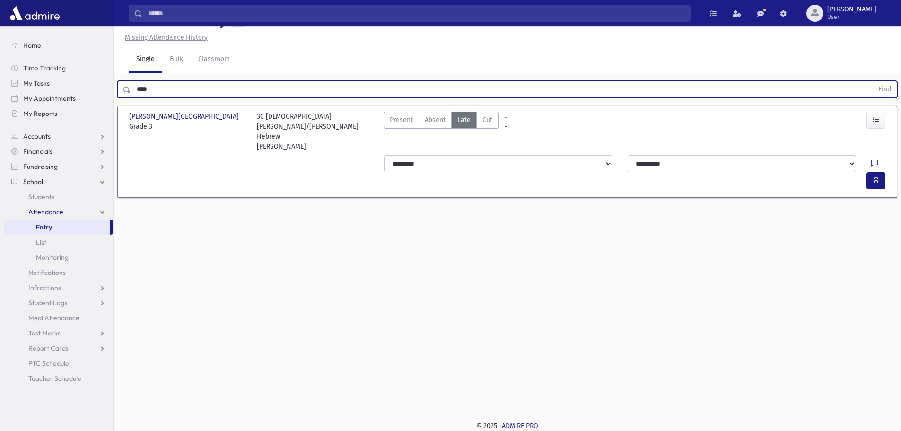
drag, startPoint x: 172, startPoint y: 89, endPoint x: 131, endPoint y: 88, distance: 40.7
click at [131, 88] on input "****" at bounding box center [502, 89] width 742 height 17
click at [872, 81] on button "Find" at bounding box center [884, 89] width 24 height 16
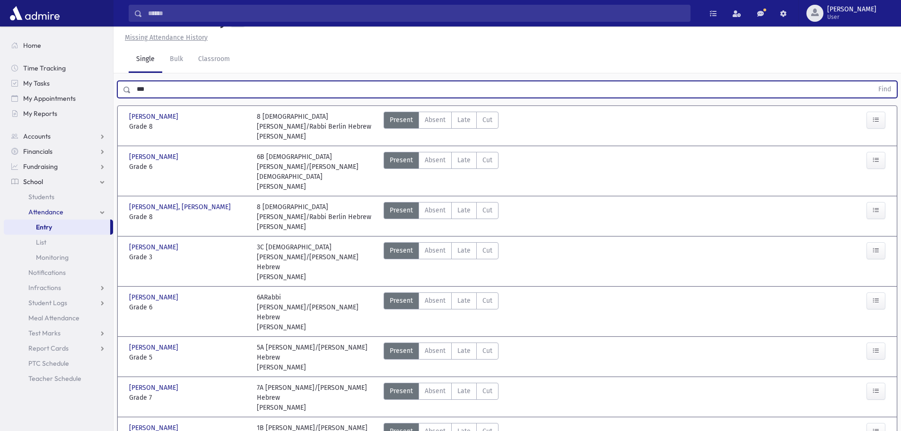
drag, startPoint x: 165, startPoint y: 102, endPoint x: 137, endPoint y: 104, distance: 28.5
click at [137, 98] on input "***" at bounding box center [502, 89] width 742 height 17
click at [872, 81] on button "Find" at bounding box center [884, 89] width 24 height 16
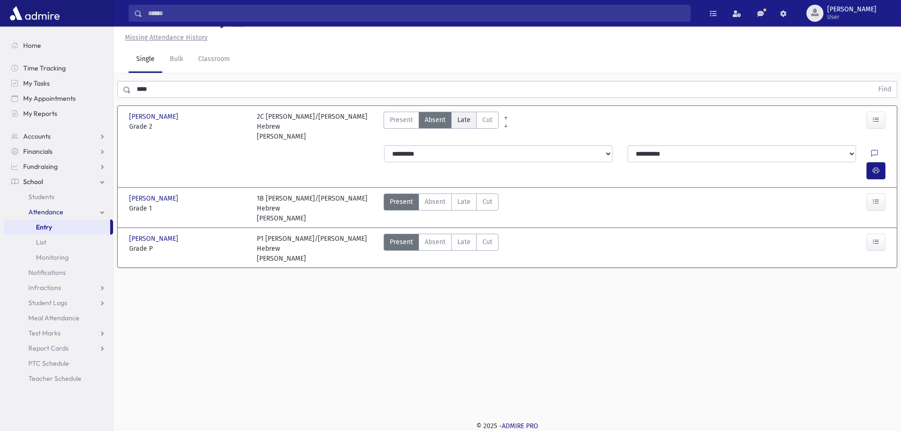
drag, startPoint x: 458, startPoint y: 137, endPoint x: 487, endPoint y: 152, distance: 32.6
click at [459, 125] on span "Late" at bounding box center [463, 120] width 13 height 10
click at [880, 178] on button "button" at bounding box center [875, 170] width 19 height 17
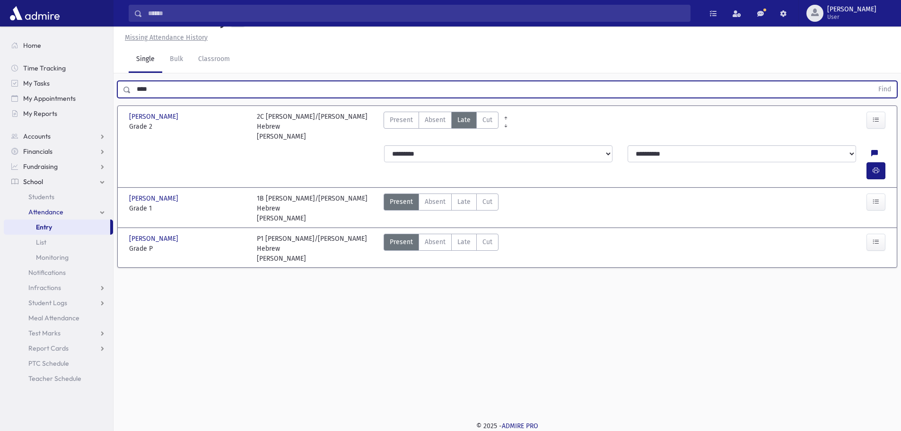
drag, startPoint x: 154, startPoint y: 111, endPoint x: 127, endPoint y: 112, distance: 27.5
click at [127, 98] on div "**** Find" at bounding box center [507, 89] width 780 height 17
click at [872, 81] on button "Find" at bounding box center [884, 89] width 24 height 16
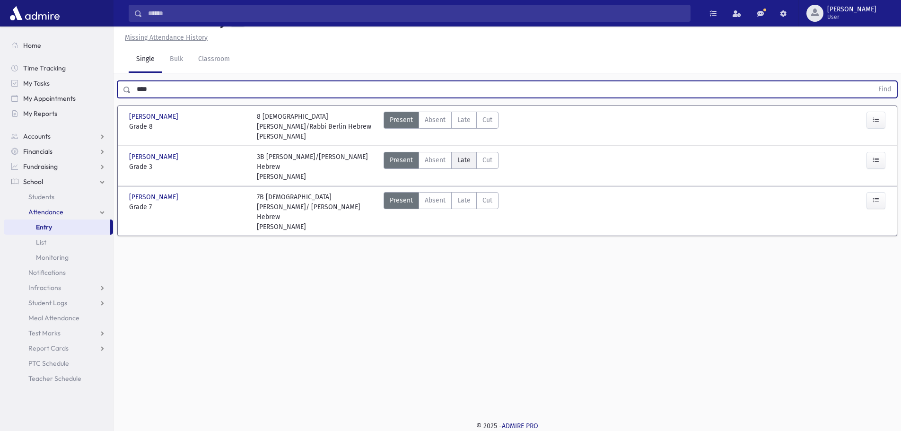
click at [466, 165] on span "Late" at bounding box center [463, 160] width 13 height 10
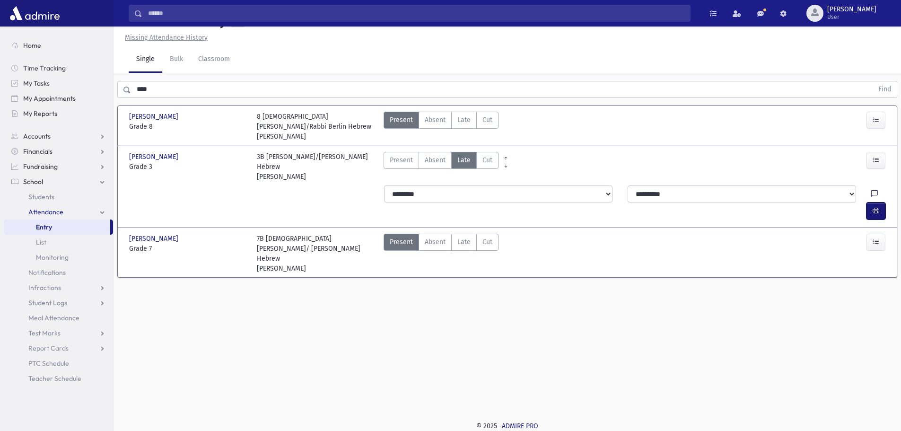
drag, startPoint x: 879, startPoint y: 214, endPoint x: 763, endPoint y: 221, distance: 115.5
click at [877, 214] on button "button" at bounding box center [875, 210] width 19 height 17
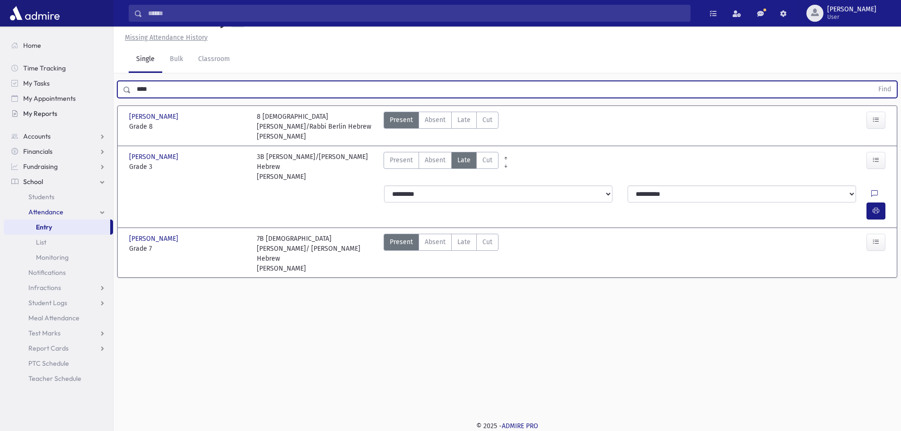
drag, startPoint x: 158, startPoint y: 114, endPoint x: 80, endPoint y: 116, distance: 78.5
click at [80, 116] on div "Search Results All Accounts" at bounding box center [450, 205] width 901 height 452
click at [872, 81] on button "Find" at bounding box center [884, 89] width 24 height 16
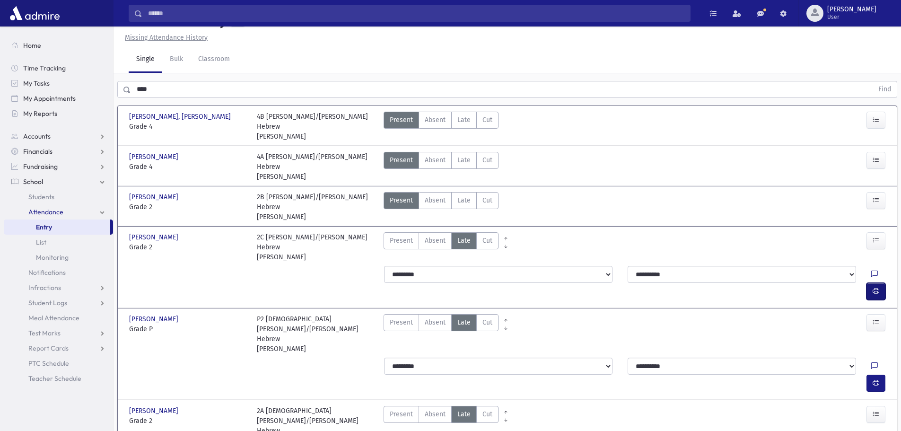
click at [877, 287] on icon "button" at bounding box center [875, 291] width 7 height 8
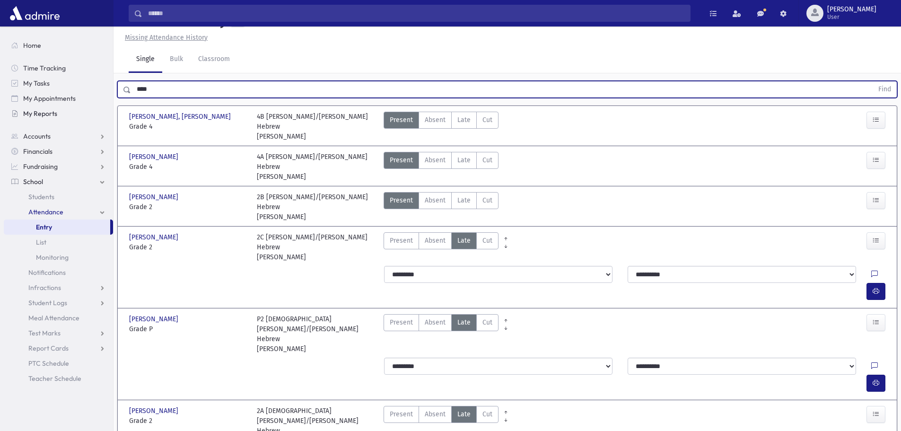
drag, startPoint x: 160, startPoint y: 104, endPoint x: 99, endPoint y: 115, distance: 62.1
click at [99, 115] on div "Search Results All Accounts" at bounding box center [450, 404] width 901 height 851
click at [872, 81] on button "Find" at bounding box center [884, 89] width 24 height 16
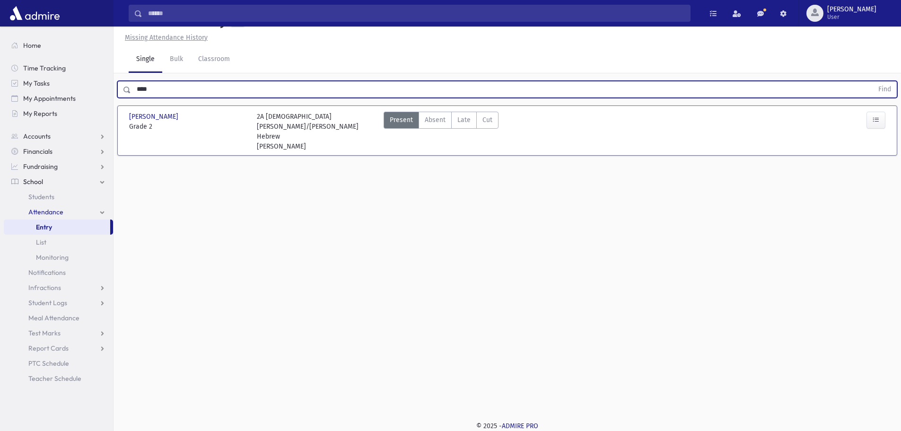
drag, startPoint x: 465, startPoint y: 144, endPoint x: 522, endPoint y: 160, distance: 58.8
click at [468, 129] on label "Late Late" at bounding box center [464, 120] width 26 height 17
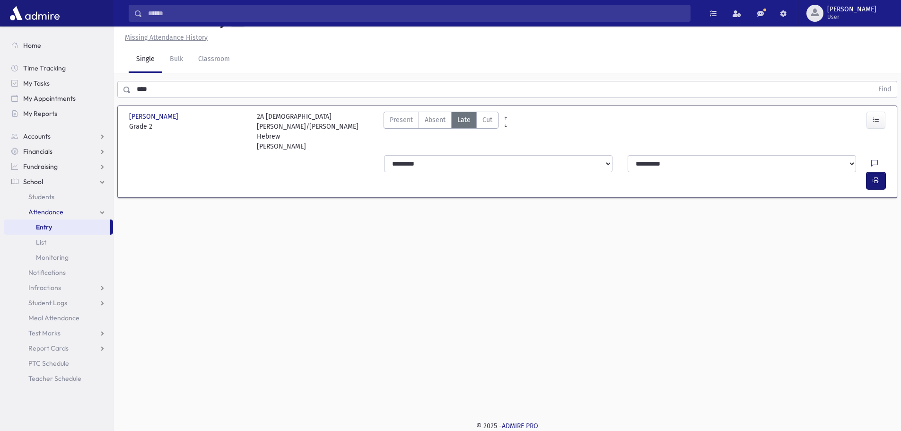
click at [875, 176] on icon "button" at bounding box center [875, 180] width 7 height 8
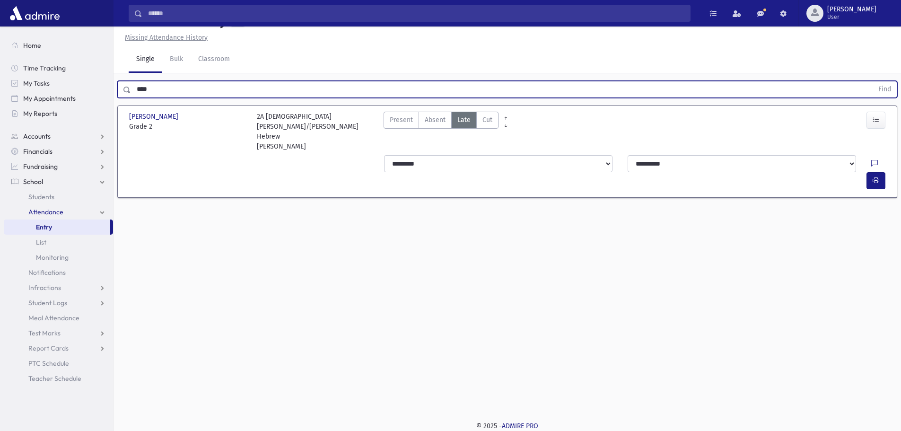
drag, startPoint x: 156, startPoint y: 115, endPoint x: 84, endPoint y: 139, distance: 75.5
click at [79, 120] on div "Search Results All Accounts" at bounding box center [450, 205] width 901 height 452
click at [872, 81] on button "Find" at bounding box center [884, 89] width 24 height 16
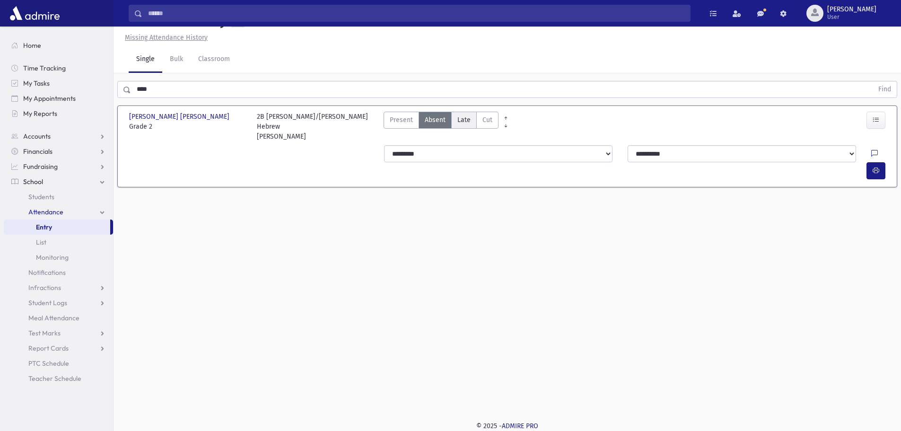
drag, startPoint x: 469, startPoint y: 139, endPoint x: 476, endPoint y: 143, distance: 7.5
click at [469, 129] on label "Late Late" at bounding box center [464, 120] width 26 height 17
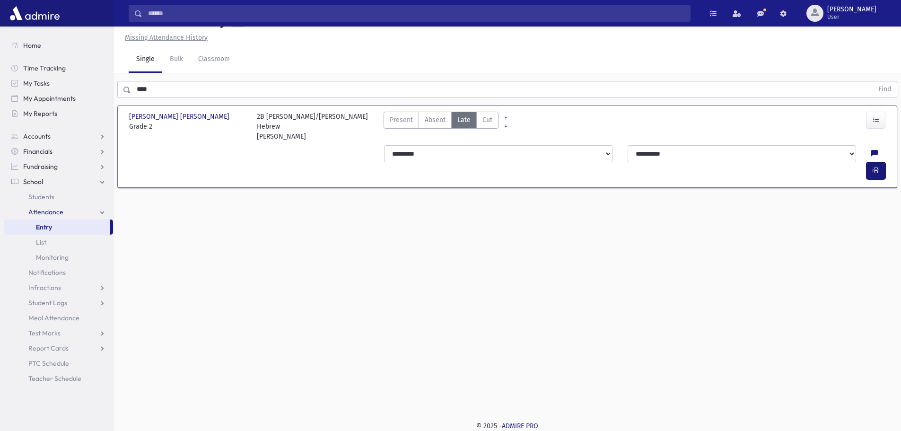
click at [875, 166] on icon "button" at bounding box center [875, 170] width 7 height 8
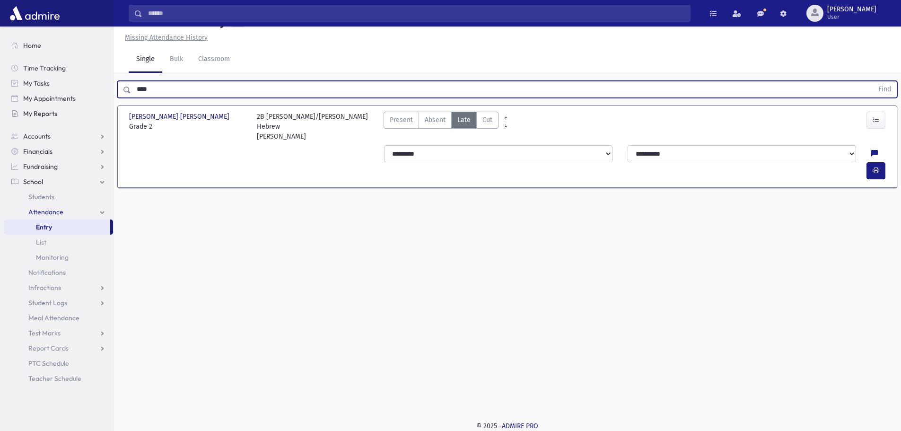
drag, startPoint x: 154, startPoint y: 110, endPoint x: 95, endPoint y: 113, distance: 59.6
click at [106, 112] on div "Search Results All Accounts" at bounding box center [450, 205] width 901 height 452
click at [872, 81] on button "Find" at bounding box center [884, 89] width 24 height 16
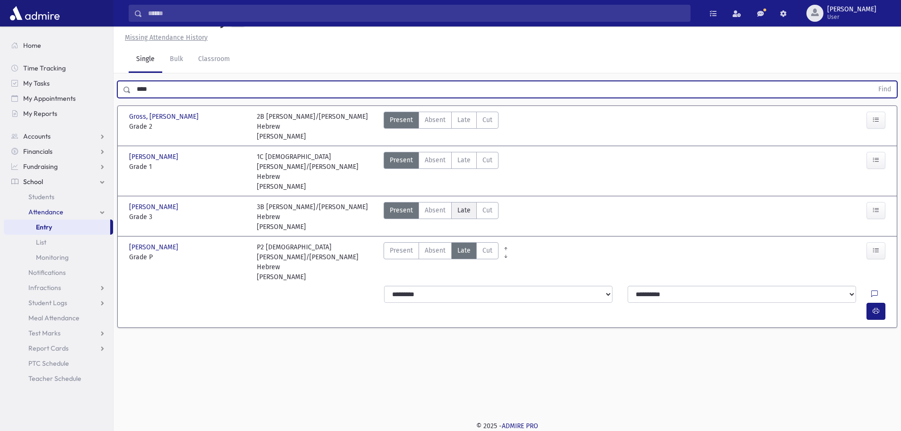
click at [468, 205] on span "Late" at bounding box center [463, 210] width 13 height 10
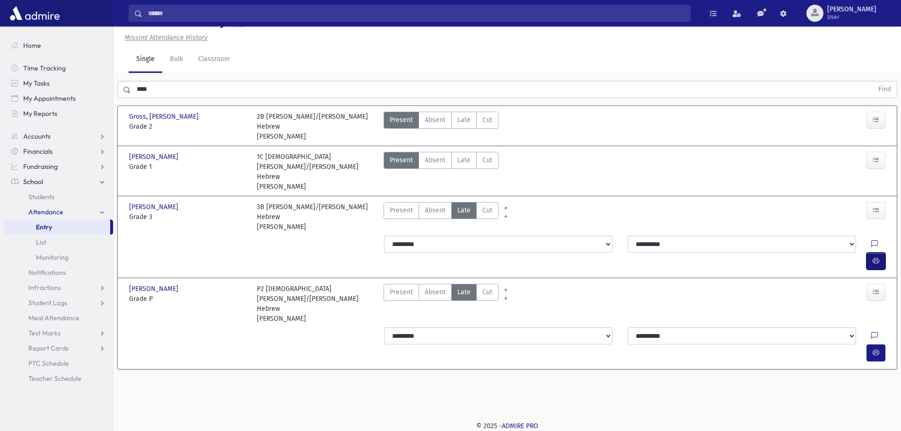
click at [875, 257] on icon "button" at bounding box center [875, 261] width 7 height 8
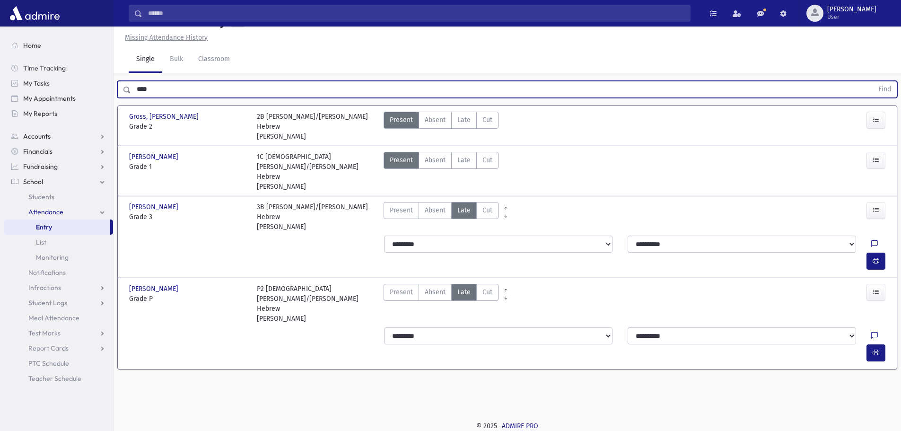
drag, startPoint x: 167, startPoint y: 107, endPoint x: 92, endPoint y: 135, distance: 80.8
click at [92, 126] on div "Search Results All Accounts" at bounding box center [450, 205] width 901 height 452
click at [872, 81] on button "Find" at bounding box center [884, 89] width 24 height 16
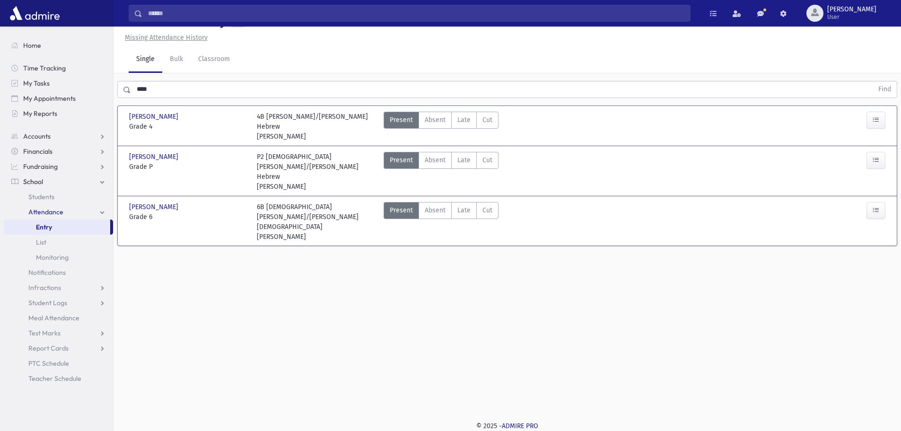
drag, startPoint x: 462, startPoint y: 139, endPoint x: 630, endPoint y: 209, distance: 182.2
click at [465, 125] on span "Late" at bounding box center [463, 120] width 13 height 10
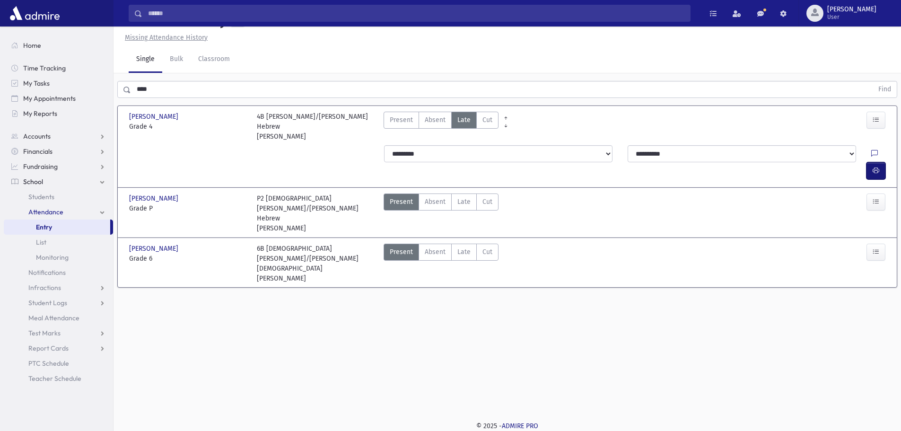
click at [877, 166] on icon "button" at bounding box center [875, 170] width 7 height 8
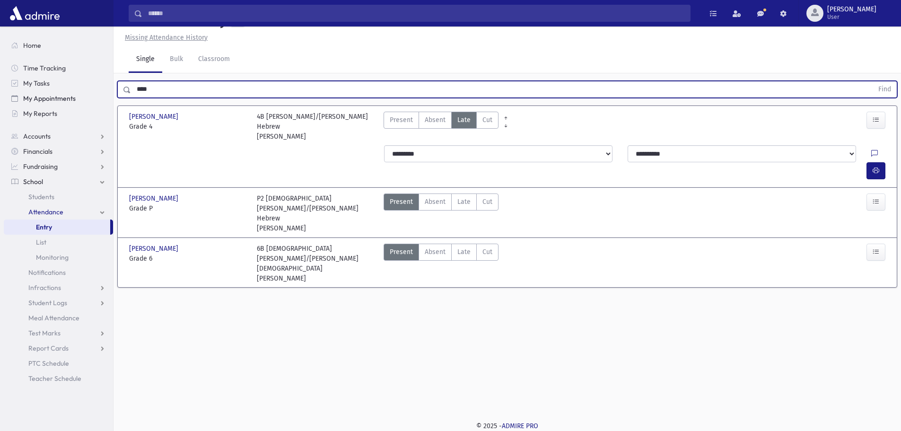
drag, startPoint x: 142, startPoint y: 106, endPoint x: 91, endPoint y: 102, distance: 50.7
click at [102, 102] on div "Search Results All Accounts" at bounding box center [450, 205] width 901 height 452
click at [872, 81] on button "Find" at bounding box center [884, 89] width 24 height 16
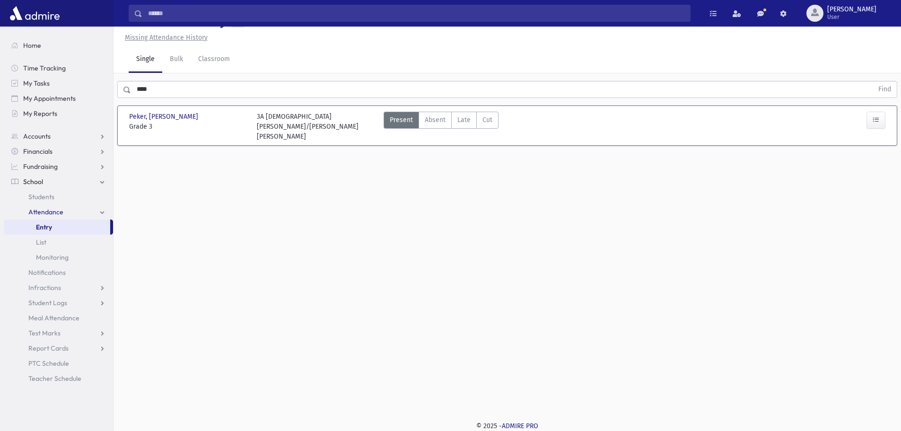
drag, startPoint x: 473, startPoint y: 139, endPoint x: 465, endPoint y: 154, distance: 16.1
click at [472, 129] on label "Late Late" at bounding box center [464, 120] width 26 height 17
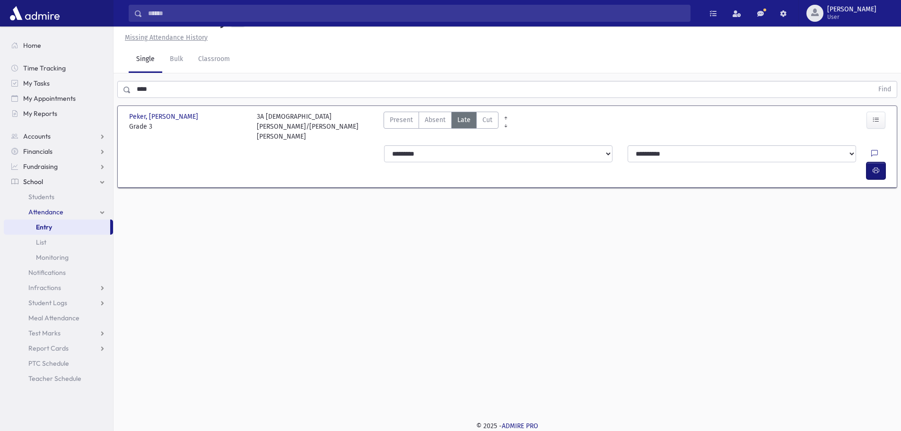
click at [871, 162] on button "button" at bounding box center [875, 170] width 19 height 17
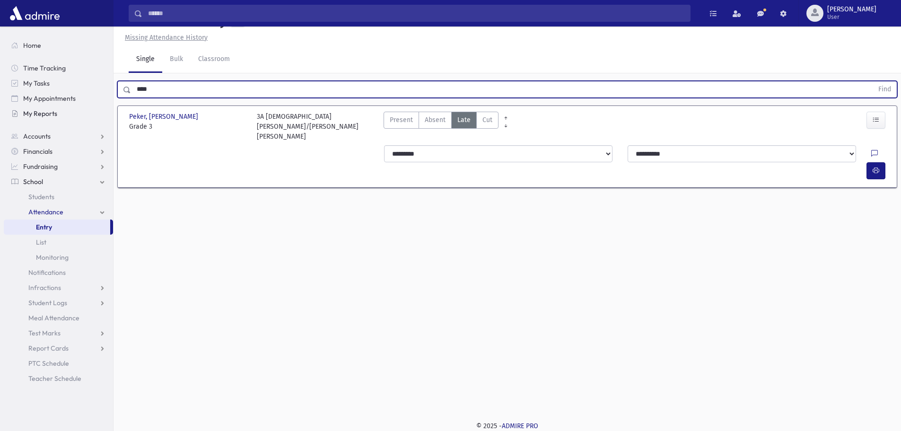
drag, startPoint x: 160, startPoint y: 112, endPoint x: 89, endPoint y: 115, distance: 71.0
click at [89, 115] on div "Search Results All Accounts" at bounding box center [450, 205] width 901 height 452
click at [872, 81] on button "Find" at bounding box center [884, 89] width 24 height 16
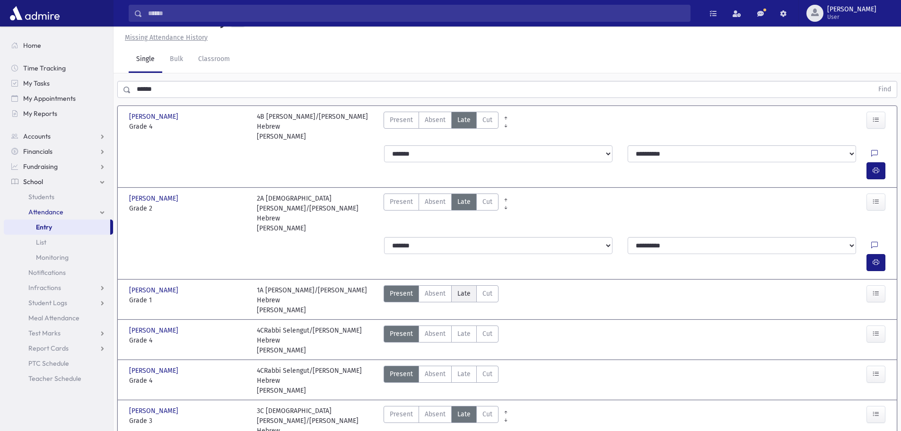
click at [471, 285] on label "Late Late" at bounding box center [464, 293] width 26 height 17
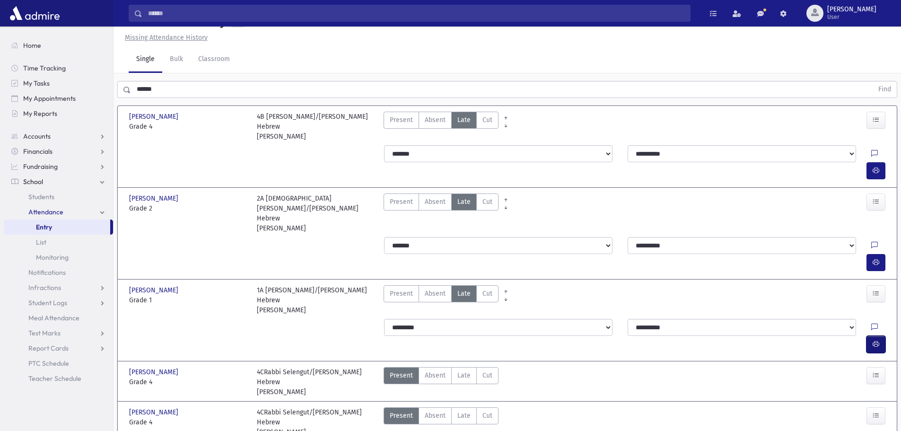
click at [878, 340] on icon "button" at bounding box center [875, 344] width 7 height 8
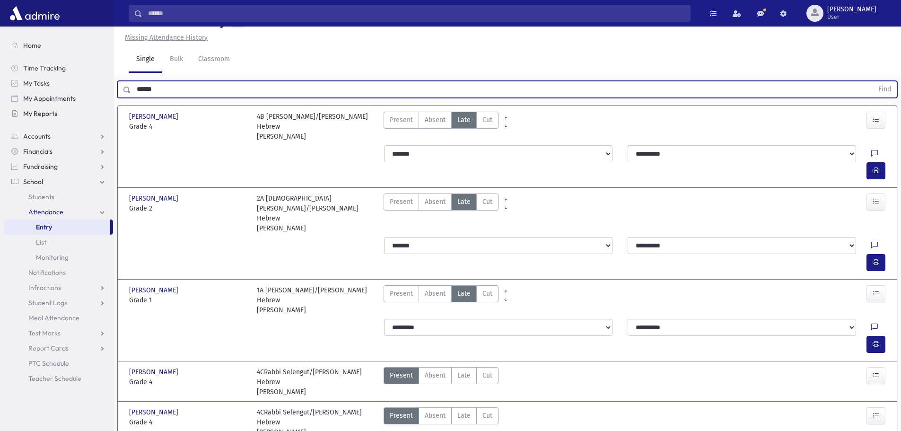
drag, startPoint x: 162, startPoint y: 113, endPoint x: 69, endPoint y: 118, distance: 92.8
click at [872, 81] on button "Find" at bounding box center [884, 89] width 24 height 16
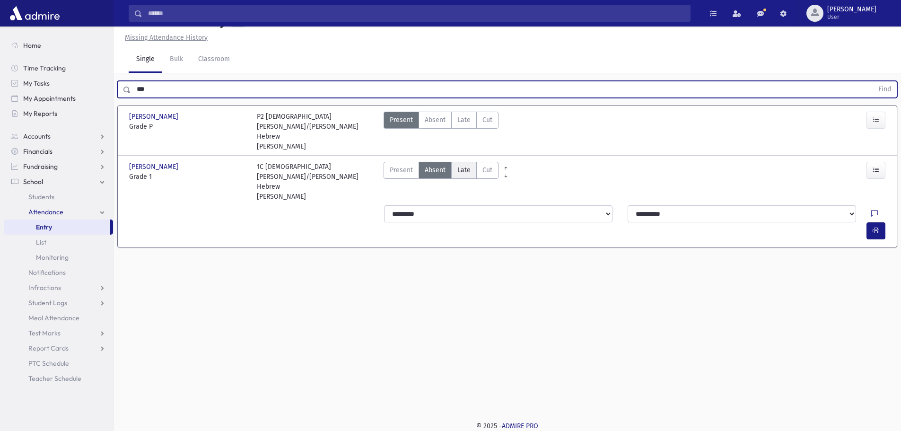
click at [467, 175] on span "Late" at bounding box center [463, 170] width 13 height 10
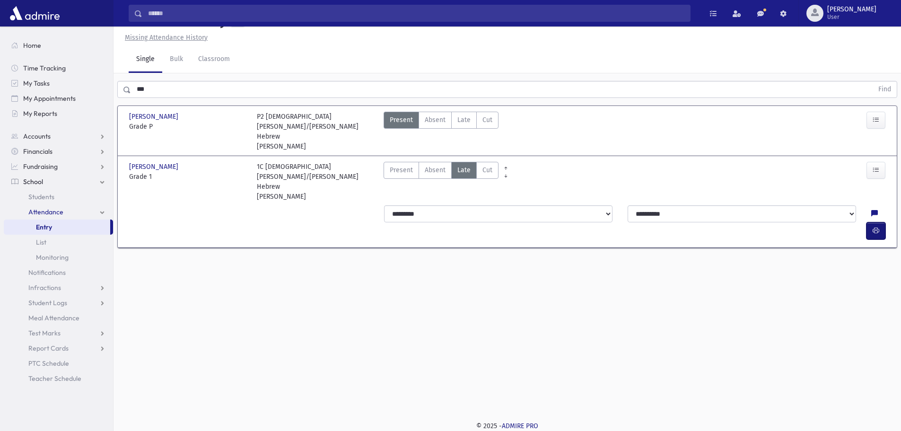
click at [870, 222] on button "button" at bounding box center [875, 230] width 19 height 17
drag, startPoint x: 112, startPoint y: 106, endPoint x: 93, endPoint y: 110, distance: 19.3
click at [93, 110] on div "Search Results All Accounts" at bounding box center [450, 205] width 901 height 452
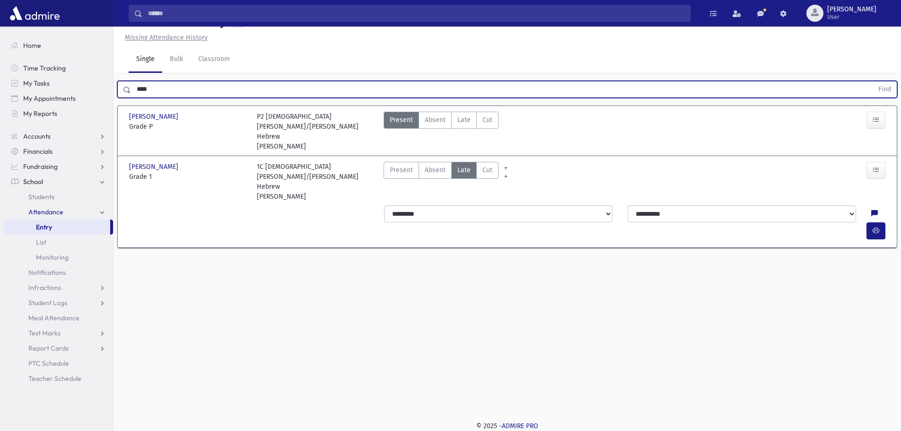
click at [872, 81] on button "Find" at bounding box center [884, 89] width 24 height 16
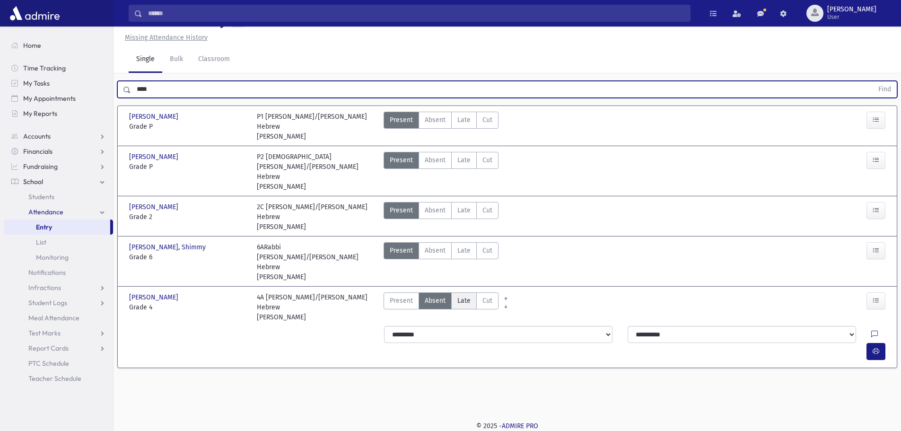
drag, startPoint x: 465, startPoint y: 305, endPoint x: 475, endPoint y: 306, distance: 9.5
click at [465, 305] on span "Late" at bounding box center [463, 300] width 13 height 10
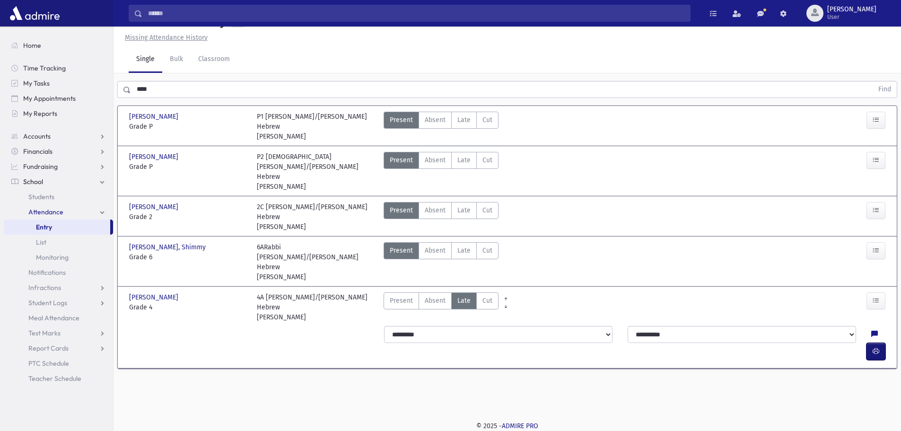
click at [873, 347] on icon "button" at bounding box center [875, 351] width 7 height 8
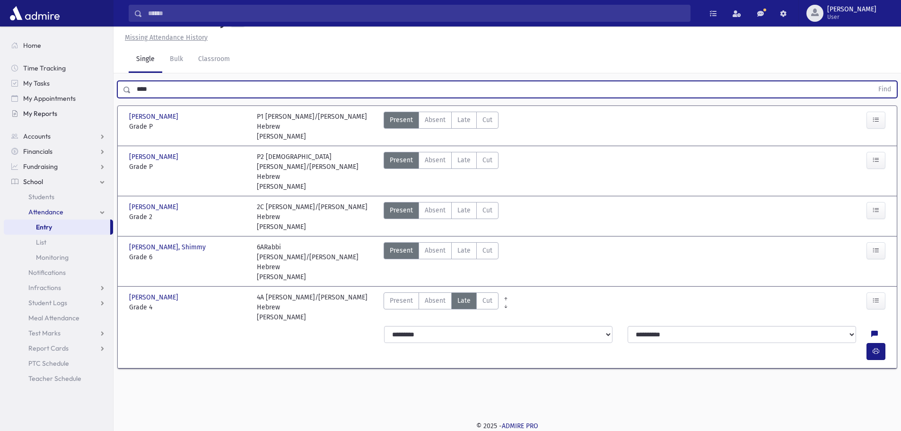
drag, startPoint x: 133, startPoint y: 107, endPoint x: 95, endPoint y: 107, distance: 37.3
click at [95, 107] on div "Search Results All Accounts" at bounding box center [450, 205] width 901 height 452
click at [872, 81] on button "Find" at bounding box center [884, 89] width 24 height 16
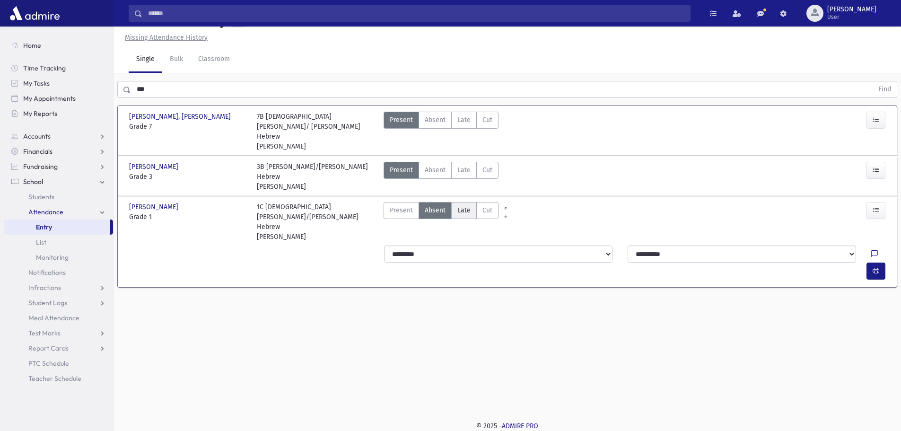
click at [463, 212] on span "Late" at bounding box center [463, 210] width 13 height 10
click at [873, 267] on icon "button" at bounding box center [875, 271] width 7 height 8
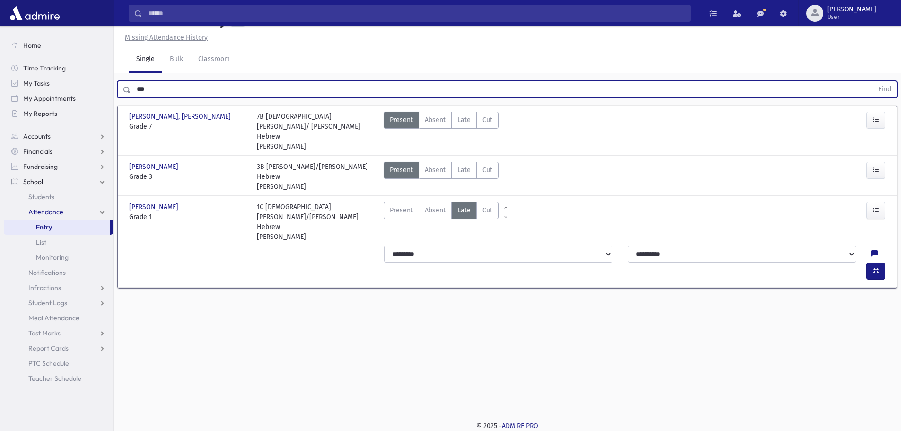
drag, startPoint x: 155, startPoint y: 110, endPoint x: 80, endPoint y: 124, distance: 75.6
click at [80, 124] on div "Search Results All Accounts" at bounding box center [450, 205] width 901 height 452
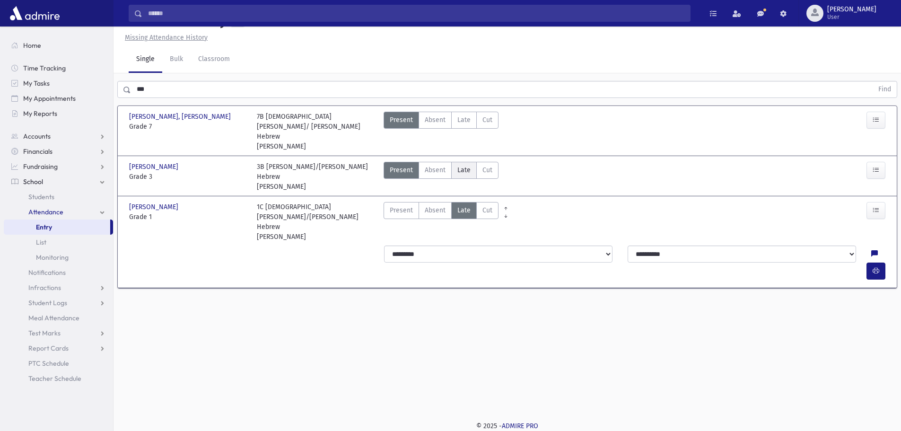
click at [467, 171] on span "Late" at bounding box center [463, 170] width 13 height 10
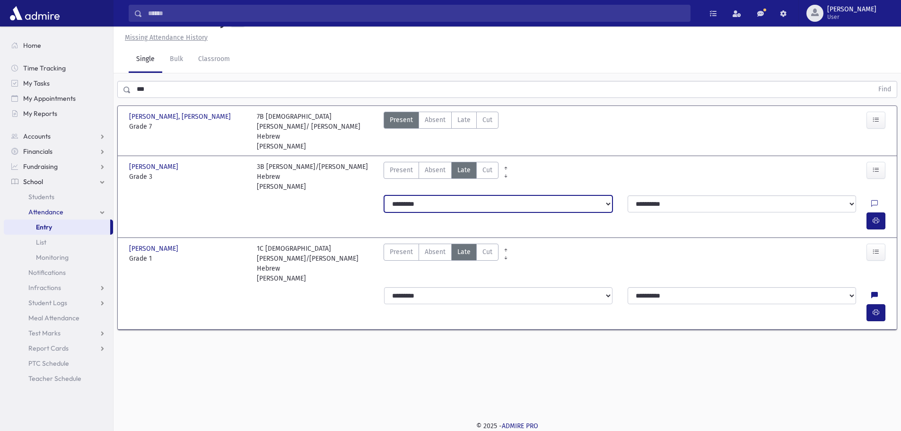
drag, startPoint x: 473, startPoint y: 204, endPoint x: 475, endPoint y: 211, distance: 7.2
click at [473, 204] on select "**********" at bounding box center [498, 203] width 228 height 17
click at [384, 196] on select "**********" at bounding box center [498, 203] width 228 height 17
click at [875, 217] on icon "button" at bounding box center [875, 221] width 7 height 8
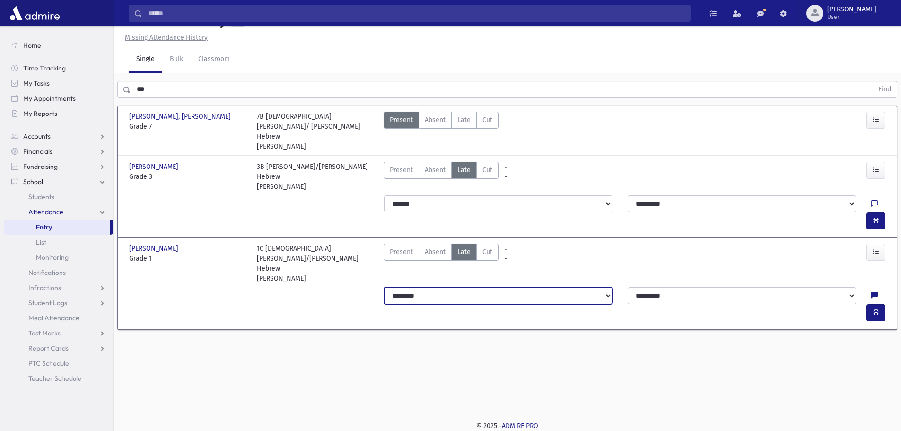
click at [404, 287] on select "**********" at bounding box center [498, 295] width 228 height 17
click at [384, 287] on select "**********" at bounding box center [498, 295] width 228 height 17
click at [871, 292] on icon at bounding box center [874, 296] width 7 height 8
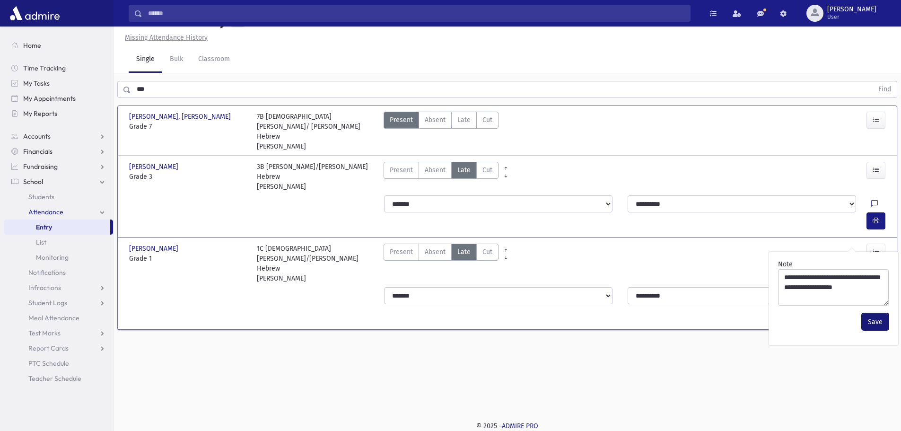
click at [872, 330] on button "Save" at bounding box center [874, 321] width 27 height 17
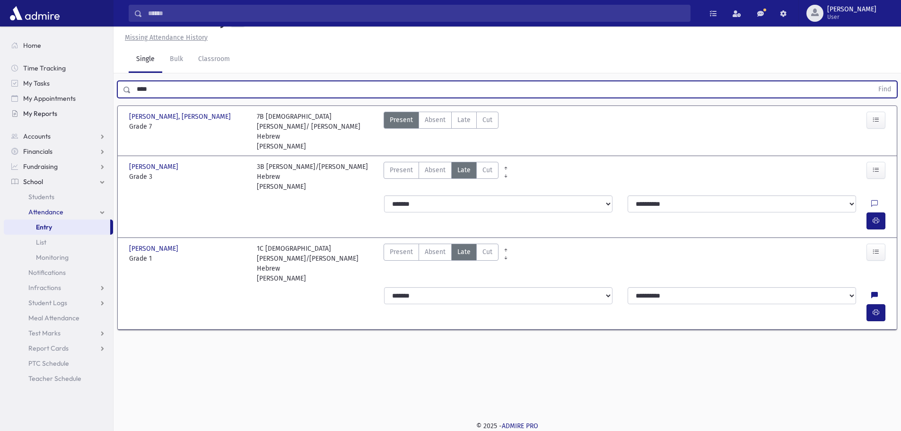
click at [872, 81] on button "Find" at bounding box center [884, 89] width 24 height 16
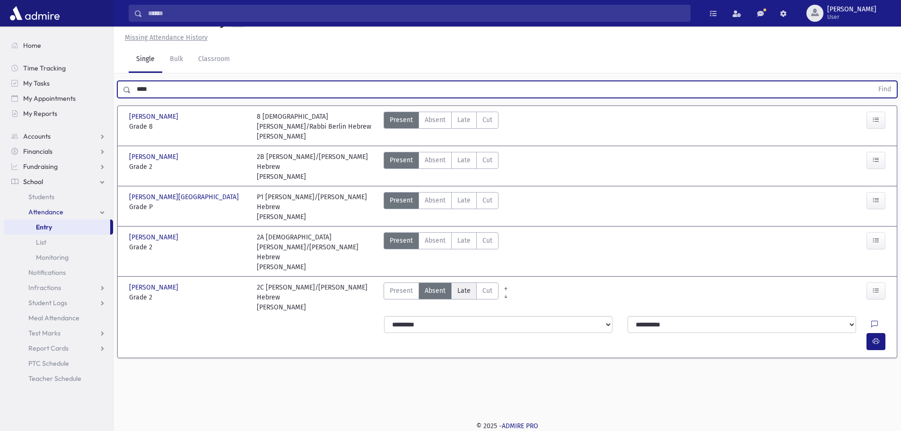
click at [467, 293] on span "Late" at bounding box center [463, 291] width 13 height 10
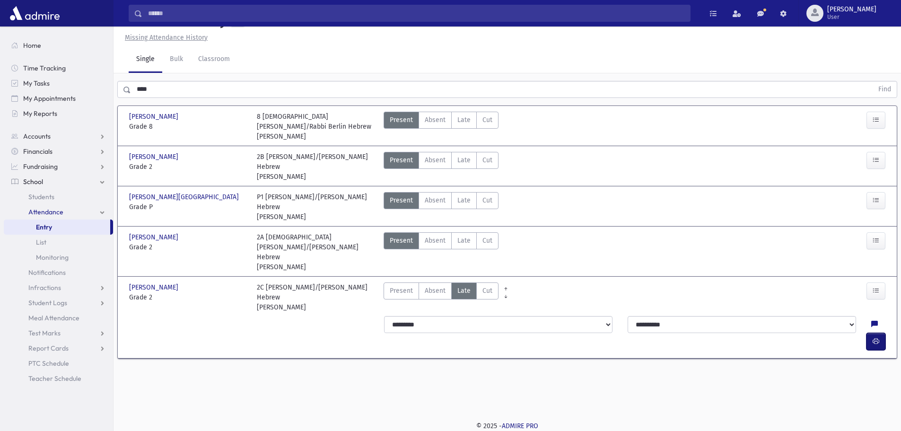
click at [869, 333] on button "button" at bounding box center [875, 341] width 19 height 17
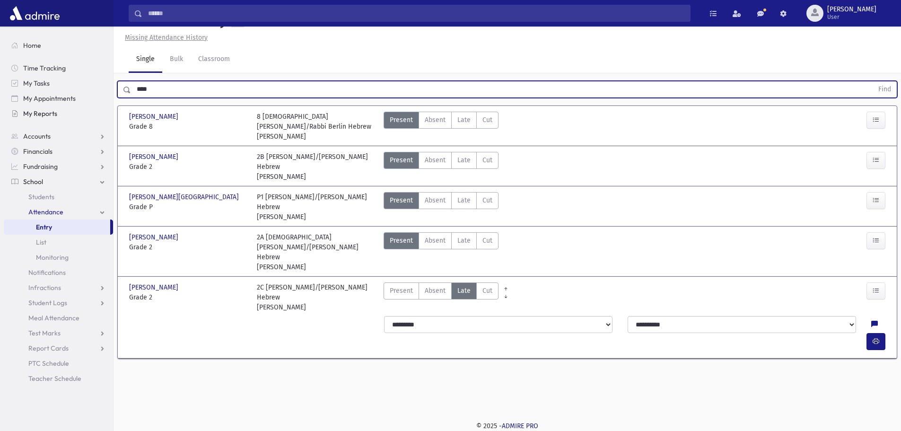
click at [108, 113] on div "Search Results All Accounts" at bounding box center [450, 205] width 901 height 452
click at [872, 81] on button "Find" at bounding box center [884, 89] width 24 height 16
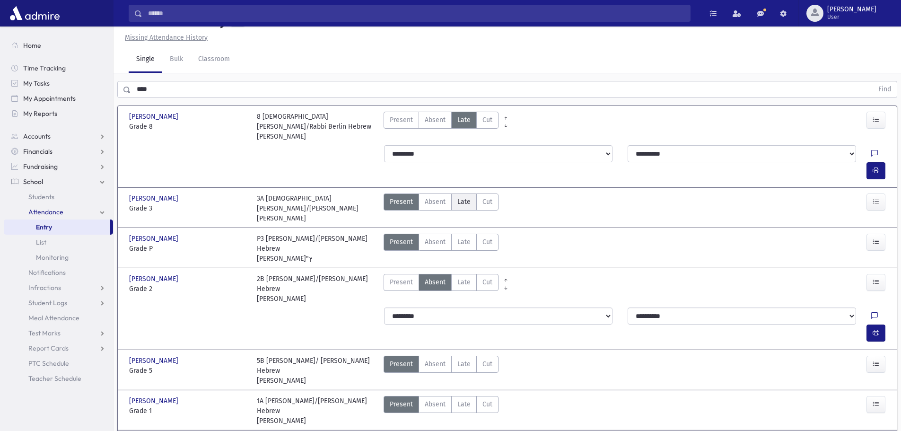
click at [461, 204] on span "Late" at bounding box center [463, 202] width 13 height 10
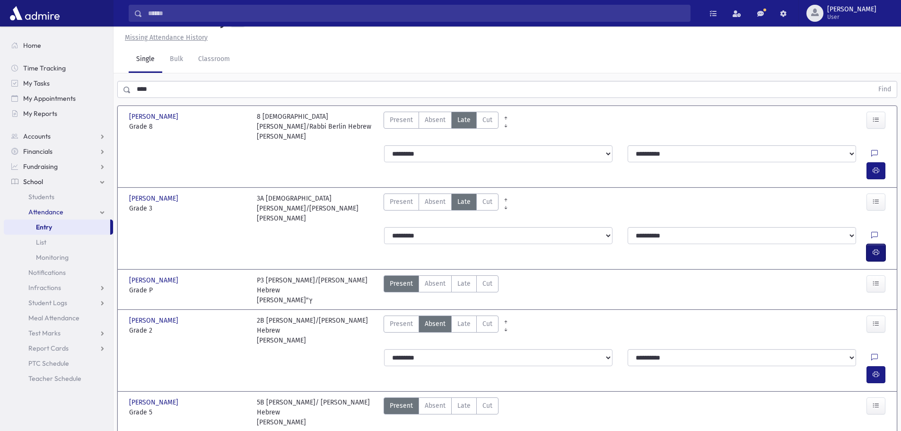
click at [880, 244] on button "button" at bounding box center [875, 252] width 19 height 17
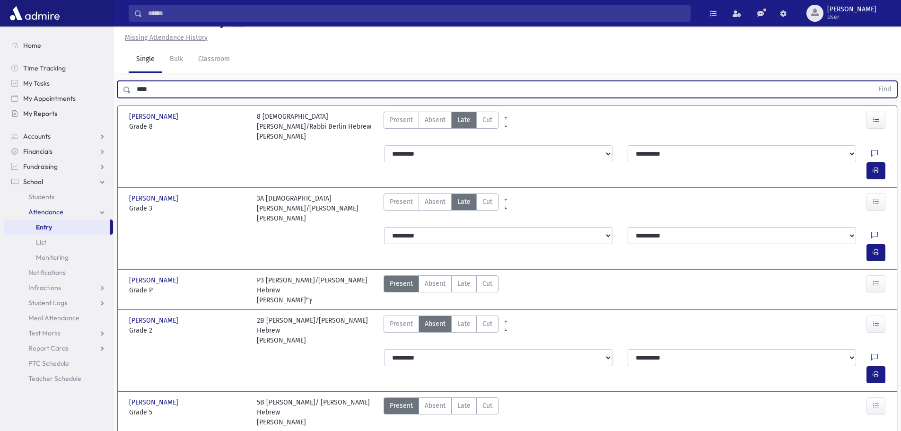
drag, startPoint x: 96, startPoint y: 114, endPoint x: 80, endPoint y: 115, distance: 15.6
click at [80, 115] on div "Search Results All Accounts" at bounding box center [450, 348] width 901 height 738
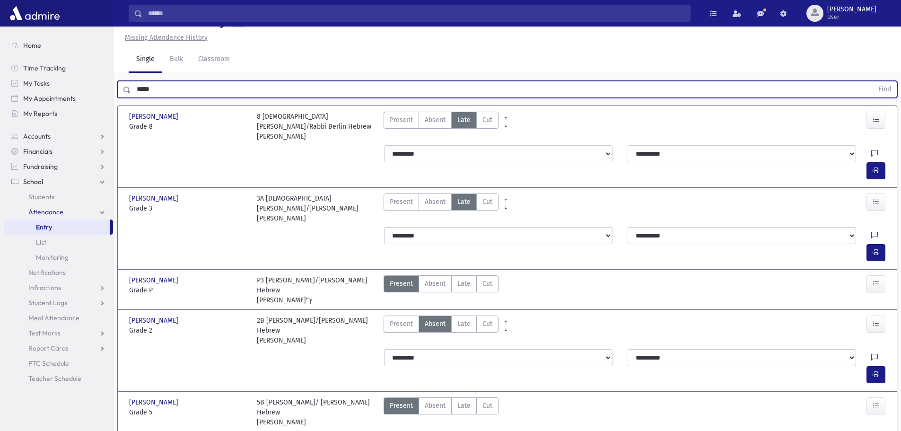
click at [872, 81] on button "Find" at bounding box center [884, 89] width 24 height 16
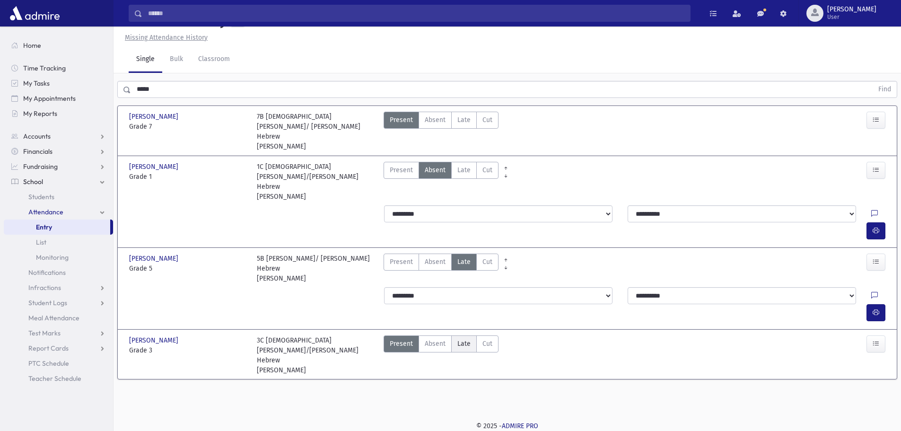
click at [458, 338] on span "Late" at bounding box center [463, 343] width 13 height 10
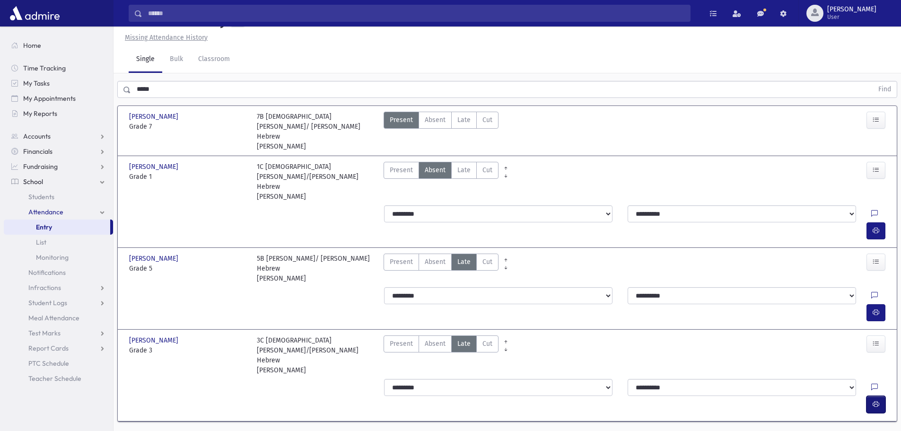
click at [875, 400] on icon "button" at bounding box center [875, 404] width 7 height 8
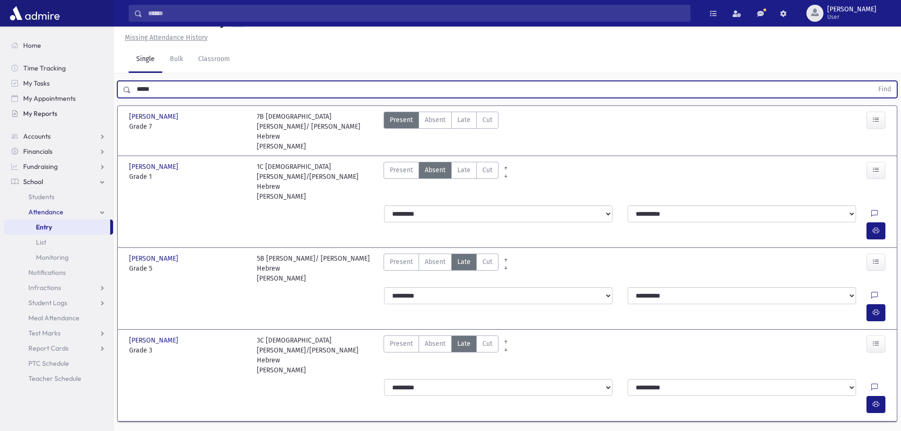
drag, startPoint x: 144, startPoint y: 115, endPoint x: 83, endPoint y: 119, distance: 60.6
click at [85, 118] on div "Search Results All Accounts" at bounding box center [450, 217] width 901 height 477
click at [461, 173] on span "Late" at bounding box center [463, 170] width 13 height 10
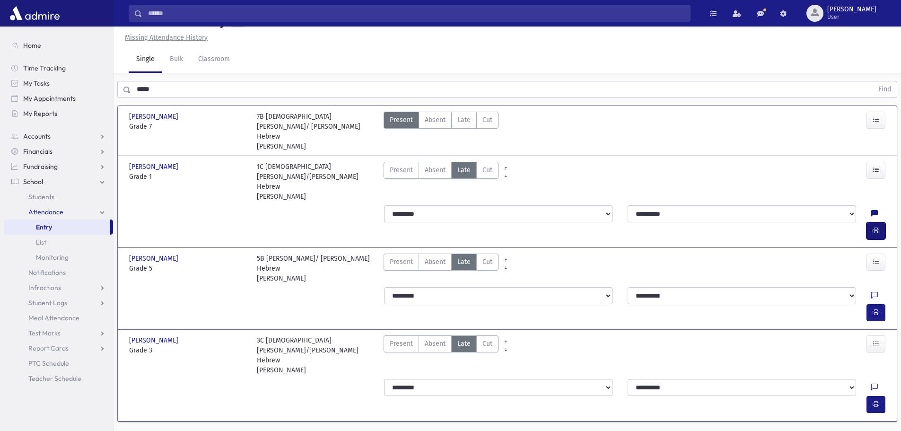
click at [873, 226] on icon "button" at bounding box center [875, 230] width 7 height 8
drag, startPoint x: 125, startPoint y: 124, endPoint x: 133, endPoint y: 115, distance: 11.7
click at [120, 125] on section "[PERSON_NAME] [PERSON_NAME], [PERSON_NAME] Grade 7 Grade 7 7B [PERSON_NAME]/ [P…" at bounding box center [506, 268] width 787 height 333
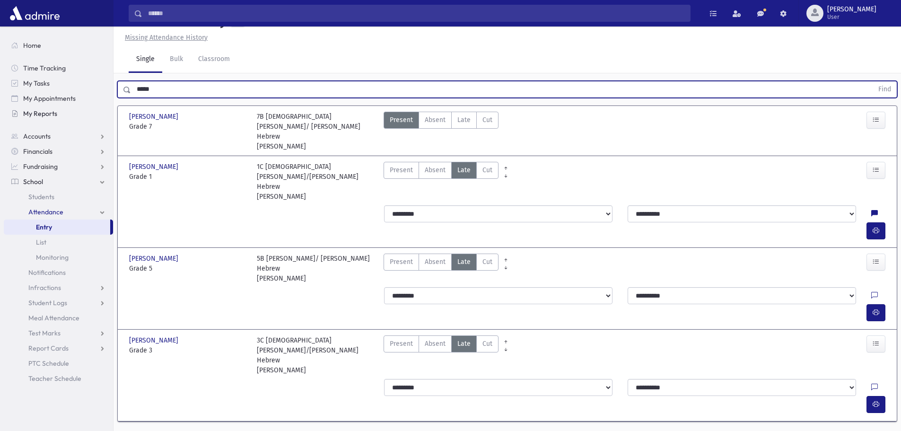
drag, startPoint x: 168, startPoint y: 106, endPoint x: 101, endPoint y: 110, distance: 67.7
click at [101, 110] on div "Search Results All Accounts" at bounding box center [450, 217] width 901 height 477
click at [872, 81] on button "Find" at bounding box center [884, 89] width 24 height 16
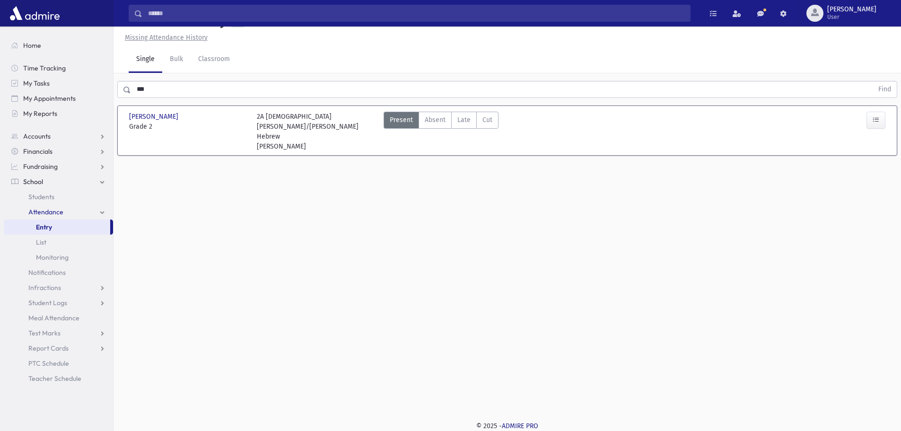
drag, startPoint x: 463, startPoint y: 141, endPoint x: 611, endPoint y: 140, distance: 148.0
click at [464, 125] on span "Late" at bounding box center [463, 120] width 13 height 10
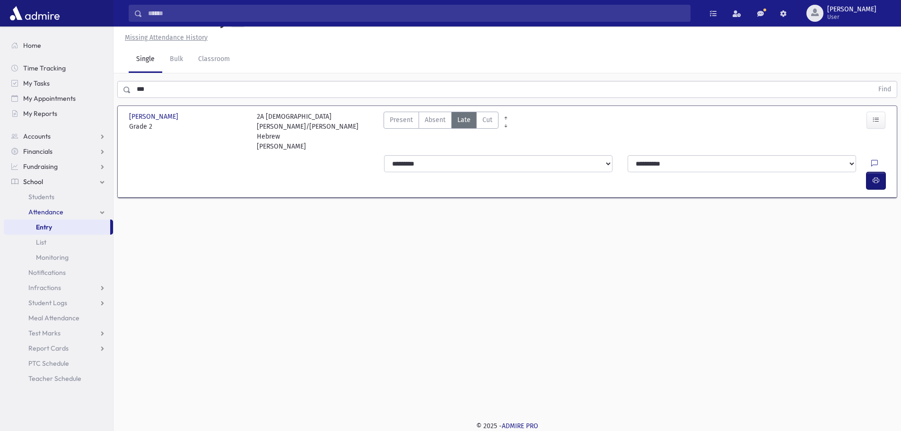
click at [876, 176] on icon "button" at bounding box center [875, 180] width 7 height 8
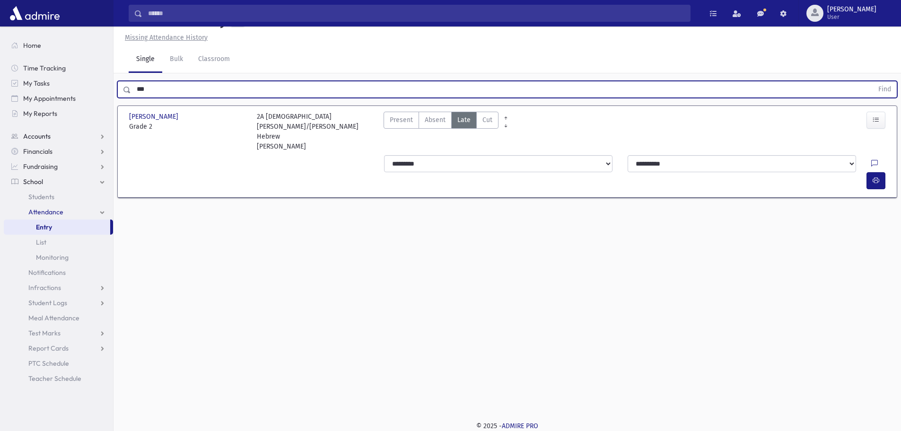
drag, startPoint x: 159, startPoint y: 111, endPoint x: 98, endPoint y: 131, distance: 64.3
click at [99, 130] on div "Search Results All Accounts" at bounding box center [450, 205] width 901 height 452
type input "***"
click at [872, 81] on button "Find" at bounding box center [884, 89] width 24 height 16
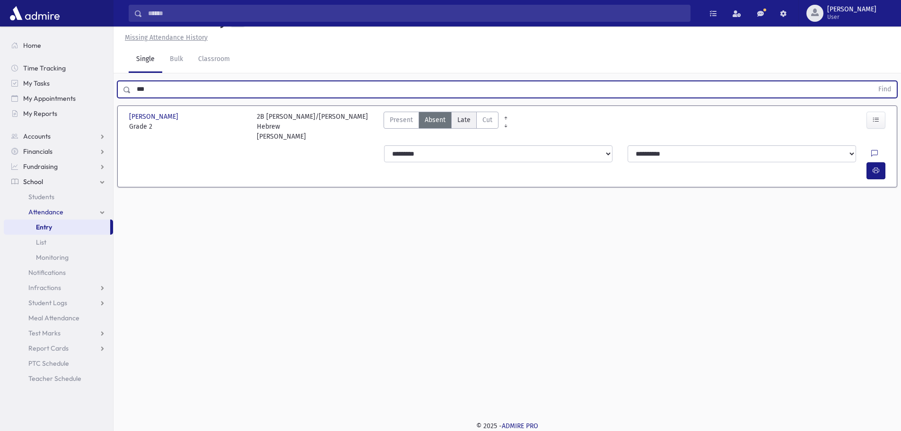
click at [469, 129] on label "Late Late" at bounding box center [464, 120] width 26 height 17
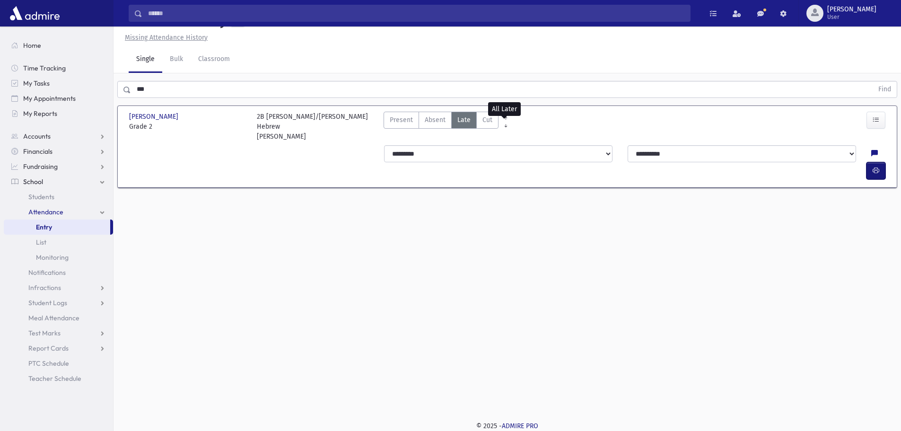
click at [879, 167] on button "button" at bounding box center [875, 170] width 19 height 17
click at [456, 298] on div "Attendance Entry Missing Attendance History Single Bulk Classroom *** Find [PER…" at bounding box center [506, 207] width 787 height 404
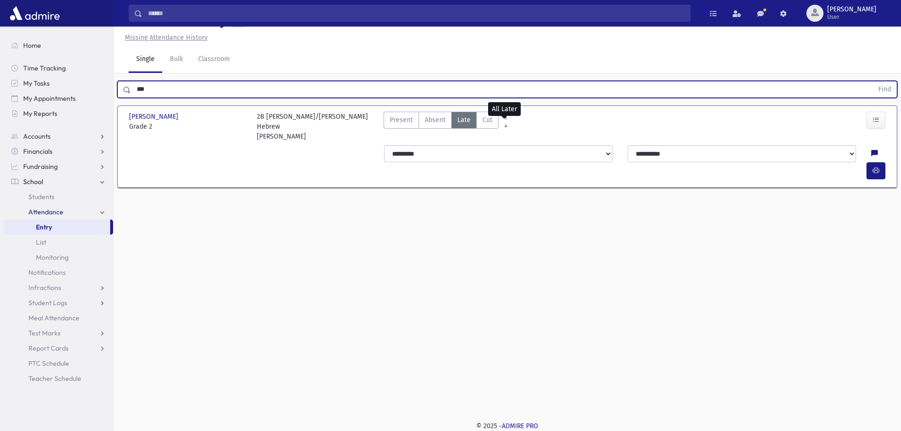
drag, startPoint x: 157, startPoint y: 105, endPoint x: 118, endPoint y: 110, distance: 39.0
click at [118, 98] on div "*** Find" at bounding box center [507, 89] width 780 height 17
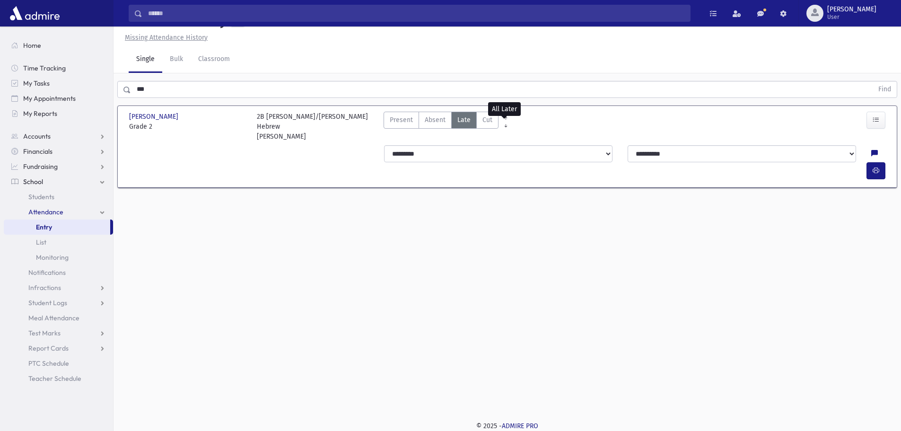
click at [478, 262] on div "Attendance Entry Missing Attendance History Single Bulk Classroom *** Find [PER…" at bounding box center [506, 207] width 787 height 404
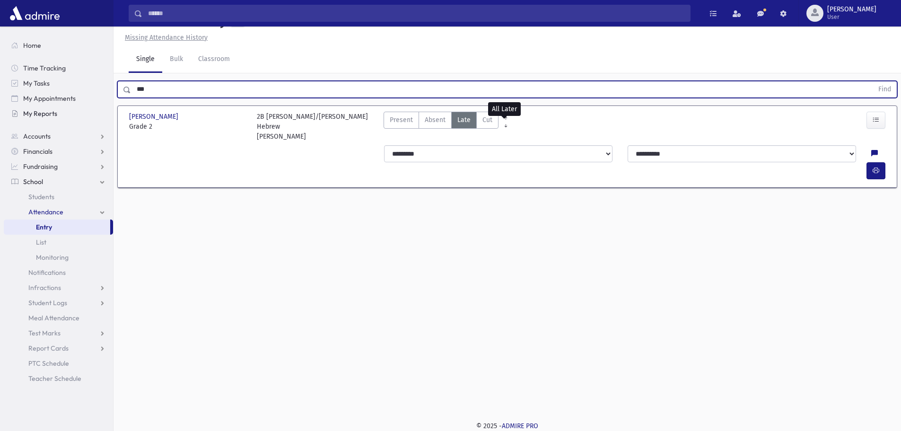
drag, startPoint x: 199, startPoint y: 107, endPoint x: 109, endPoint y: 119, distance: 91.1
click at [110, 118] on div "Search Results All Accounts" at bounding box center [450, 205] width 901 height 452
